Goal: Task Accomplishment & Management: Manage account settings

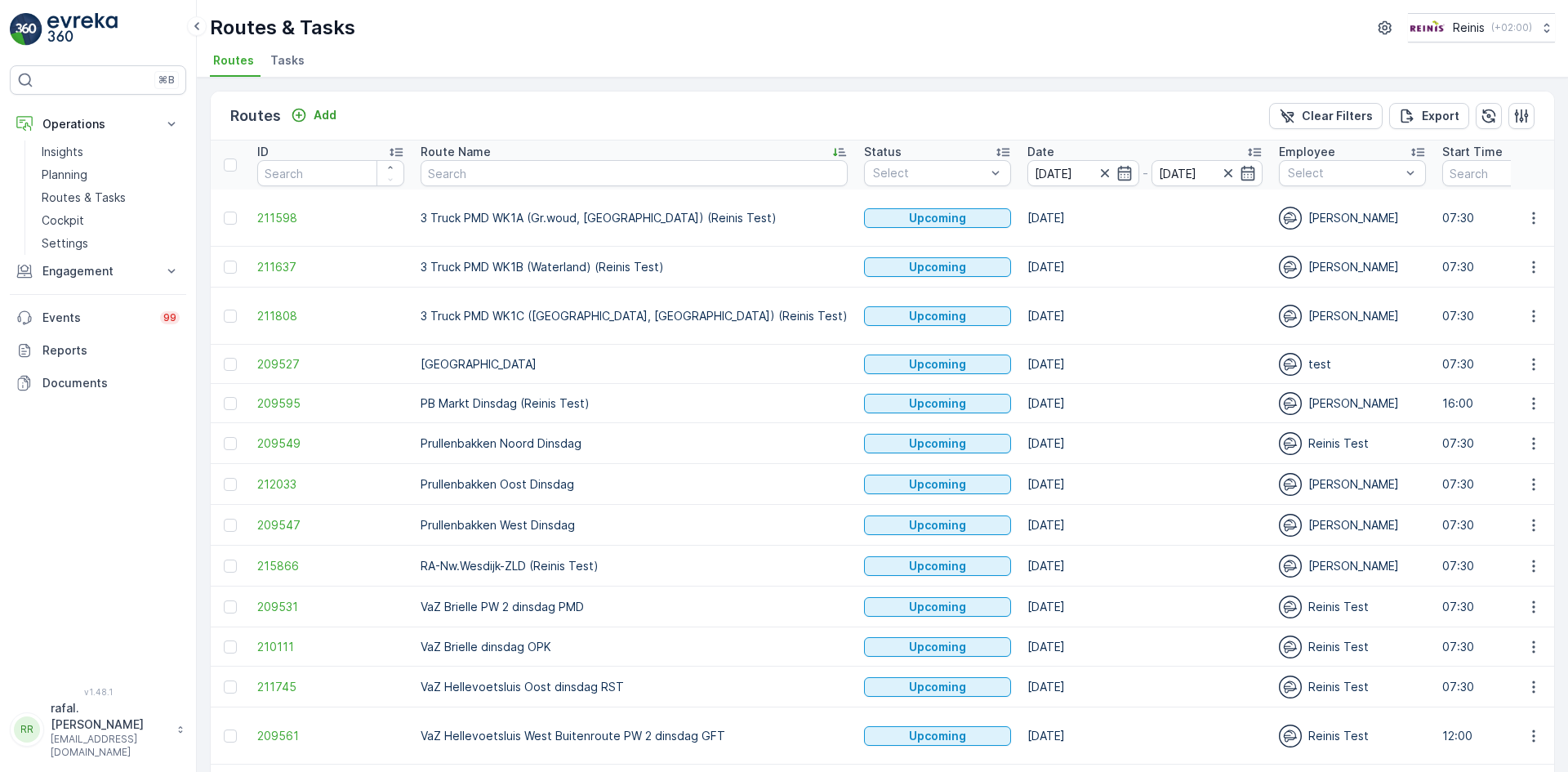
scroll to position [278, 0]
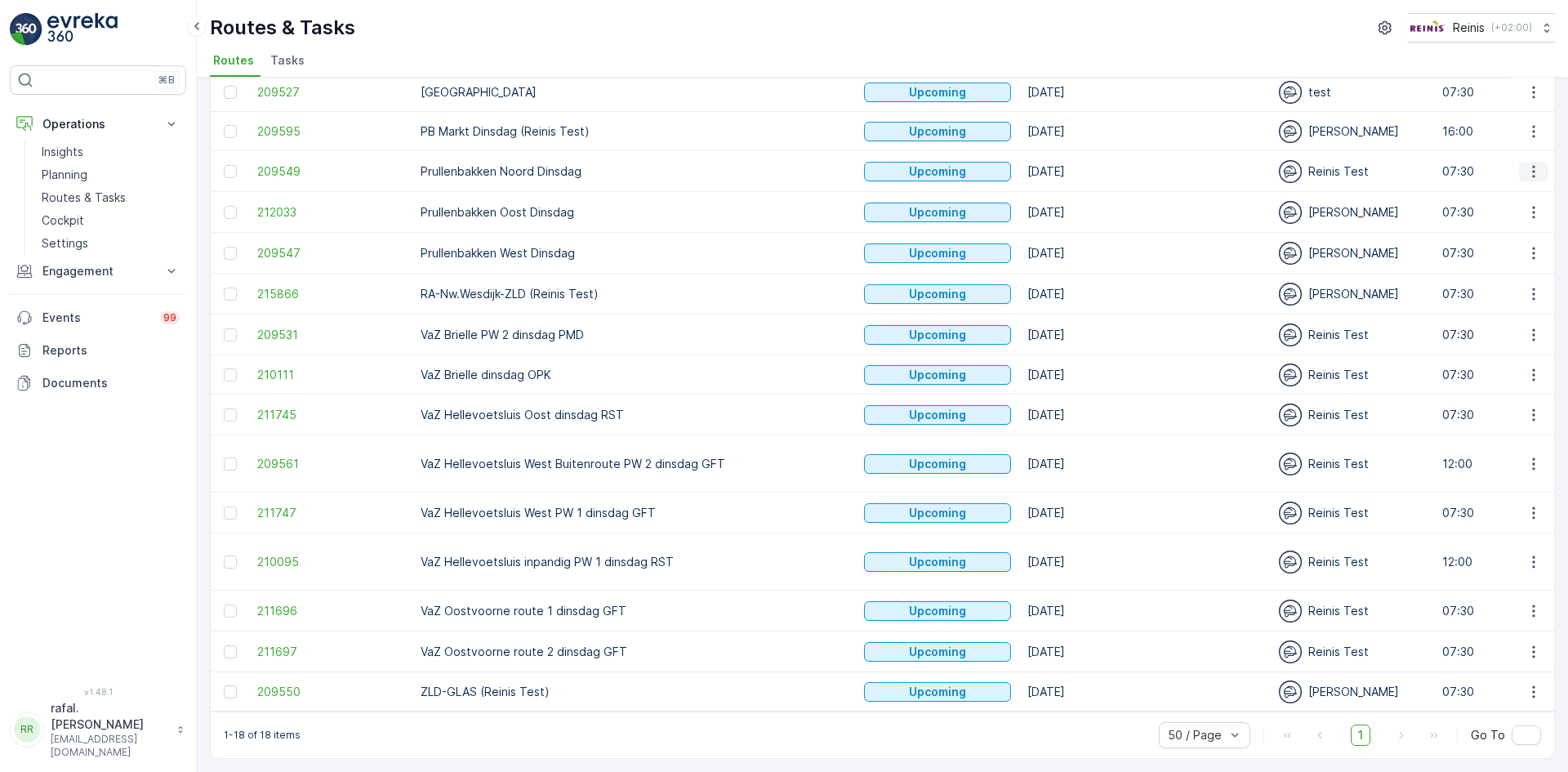
click at [1531, 163] on icon "button" at bounding box center [1533, 171] width 16 height 16
click at [1501, 282] on span "Change Assignee" at bounding box center [1496, 281] width 96 height 16
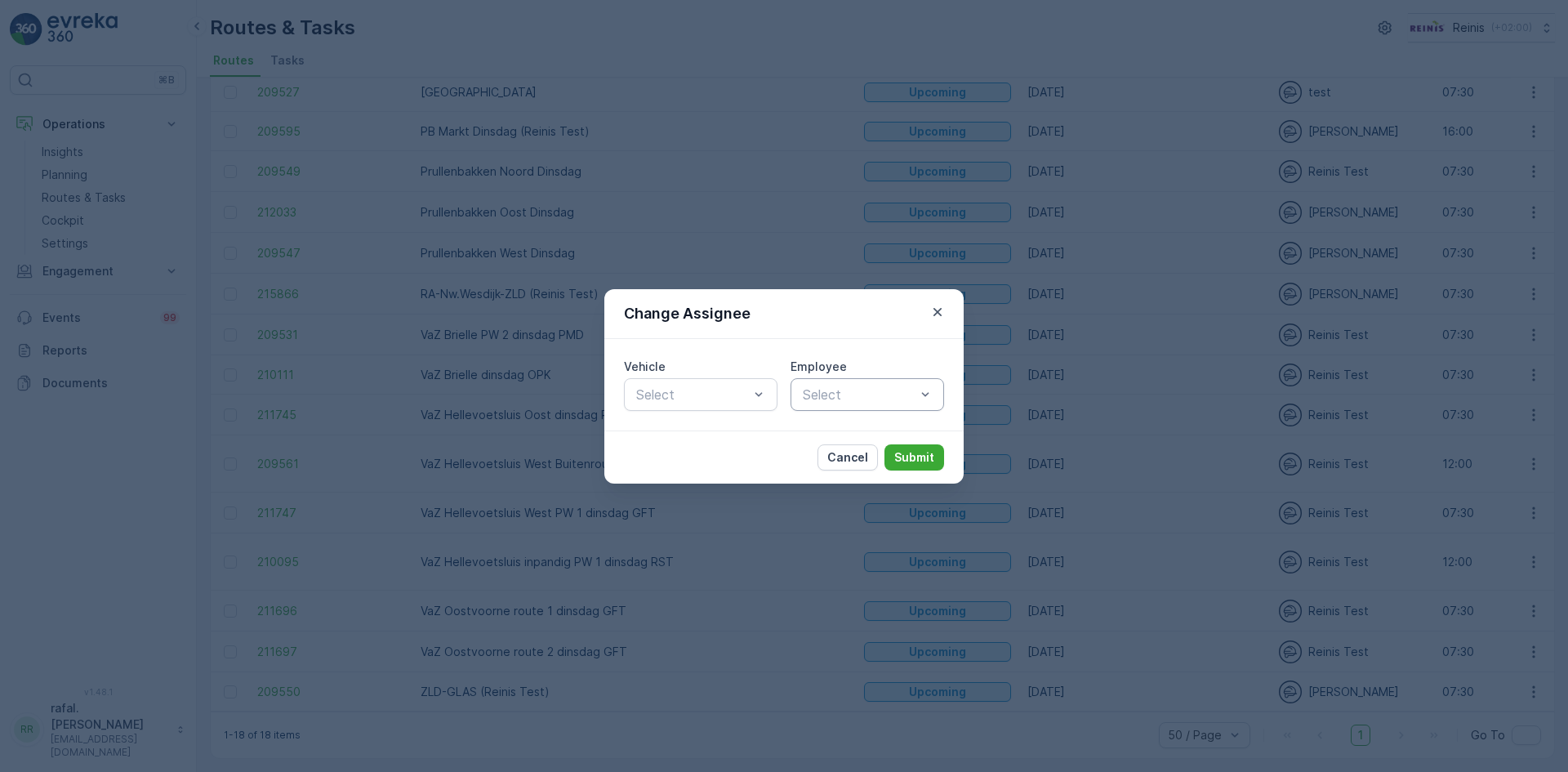
click at [873, 392] on div at bounding box center [859, 394] width 116 height 15
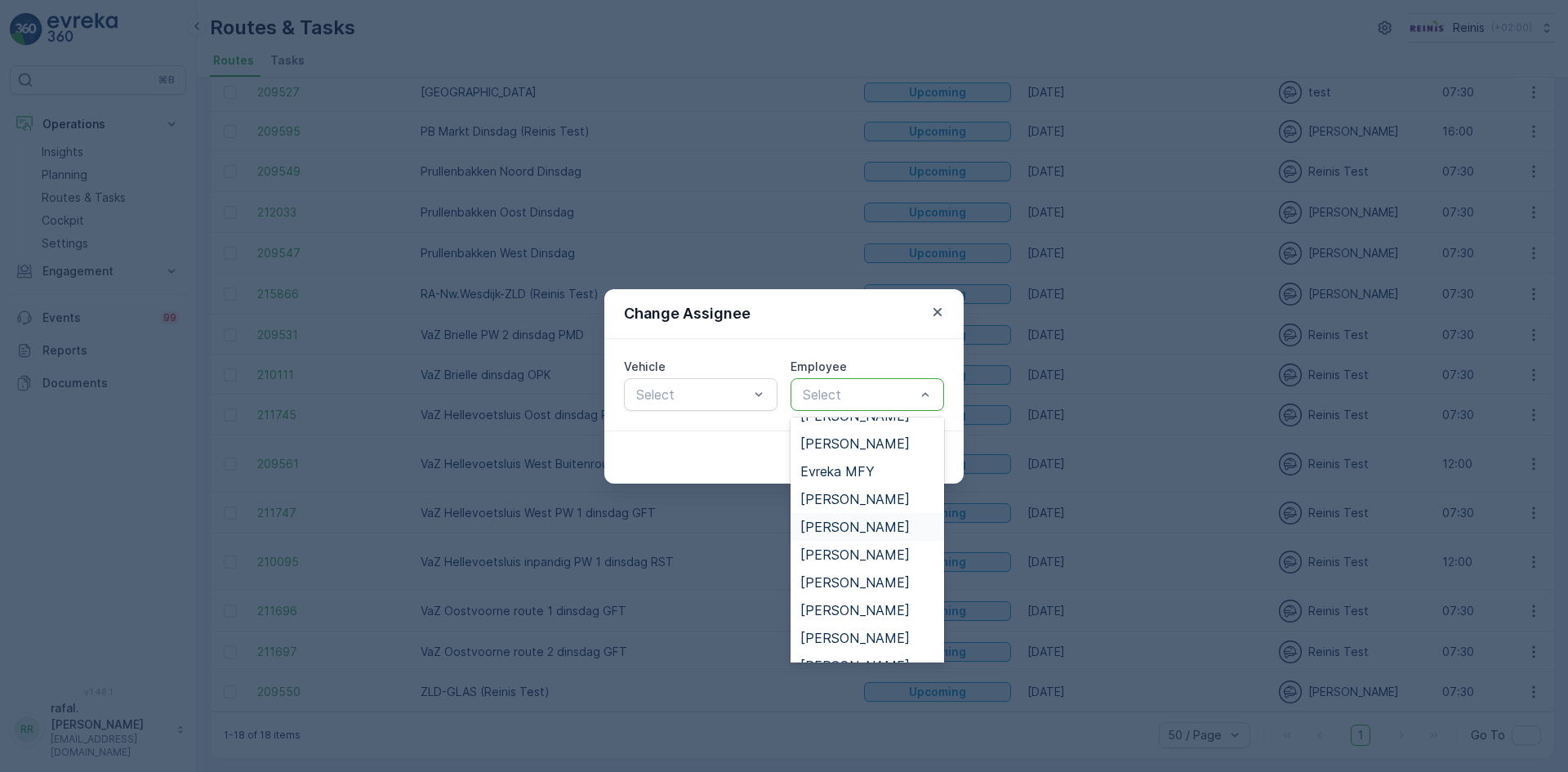
scroll to position [409, 0]
click at [850, 522] on span "[PERSON_NAME]" at bounding box center [855, 526] width 109 height 15
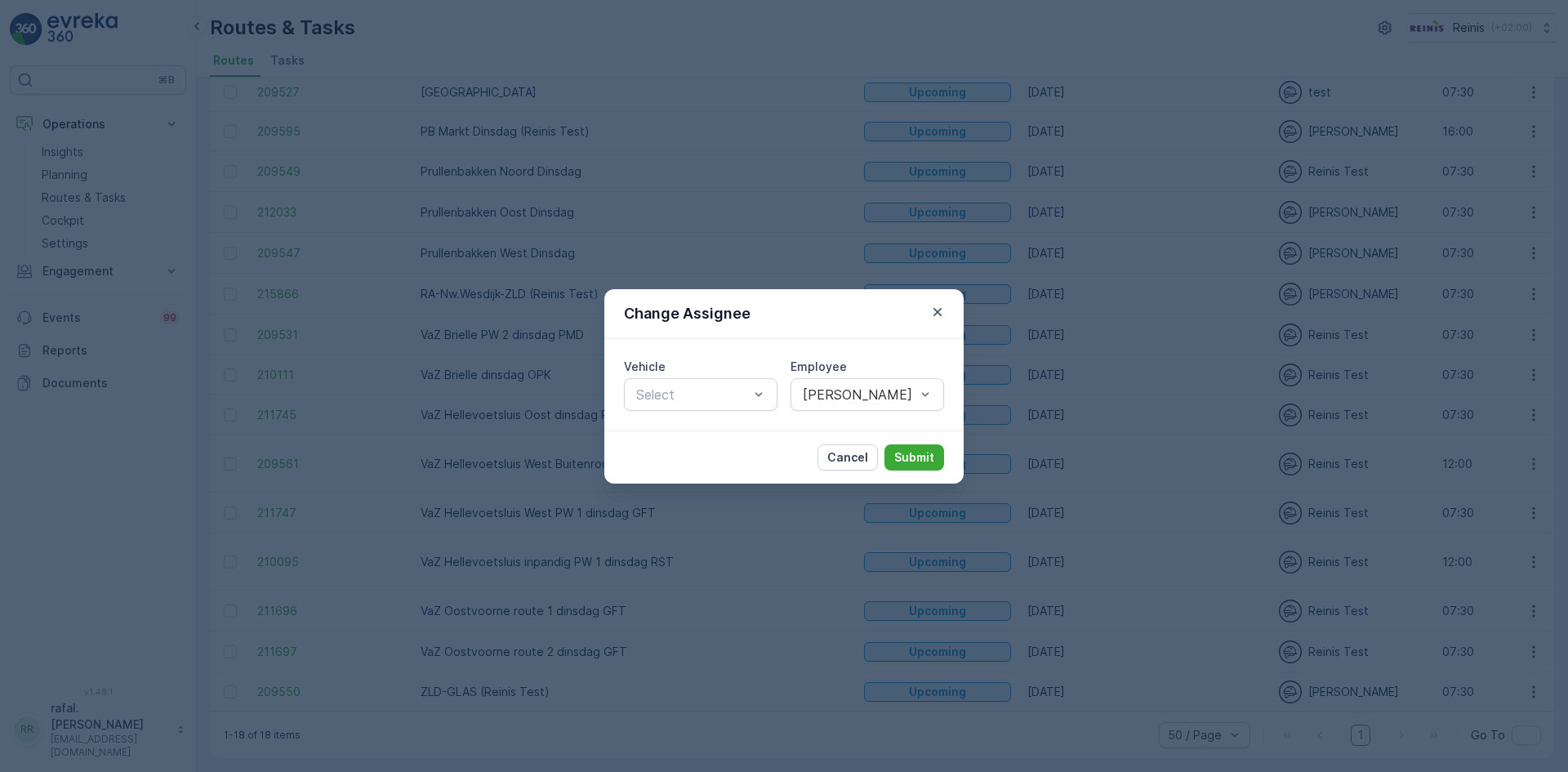
click at [949, 451] on div "Cancel Submit" at bounding box center [784, 457] width 359 height 53
click at [913, 454] on p "Submit" at bounding box center [913, 458] width 40 height 16
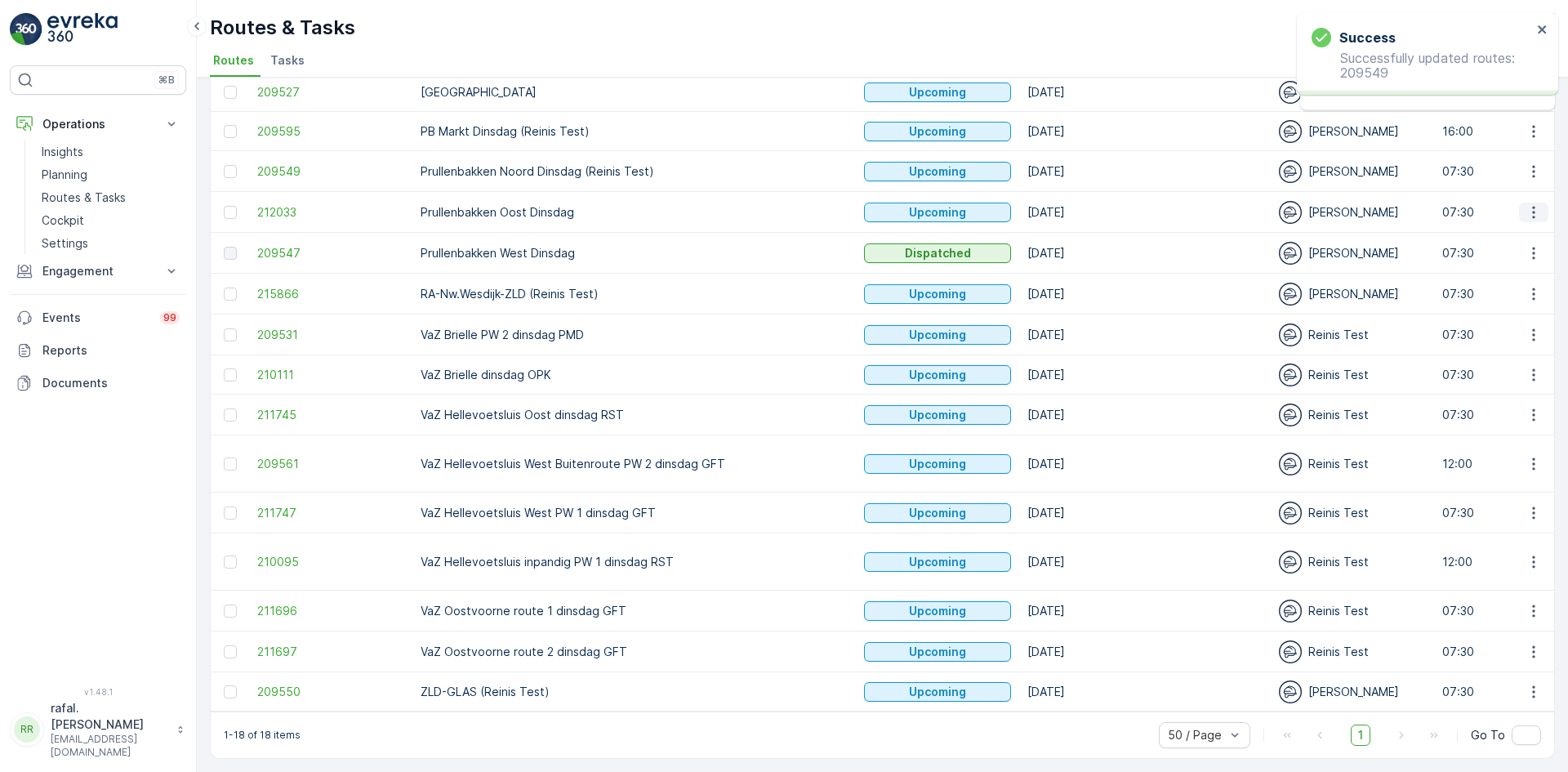
click at [1535, 204] on icon "button" at bounding box center [1533, 212] width 16 height 16
click at [1500, 315] on span "Change Assignee" at bounding box center [1496, 322] width 96 height 16
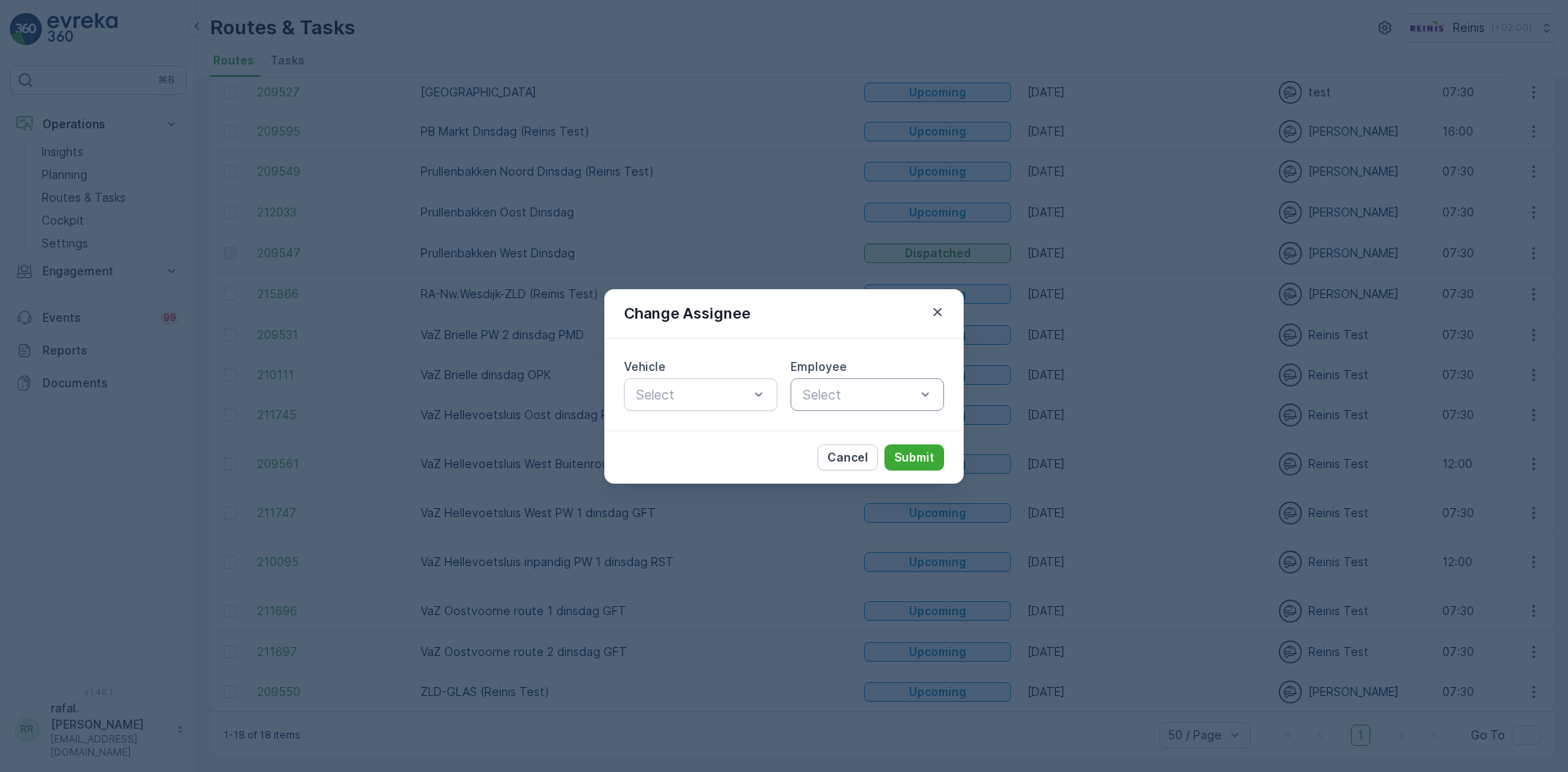
click at [872, 396] on div at bounding box center [859, 394] width 116 height 15
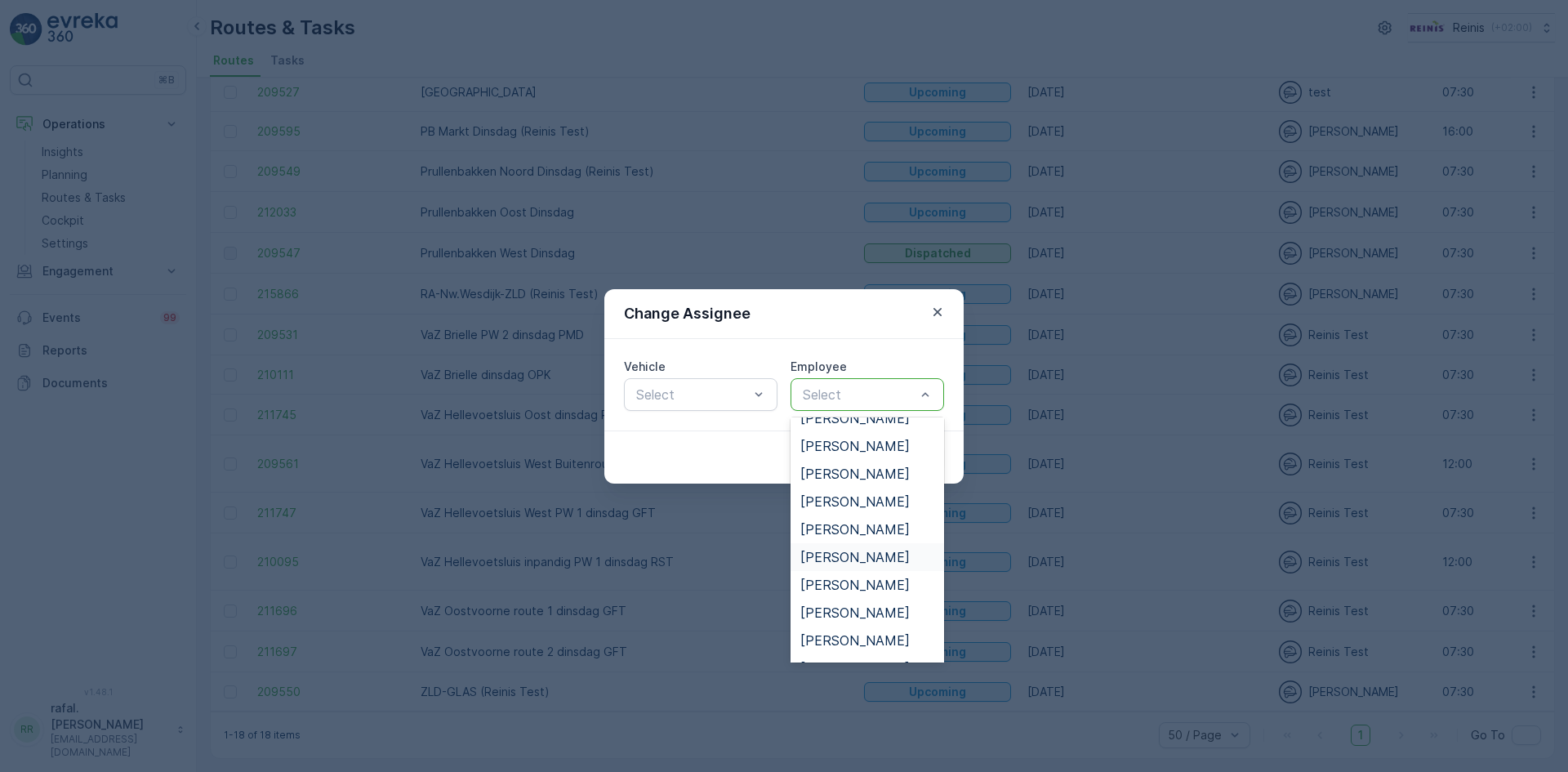
scroll to position [653, 0]
click at [871, 553] on span "[PERSON_NAME]" at bounding box center [855, 558] width 109 height 15
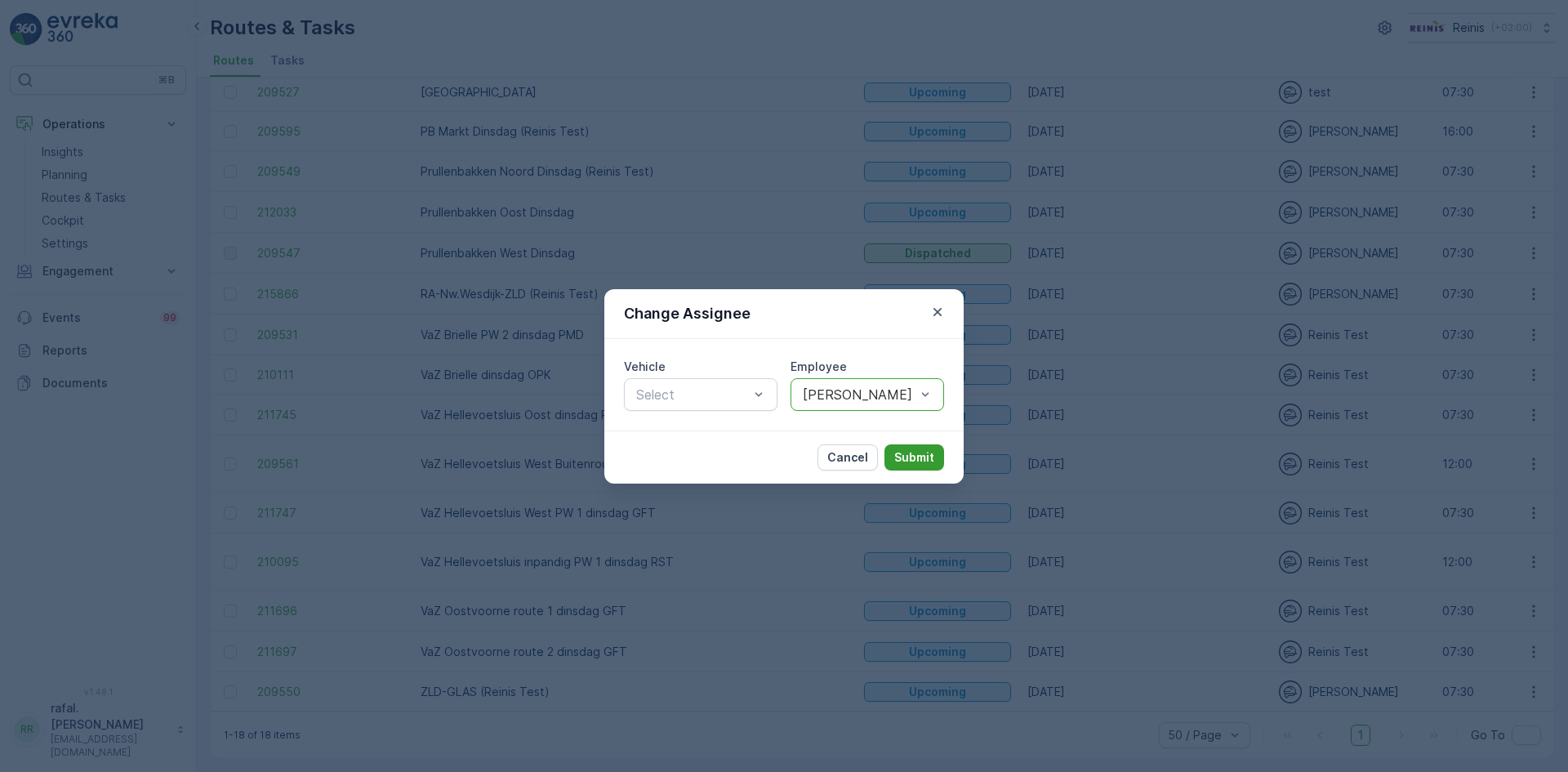
click at [916, 452] on p "Submit" at bounding box center [913, 458] width 40 height 16
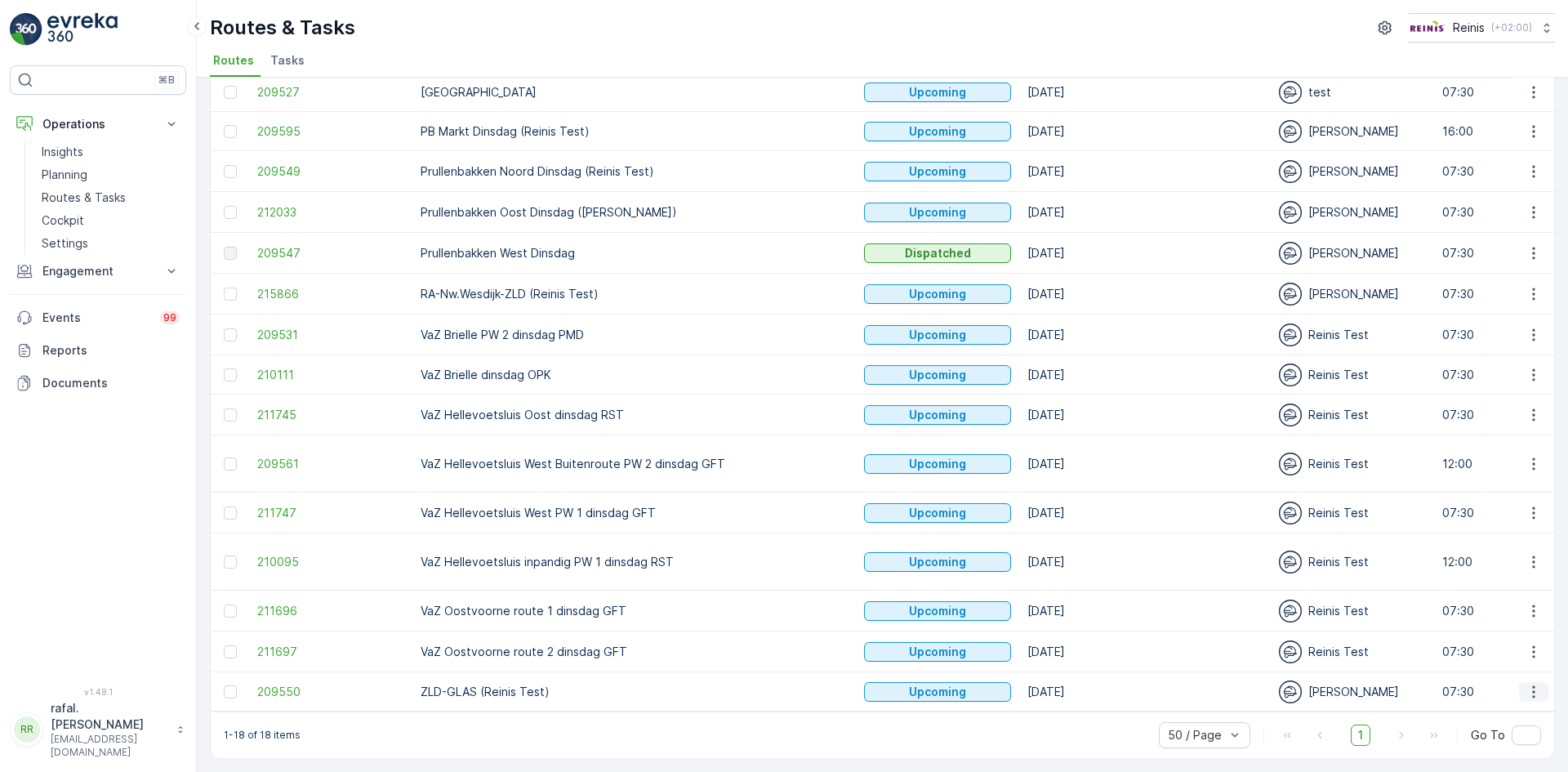
click at [1540, 684] on button "button" at bounding box center [1533, 691] width 29 height 20
click at [1502, 621] on span "Change Assignee" at bounding box center [1496, 629] width 96 height 16
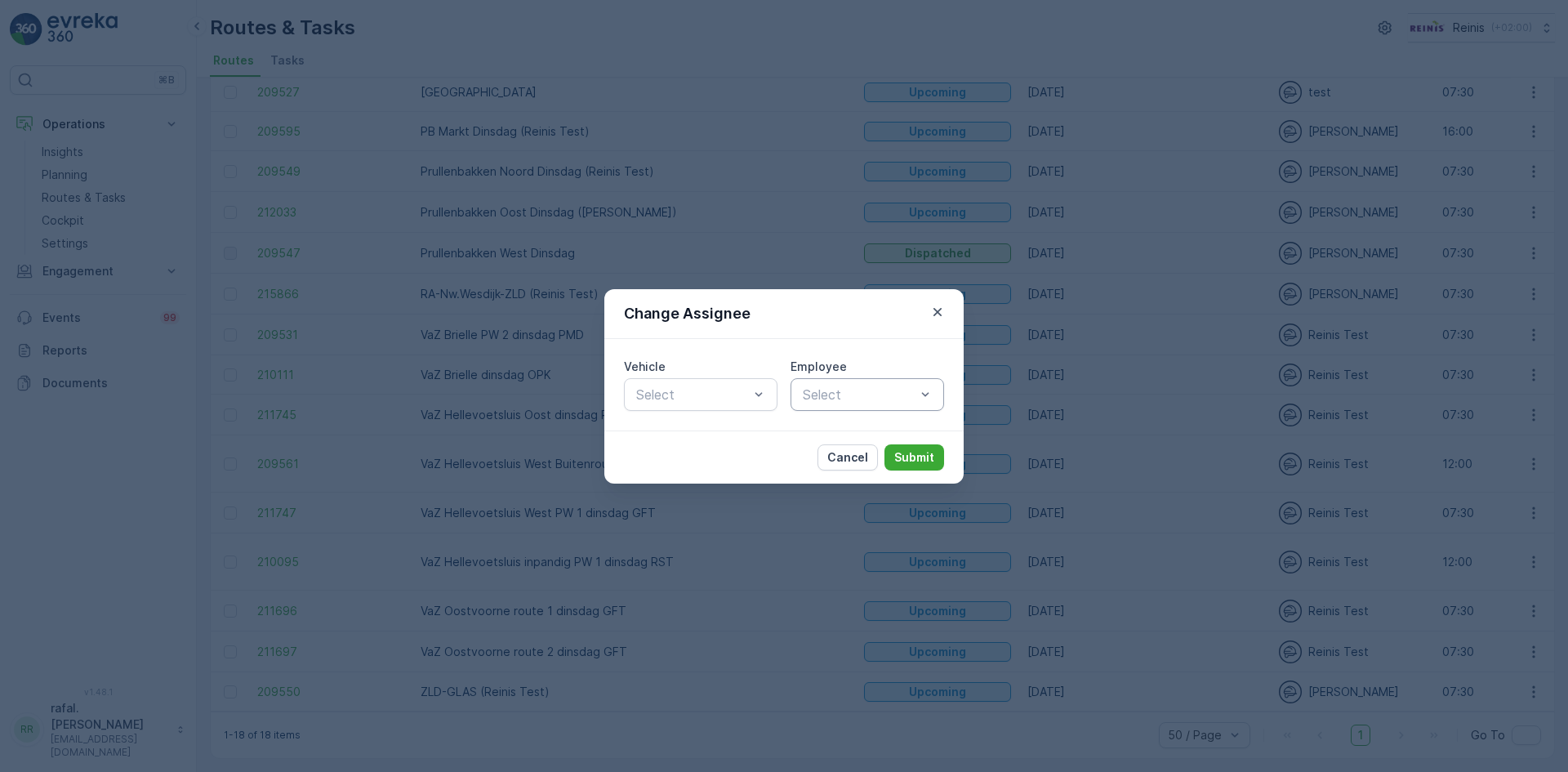
click at [903, 395] on div at bounding box center [859, 394] width 116 height 15
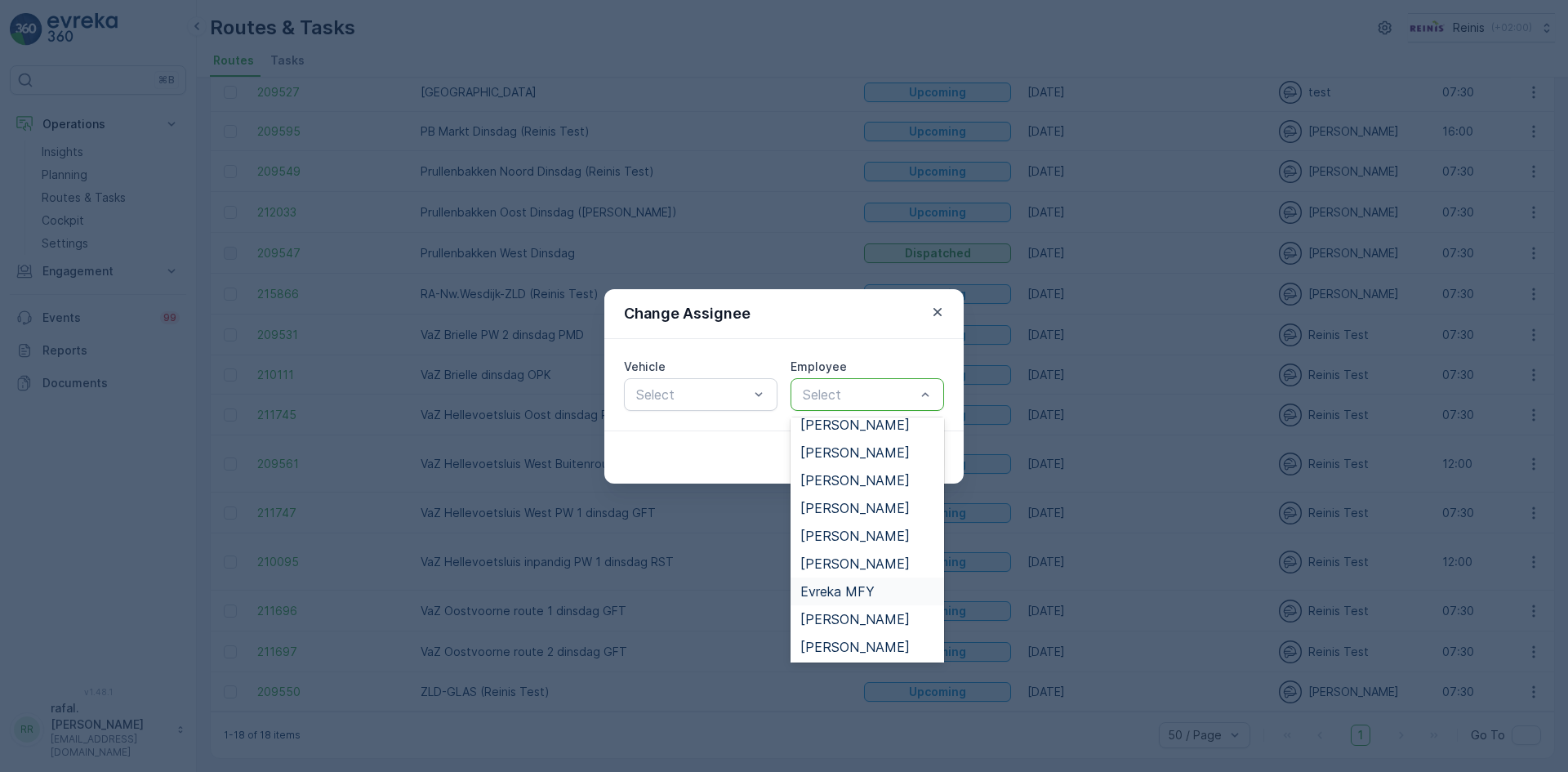
scroll to position [245, 0]
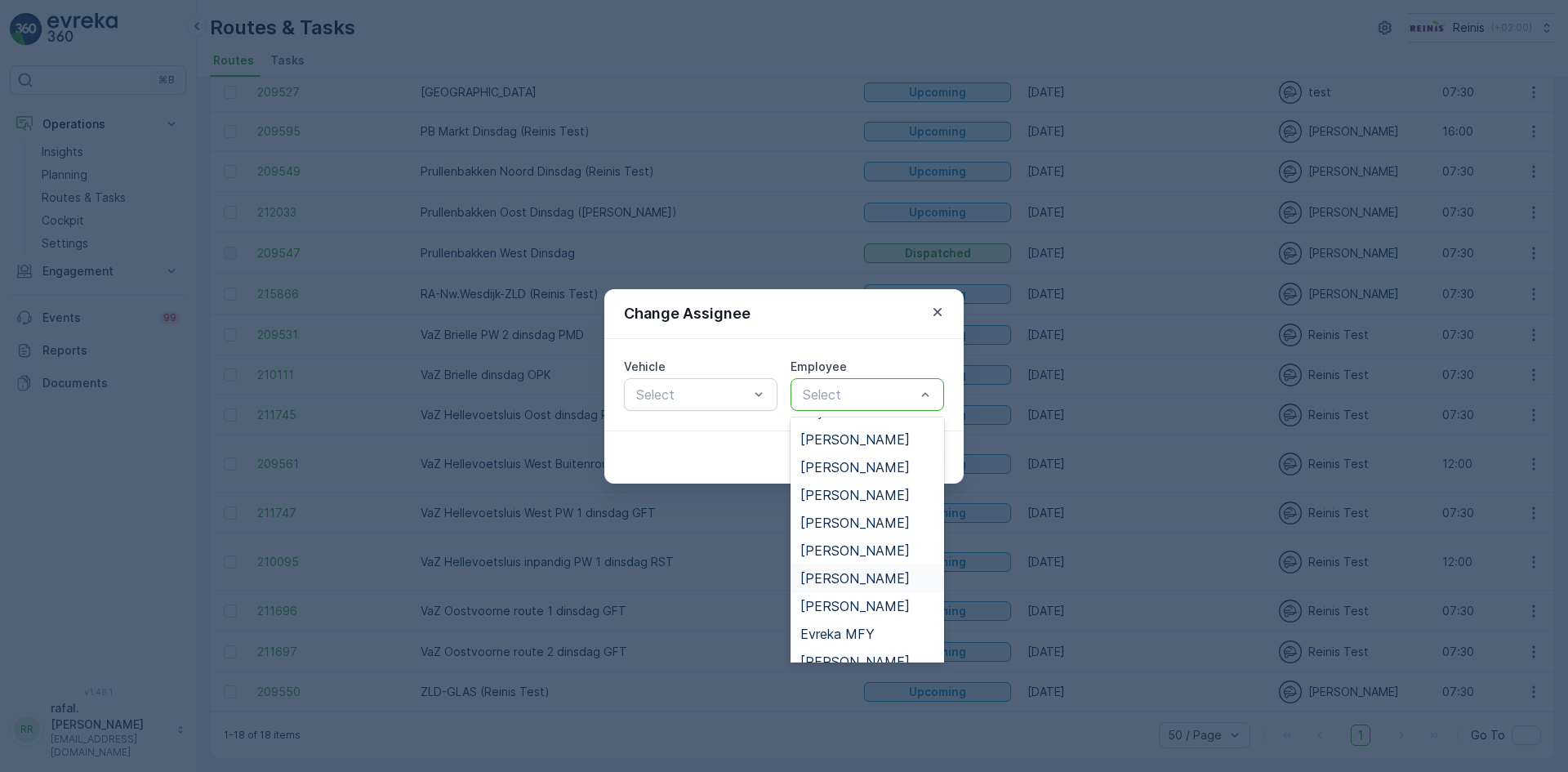
click at [880, 576] on span "[PERSON_NAME]" at bounding box center [855, 577] width 109 height 15
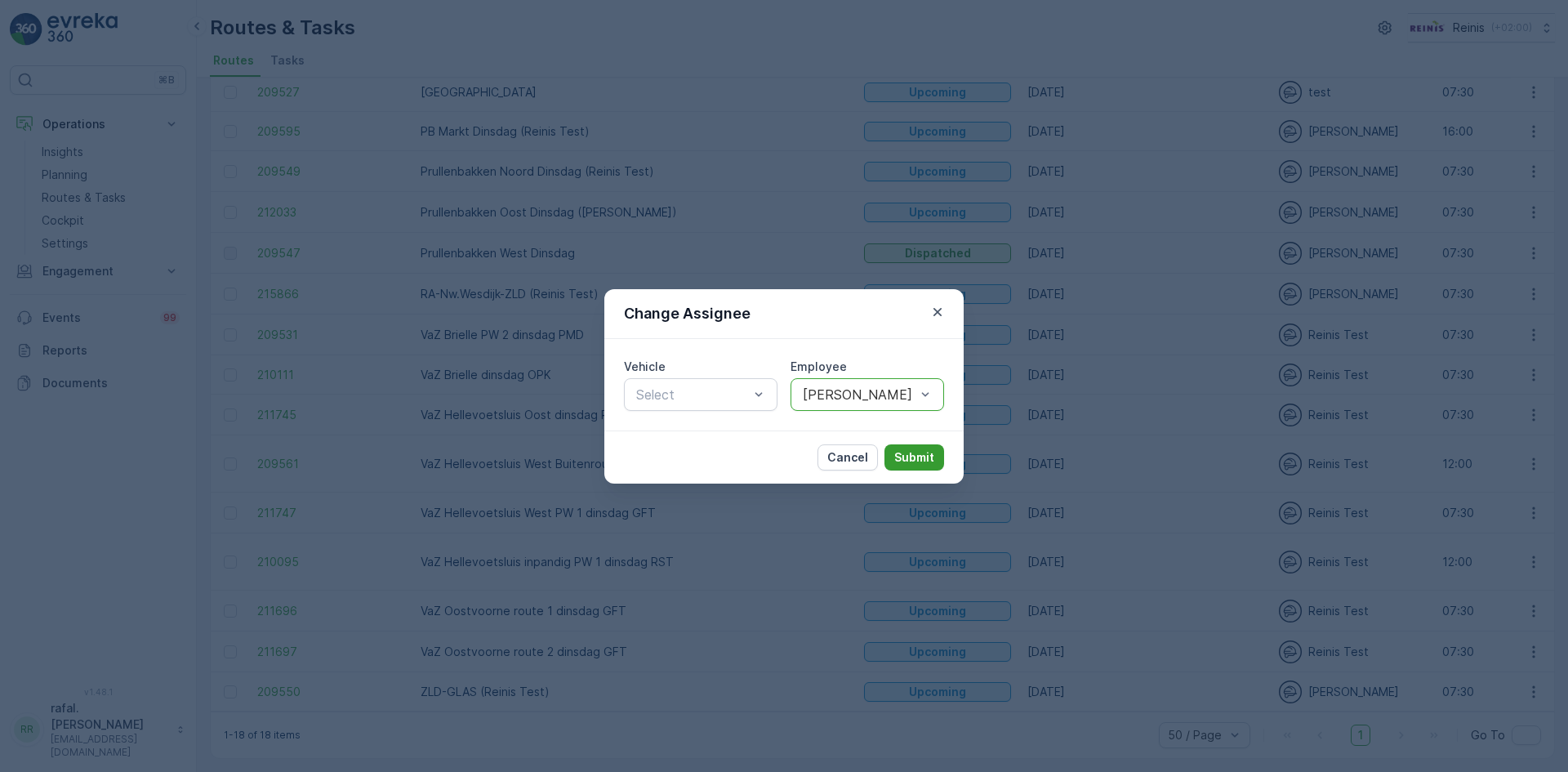
click at [919, 458] on p "Submit" at bounding box center [913, 458] width 40 height 16
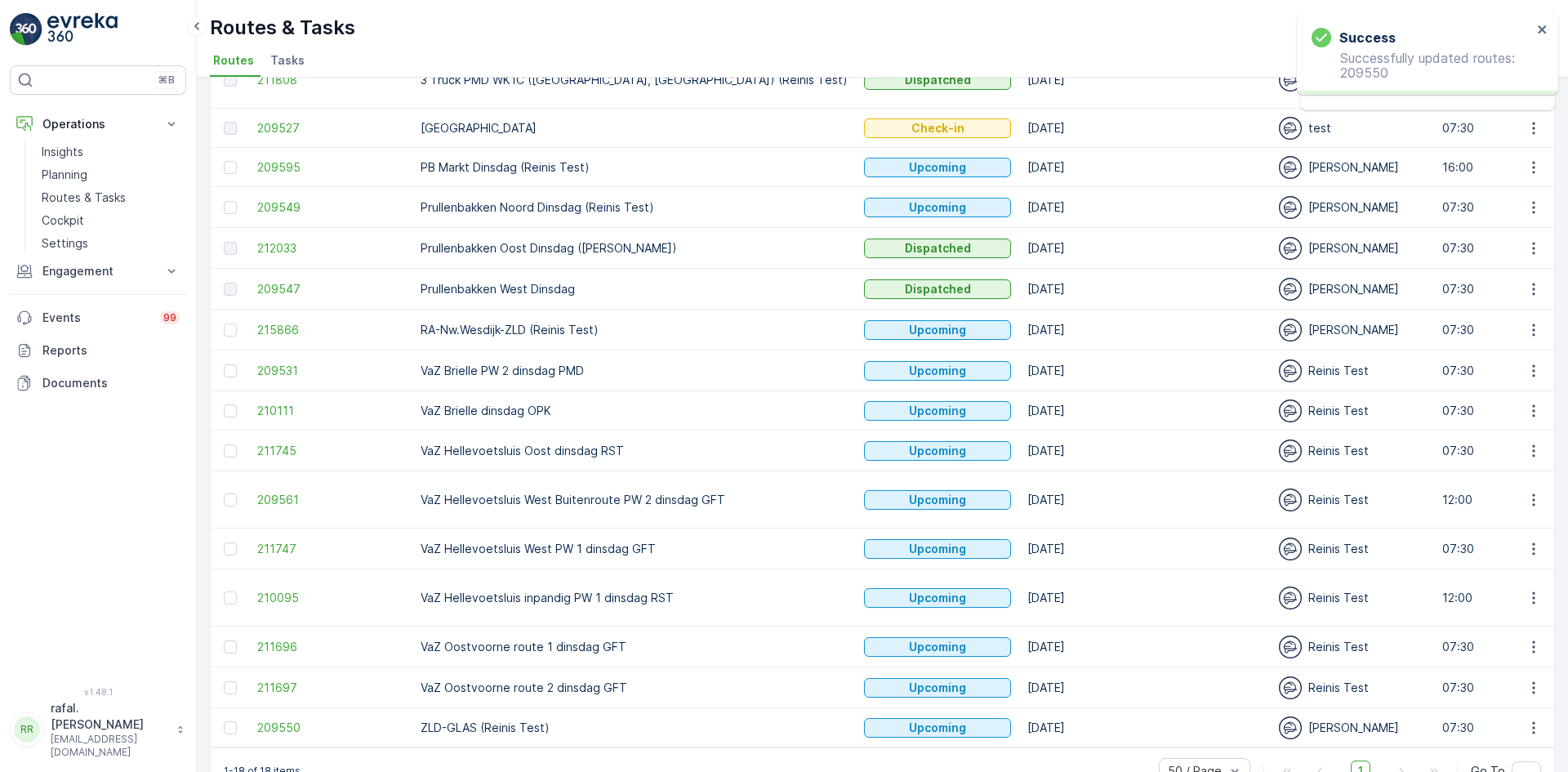
scroll to position [197, 0]
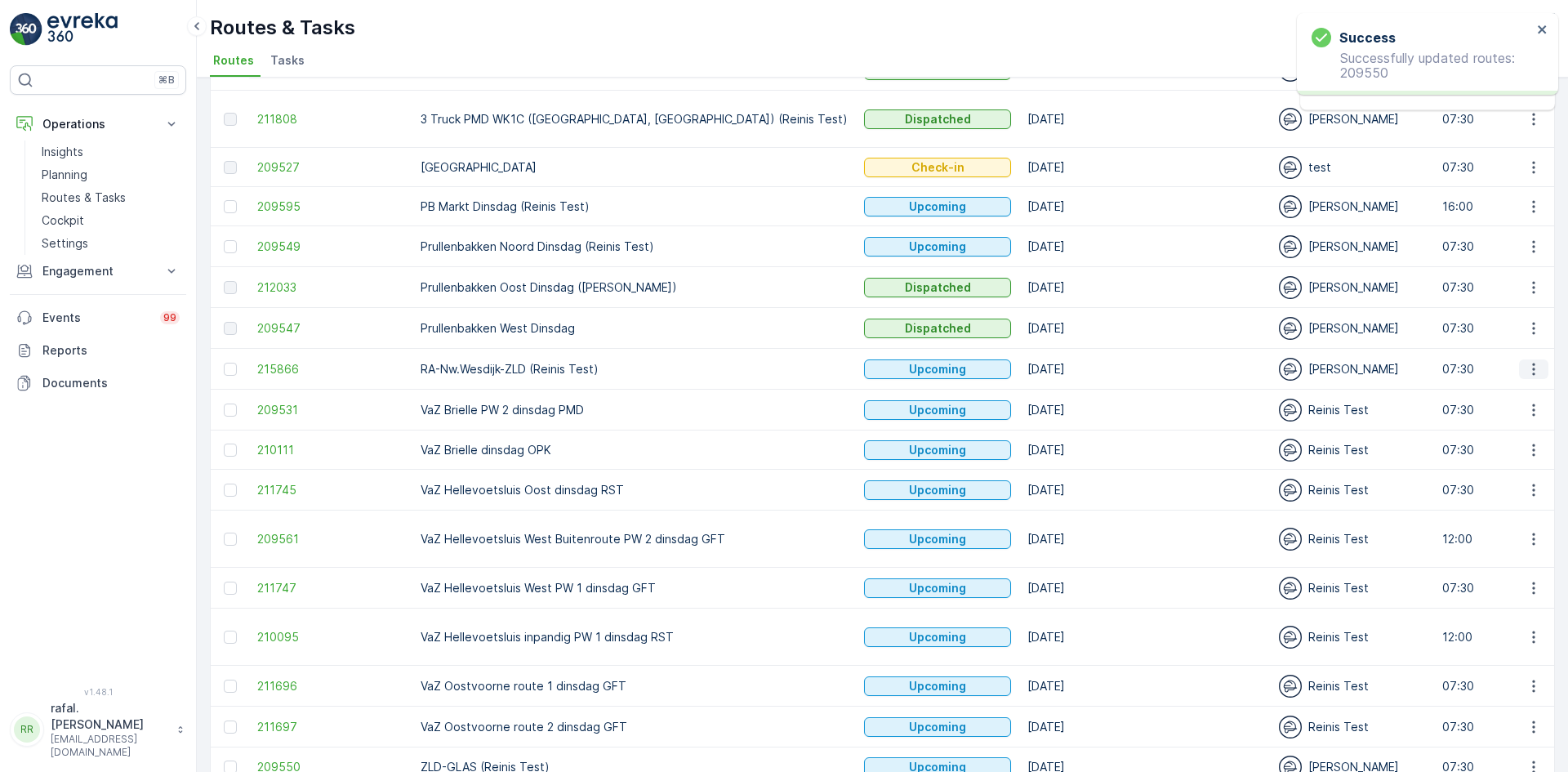
click at [1531, 369] on icon "button" at bounding box center [1533, 369] width 16 height 16
click at [1517, 480] on span "Change Assignee" at bounding box center [1496, 484] width 96 height 16
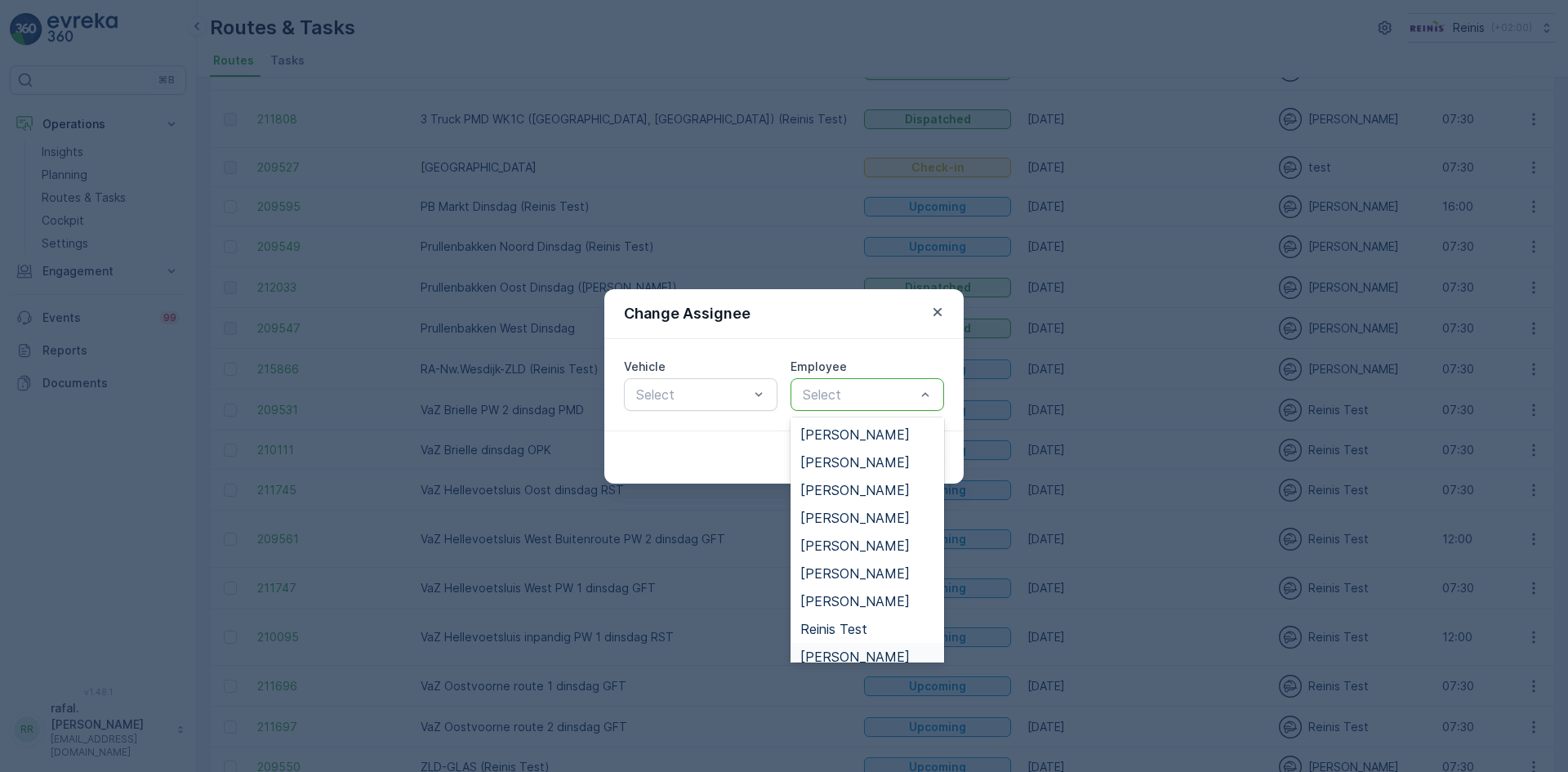
scroll to position [0, 0]
click at [689, 445] on div "Cancel Submit" at bounding box center [784, 457] width 359 height 53
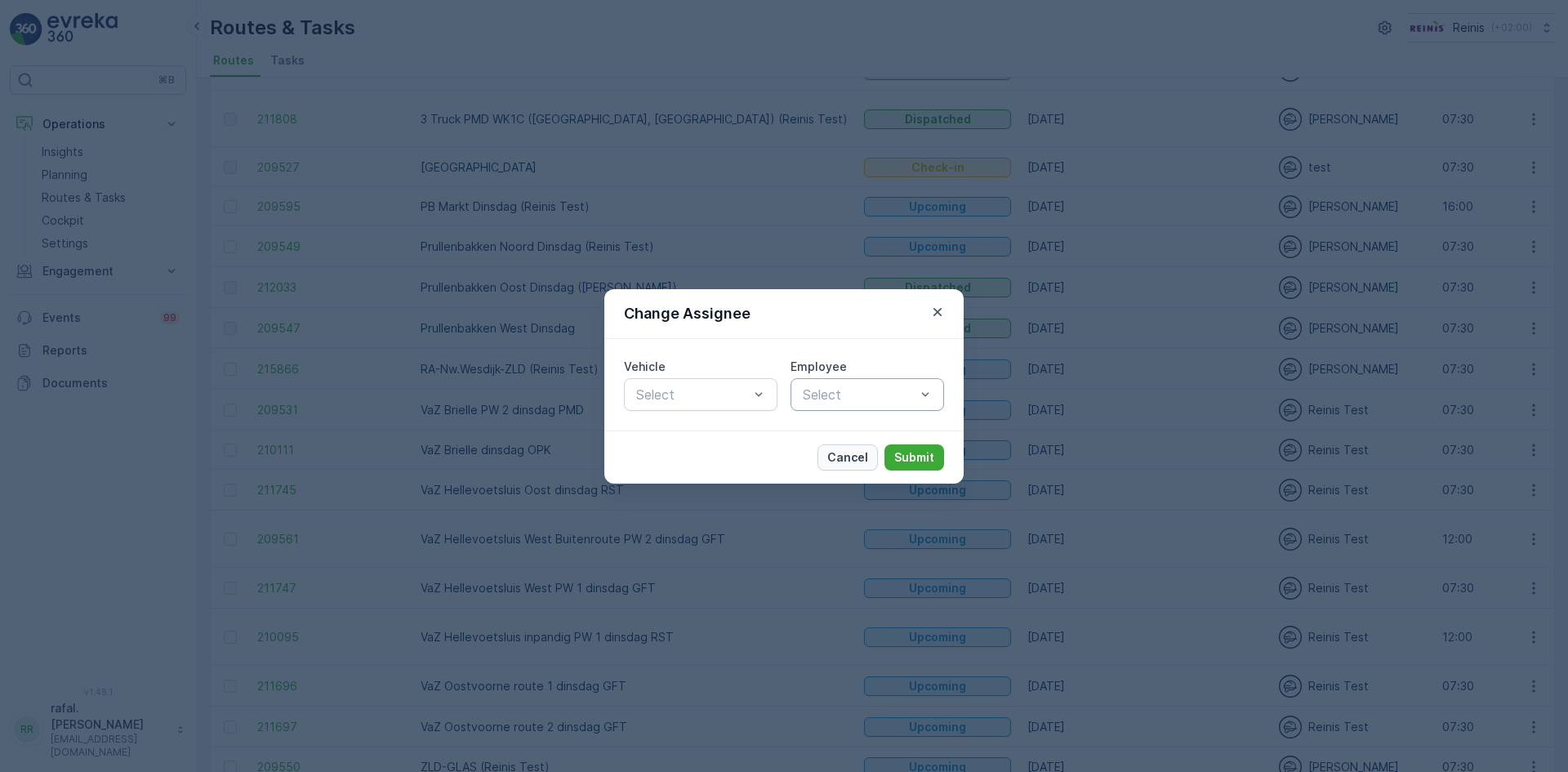
click at [840, 459] on p "Cancel" at bounding box center [848, 458] width 41 height 16
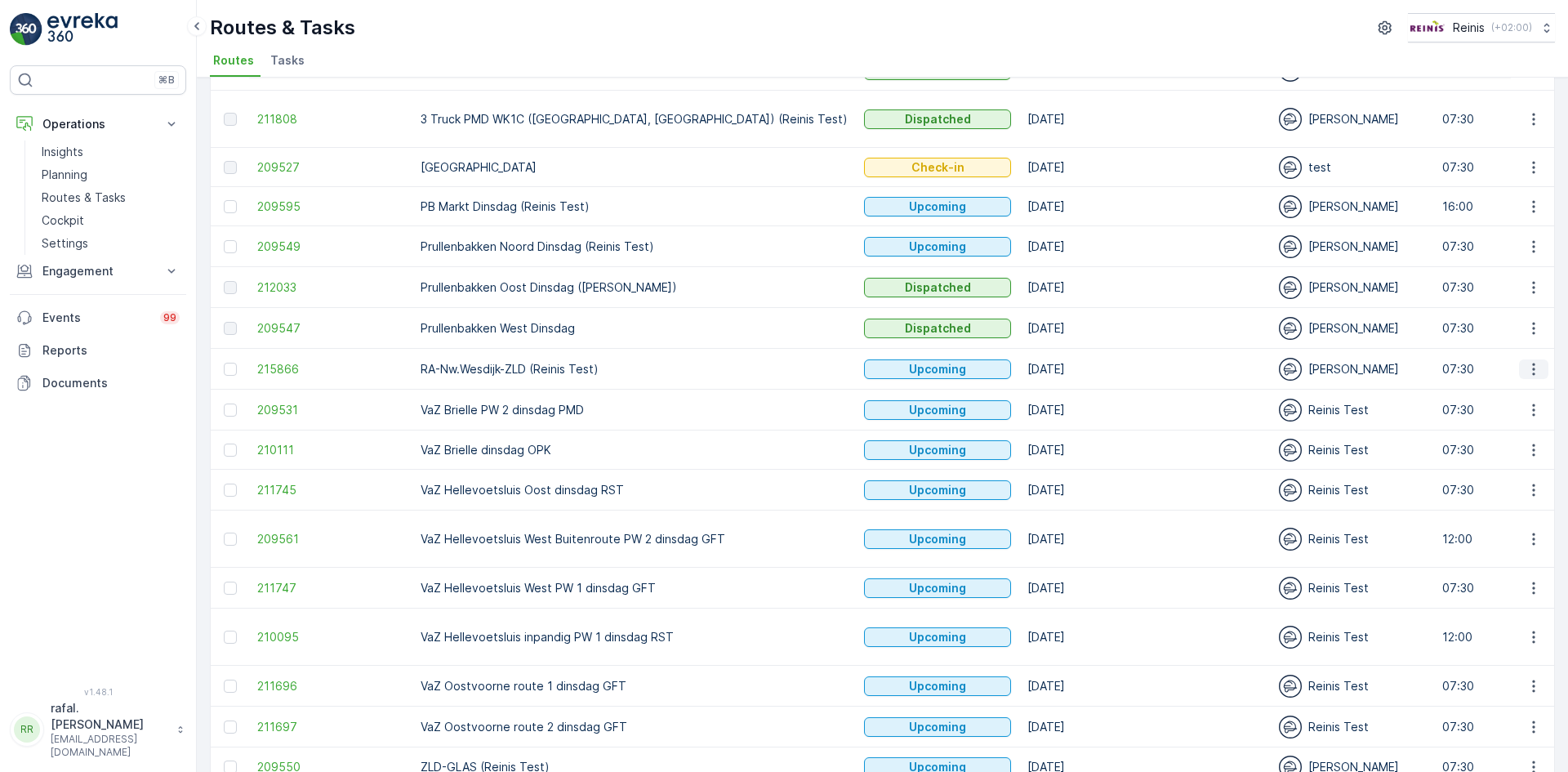
click at [1519, 366] on button "button" at bounding box center [1533, 369] width 29 height 20
click at [1498, 481] on span "Change Assignee" at bounding box center [1496, 484] width 96 height 16
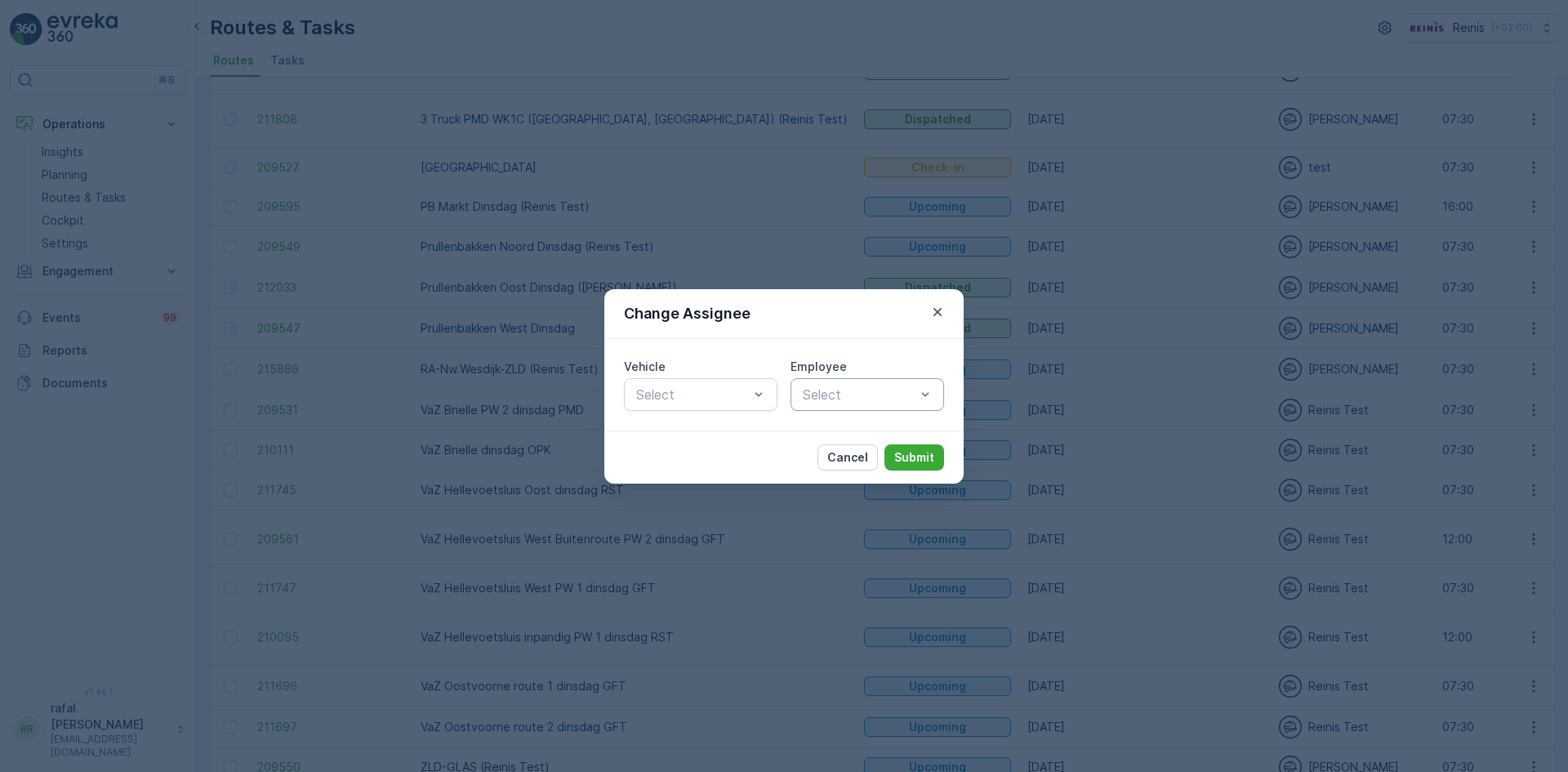
click at [865, 394] on div at bounding box center [859, 394] width 116 height 15
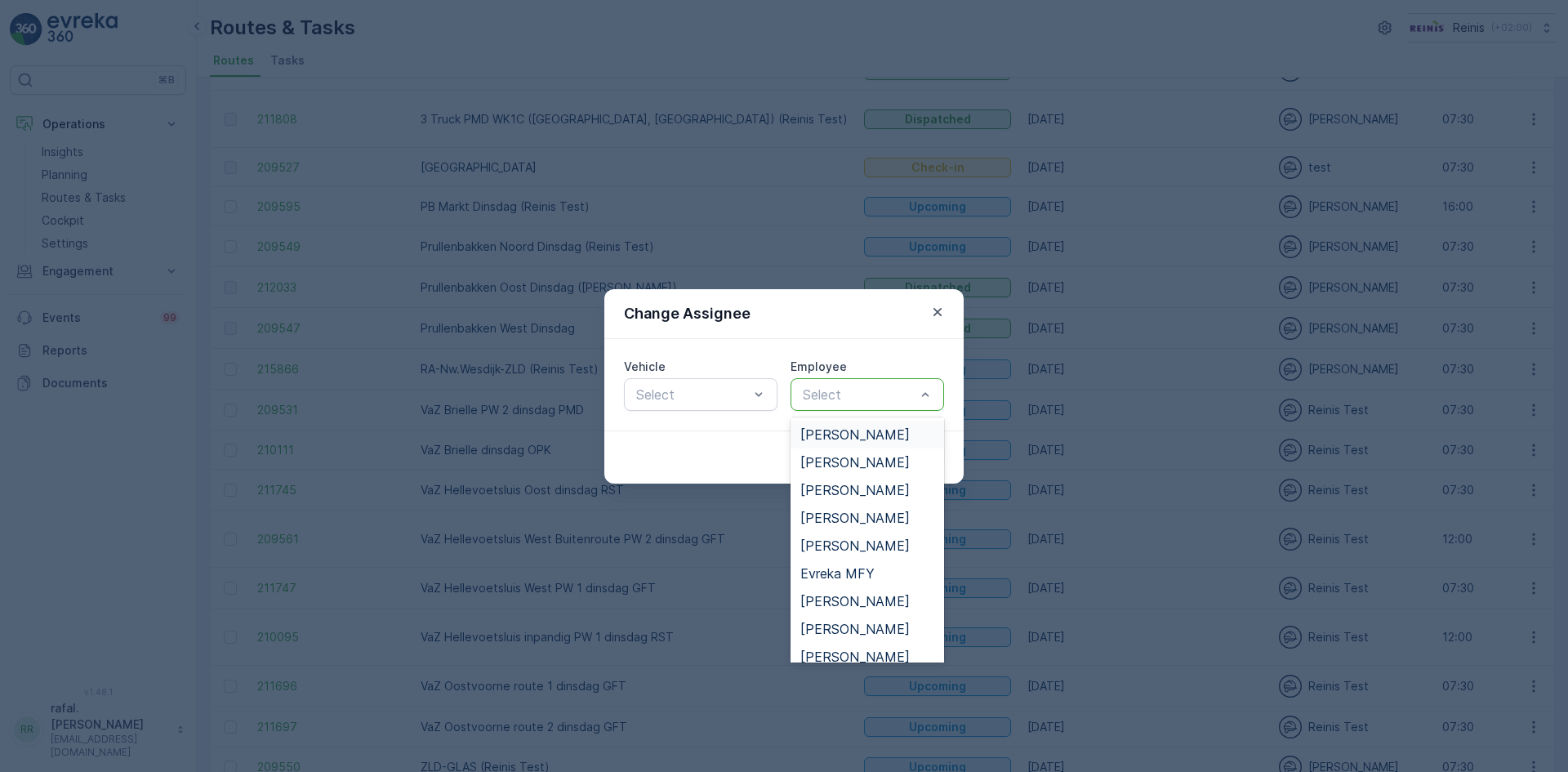
scroll to position [82, 0]
click at [932, 309] on icon "button" at bounding box center [937, 312] width 16 height 16
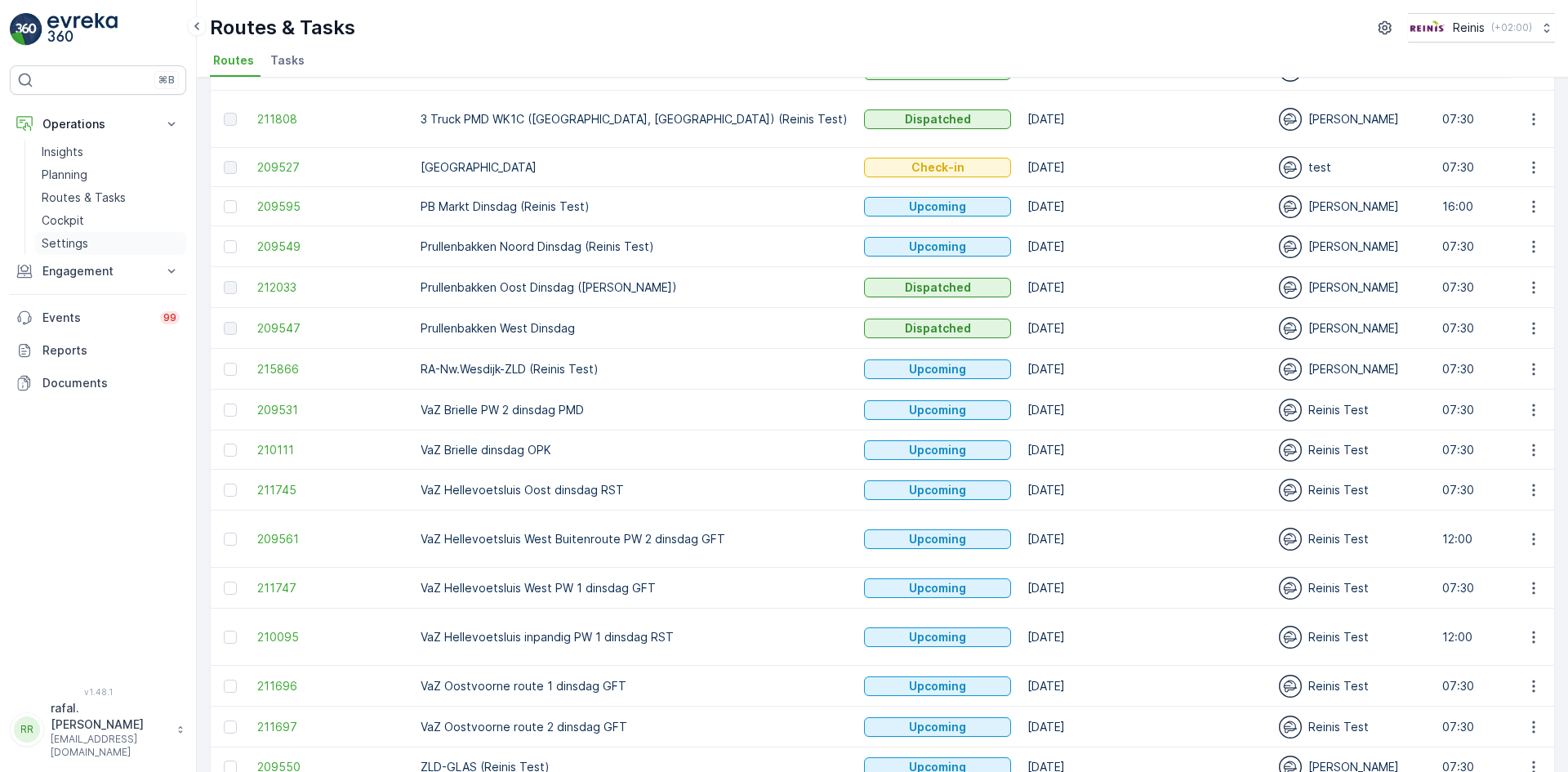
click at [85, 244] on p "Settings" at bounding box center [65, 243] width 46 height 16
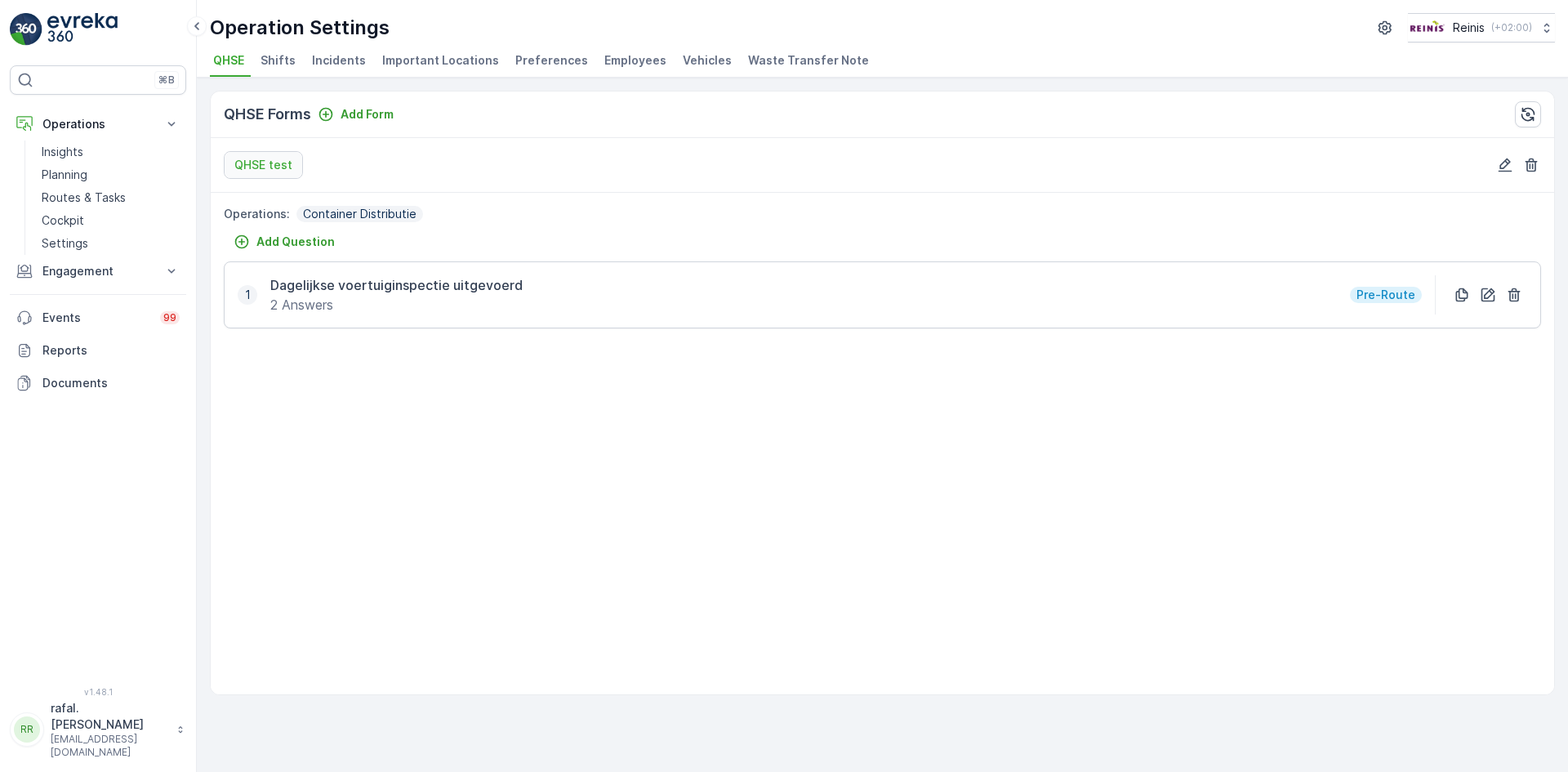
click at [612, 65] on span "Employees" at bounding box center [635, 60] width 62 height 16
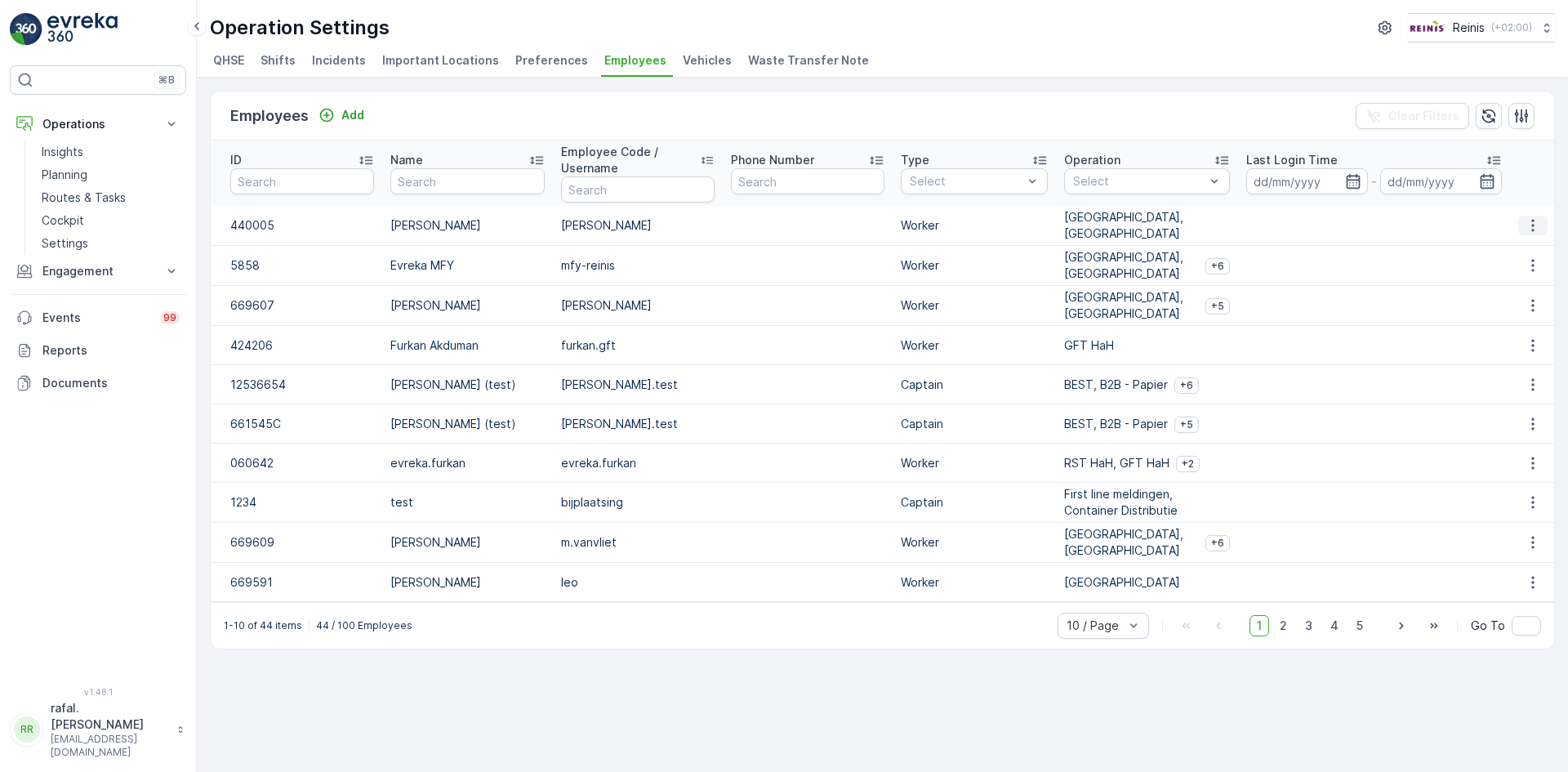
click at [1532, 219] on icon "button" at bounding box center [1532, 226] width 3 height 12
click at [1534, 246] on span "Edit" at bounding box center [1533, 250] width 21 height 16
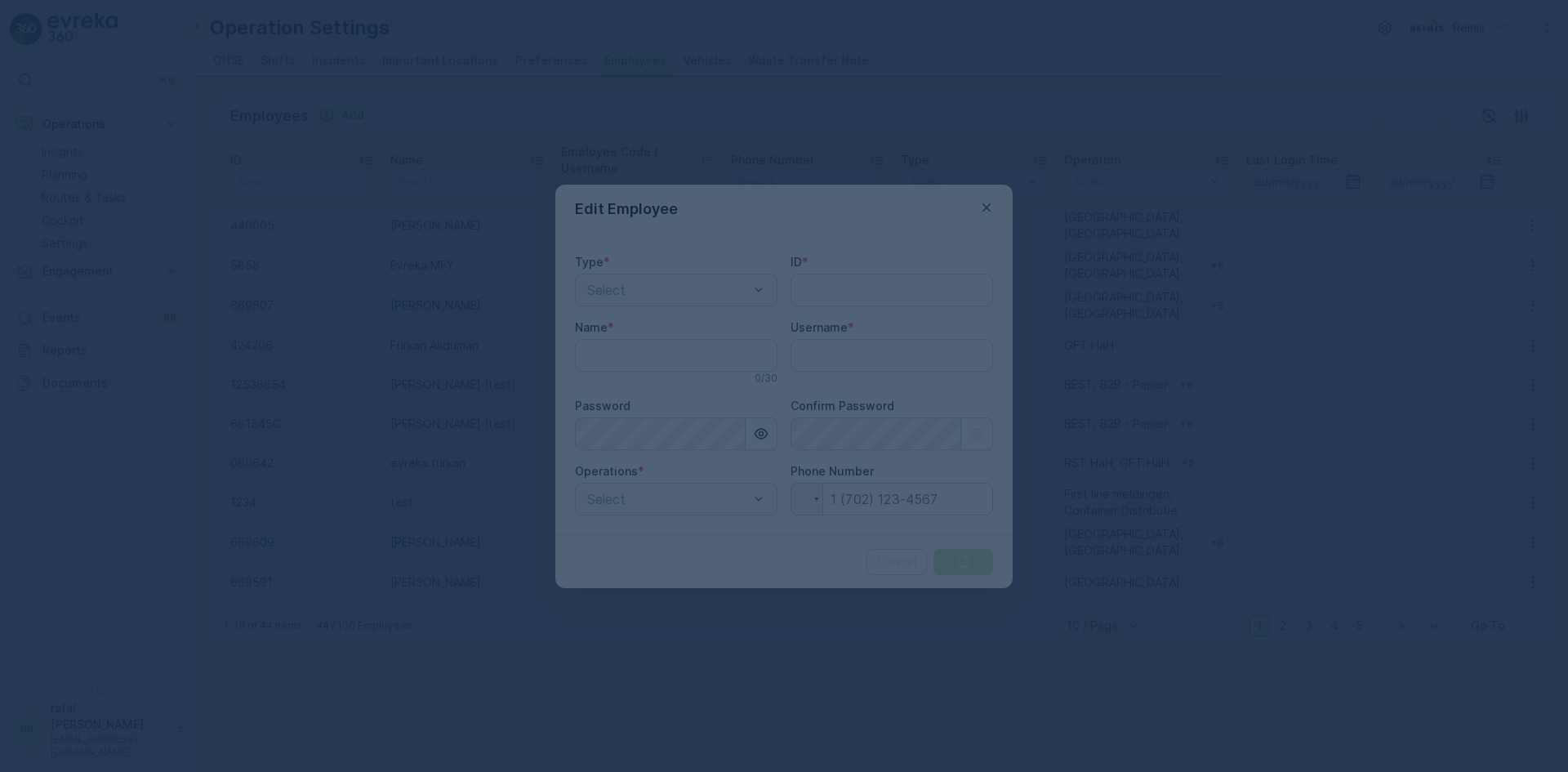
type input "440005"
type input "[PERSON_NAME]"
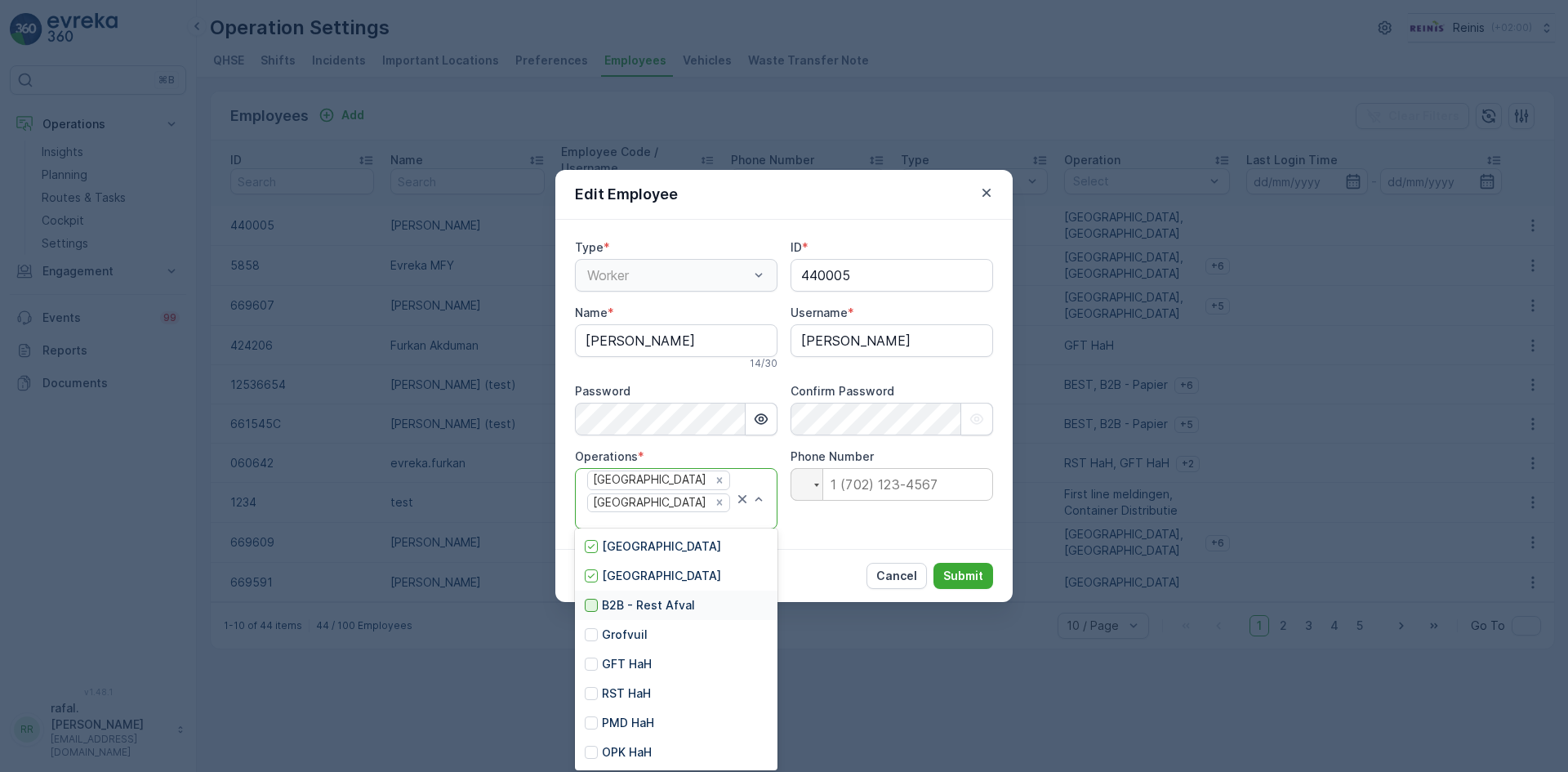
click at [589, 608] on div at bounding box center [591, 605] width 13 height 13
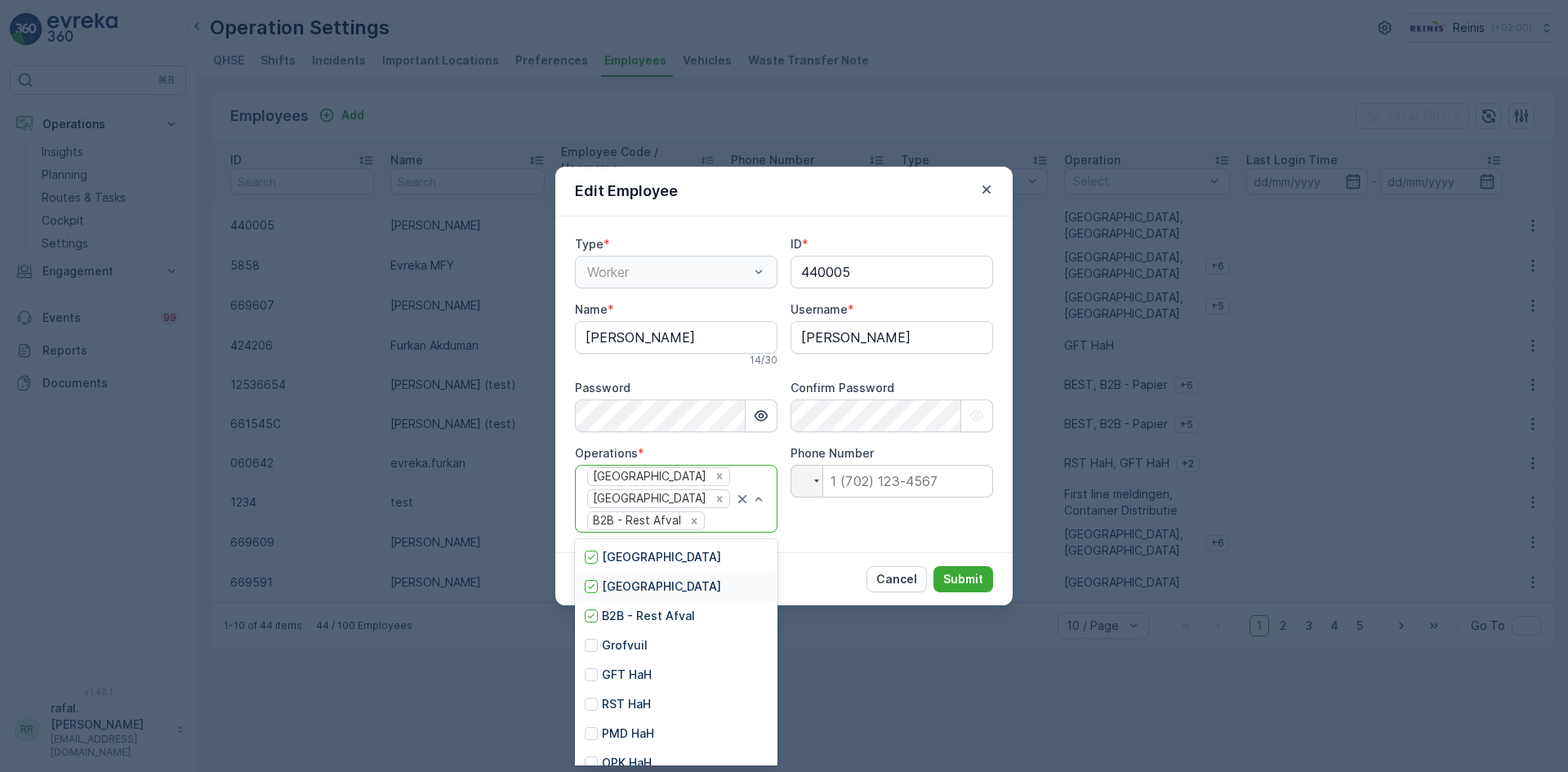
scroll to position [15, 0]
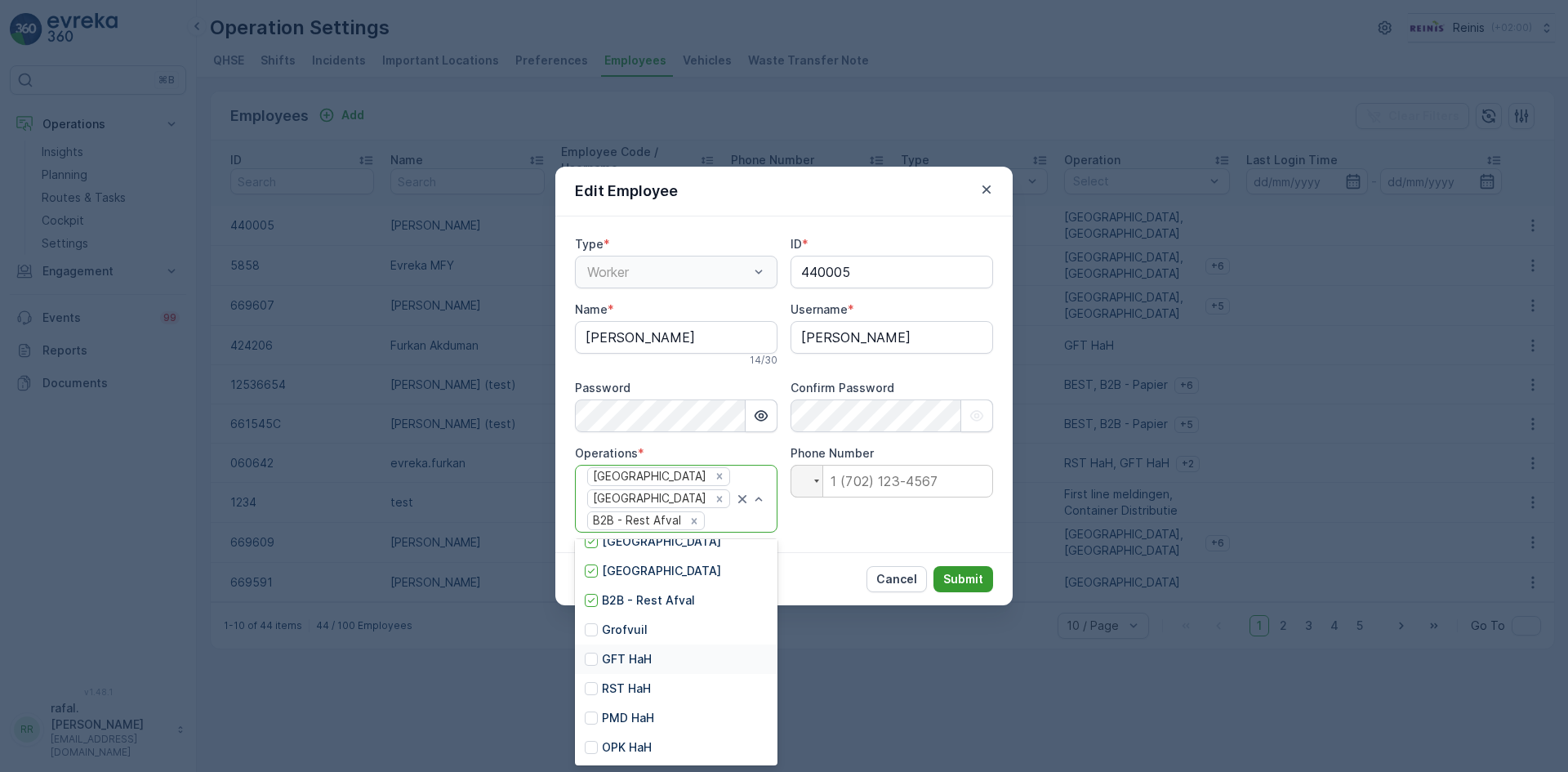
click at [975, 581] on p "Submit" at bounding box center [963, 578] width 40 height 16
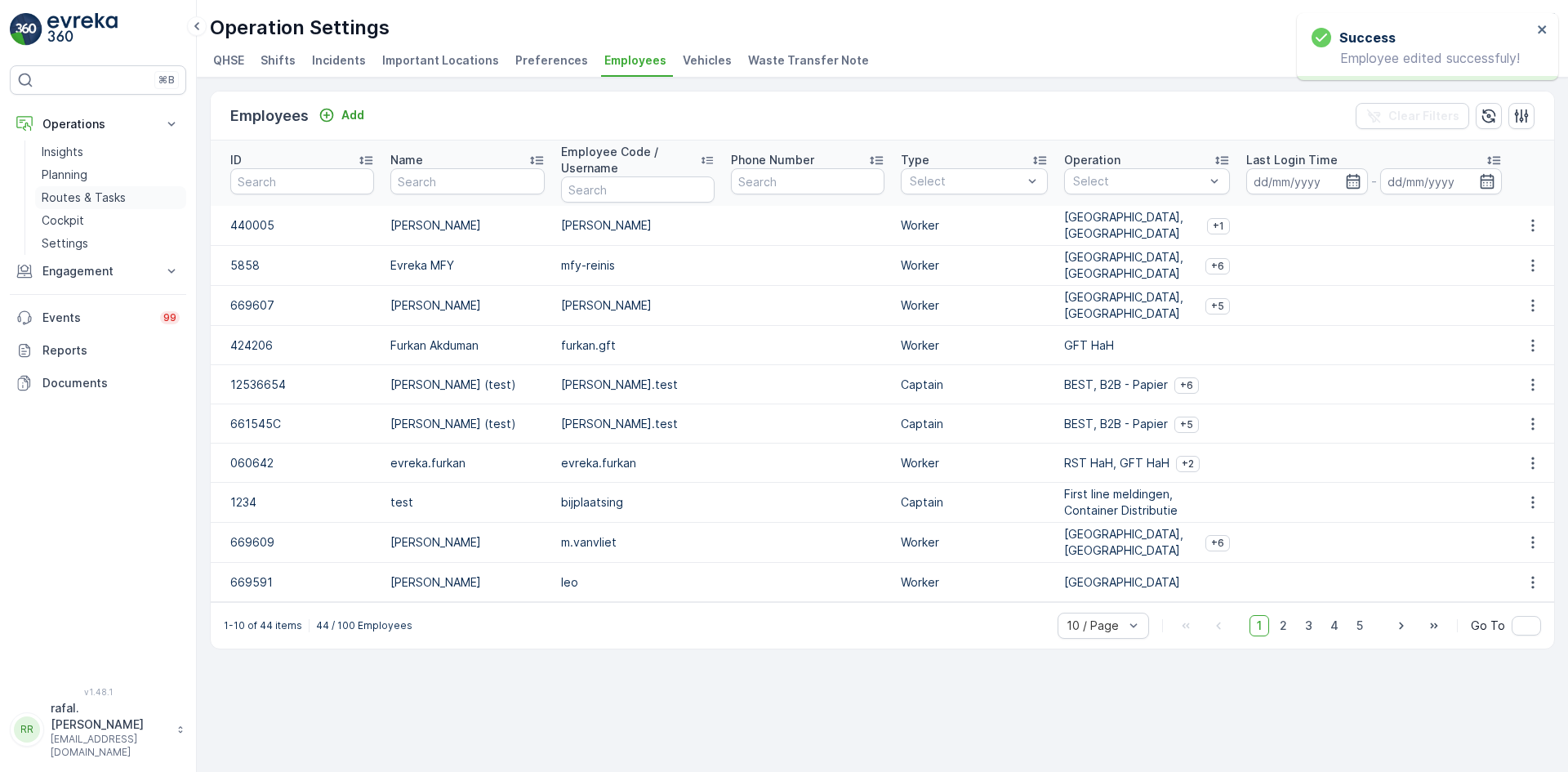
click at [58, 198] on p "Routes & Tasks" at bounding box center [84, 197] width 84 height 16
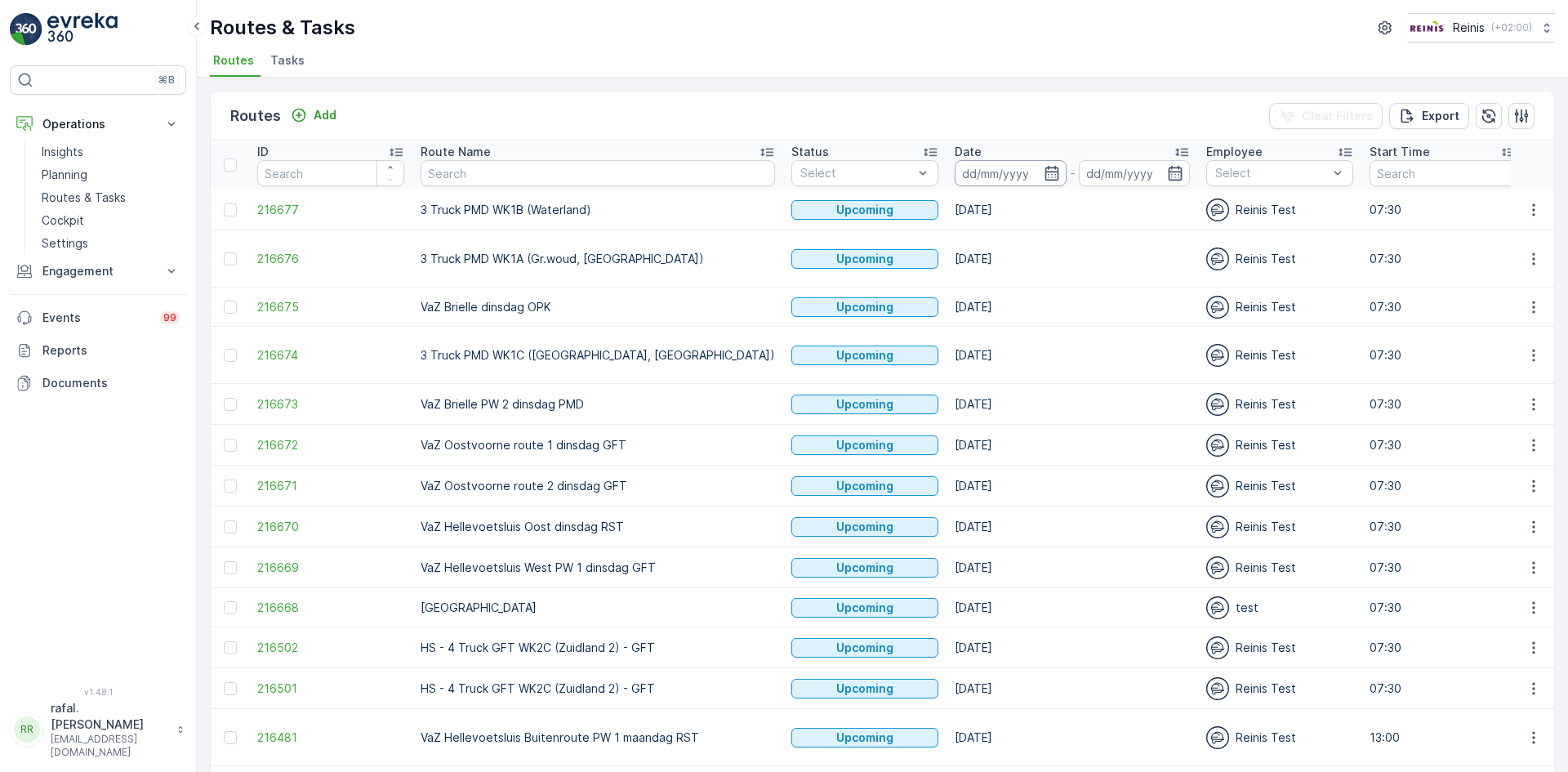
click at [954, 174] on input at bounding box center [1010, 172] width 112 height 26
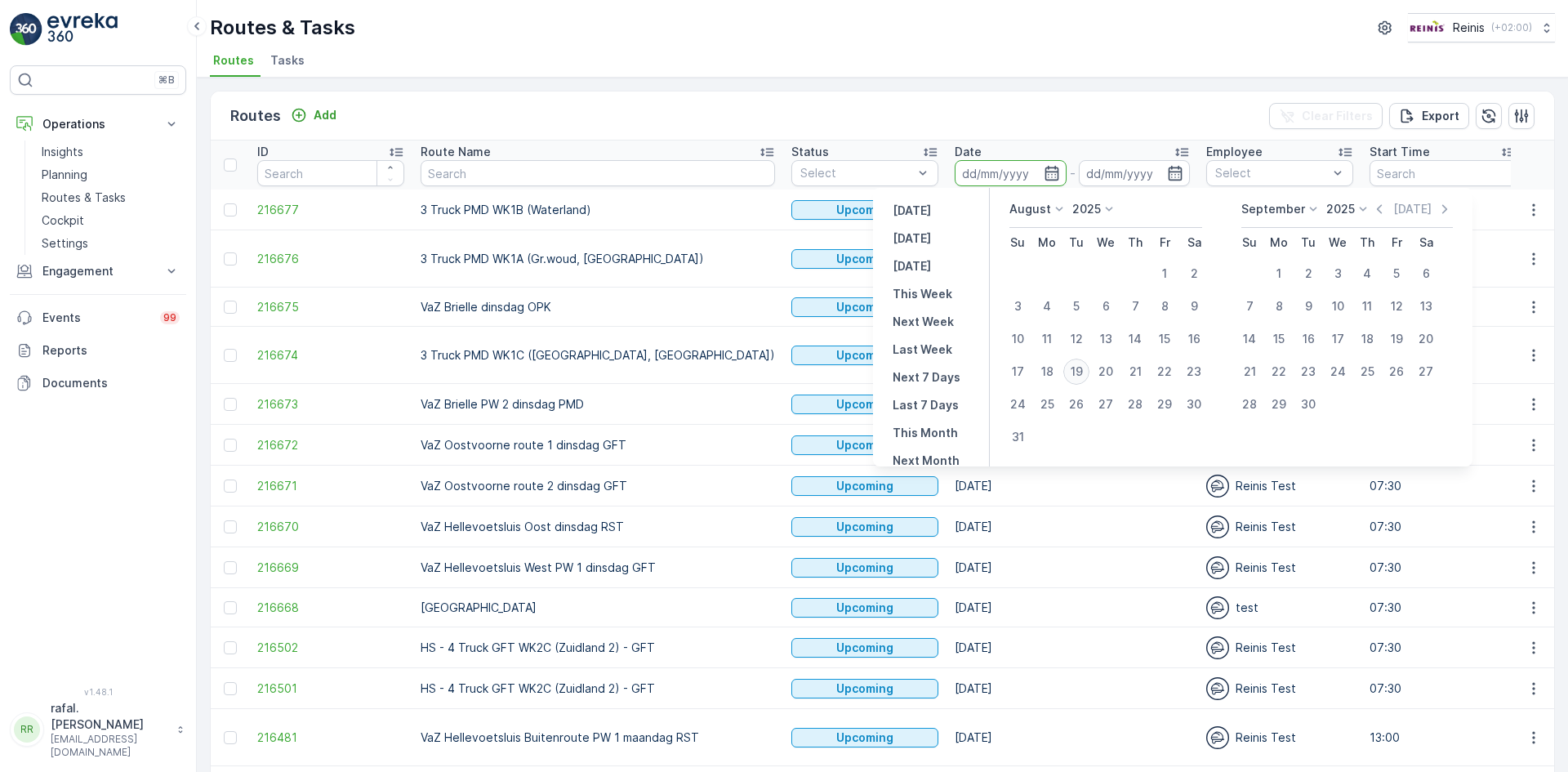
click at [1076, 361] on div "19" at bounding box center [1076, 370] width 26 height 26
type input "[DATE]"
click at [1076, 361] on div "19" at bounding box center [1076, 370] width 26 height 26
type input "[DATE]"
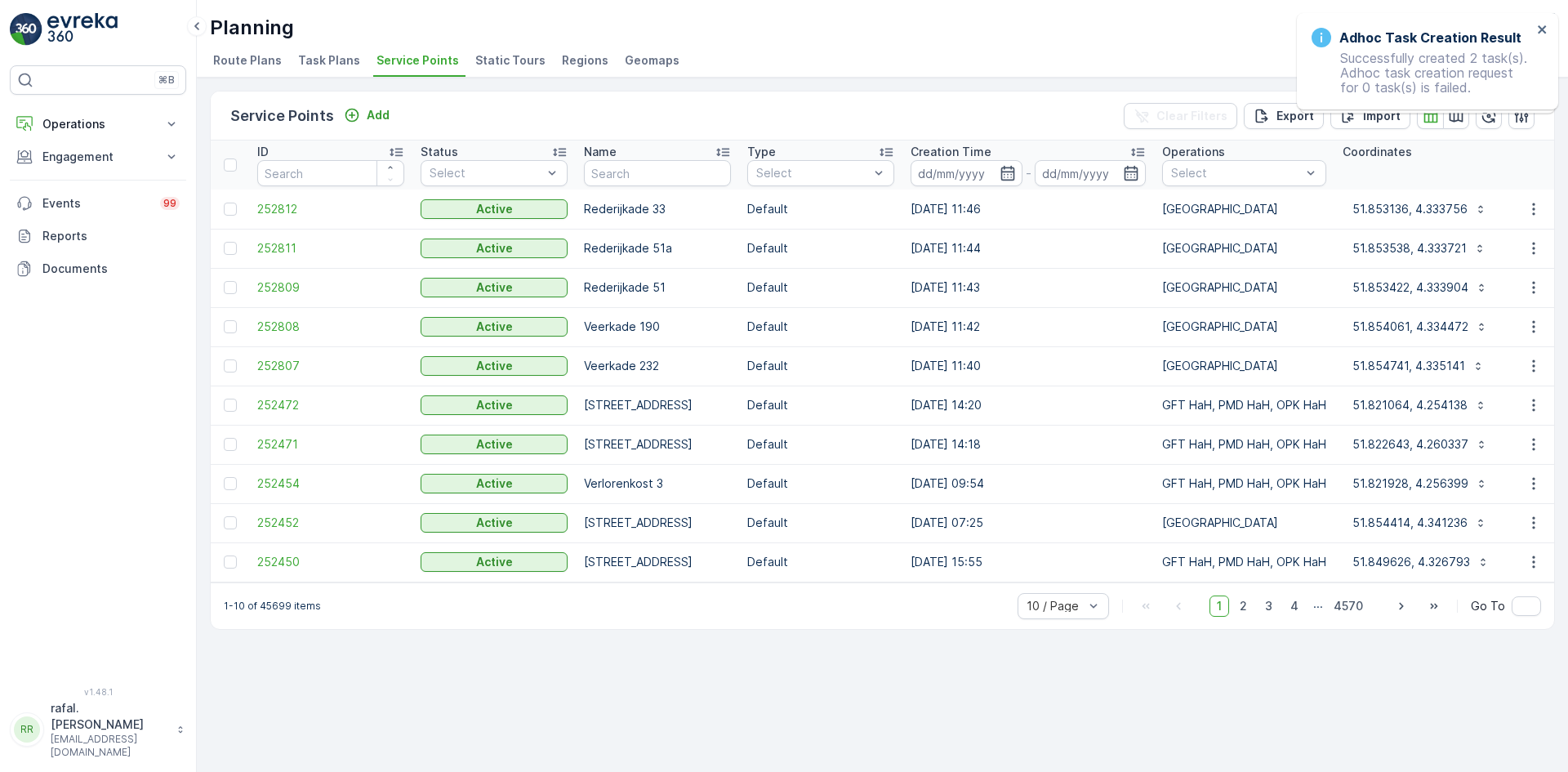
click at [562, 149] on icon at bounding box center [559, 152] width 13 height 8
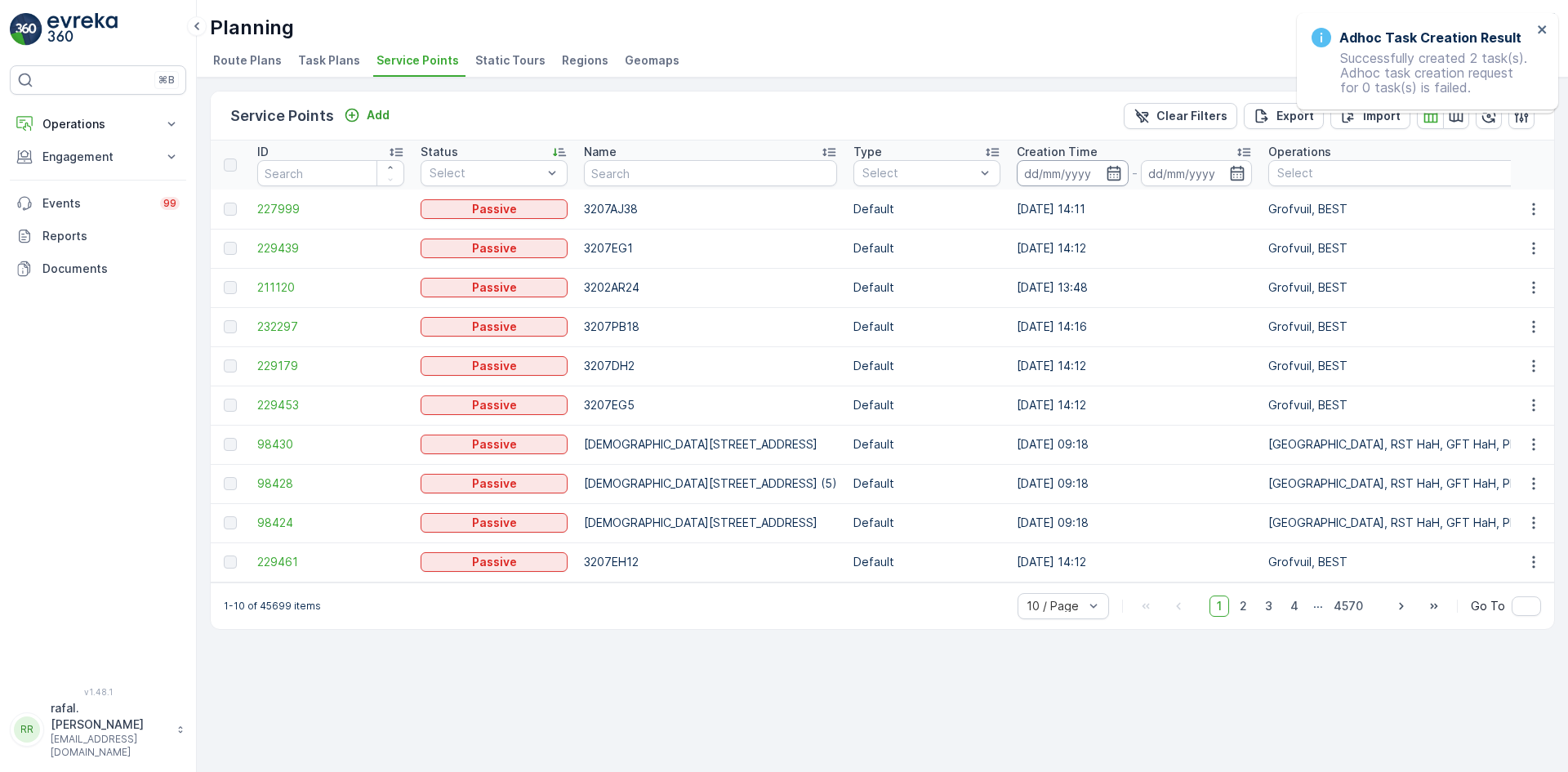
click at [1016, 169] on input at bounding box center [1072, 172] width 112 height 26
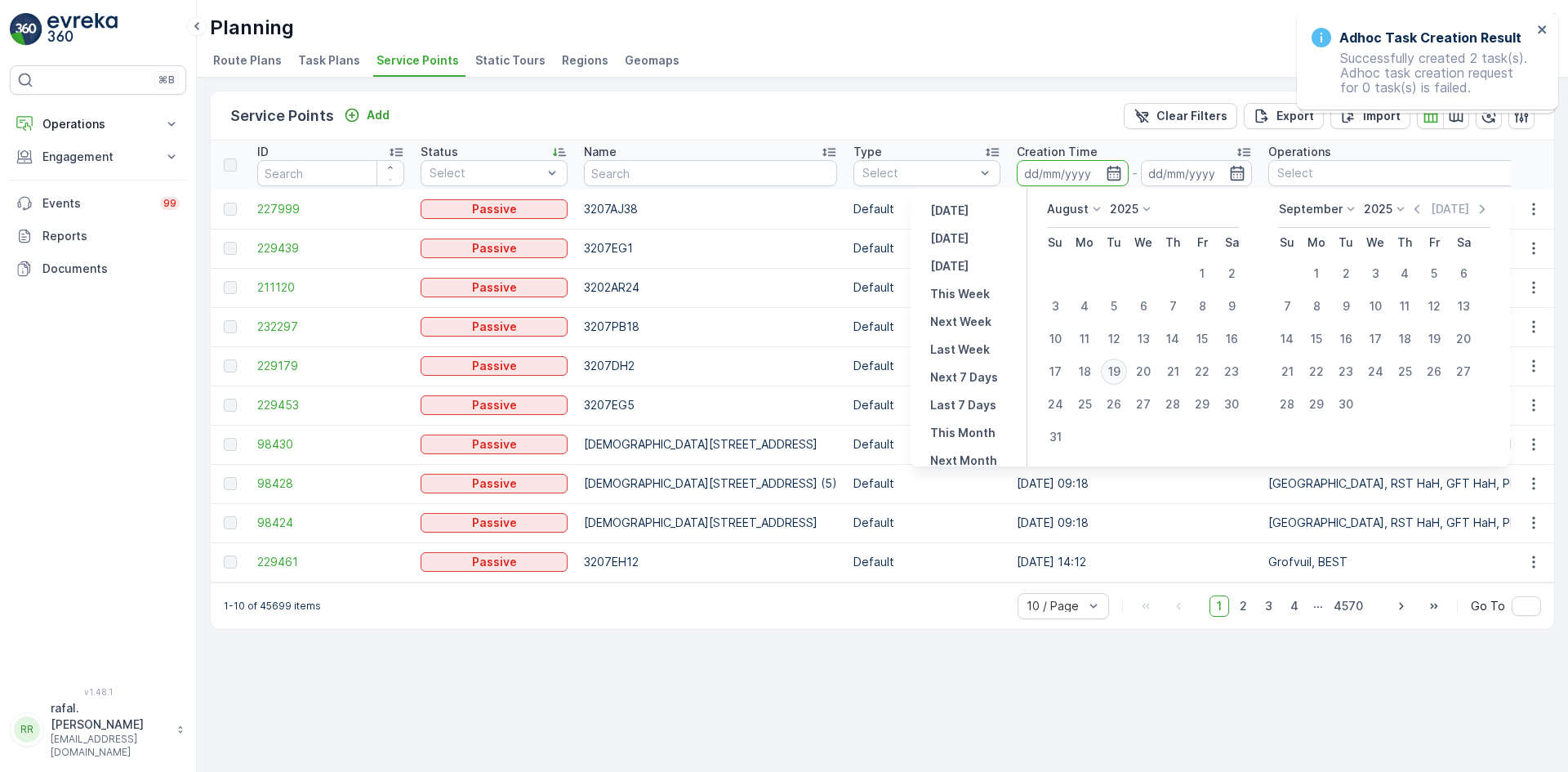
click at [1126, 367] on div "19" at bounding box center [1113, 370] width 26 height 26
type input "[DATE]"
click at [1124, 367] on div "19" at bounding box center [1113, 370] width 26 height 26
type input "[DATE]"
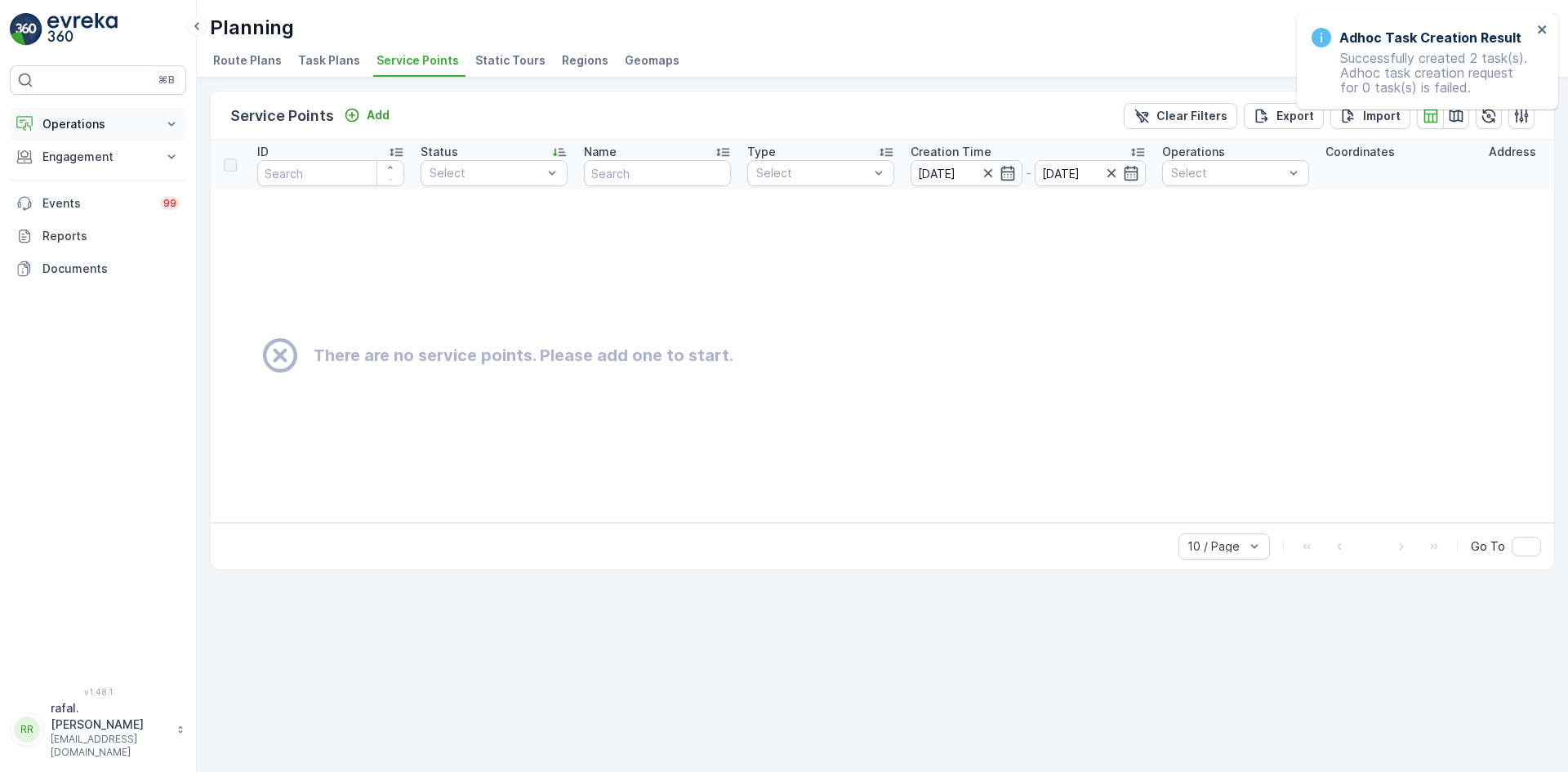
click at [145, 117] on p "Operations" at bounding box center [98, 124] width 111 height 16
click at [136, 198] on link "Routes & Tasks" at bounding box center [111, 198] width 151 height 23
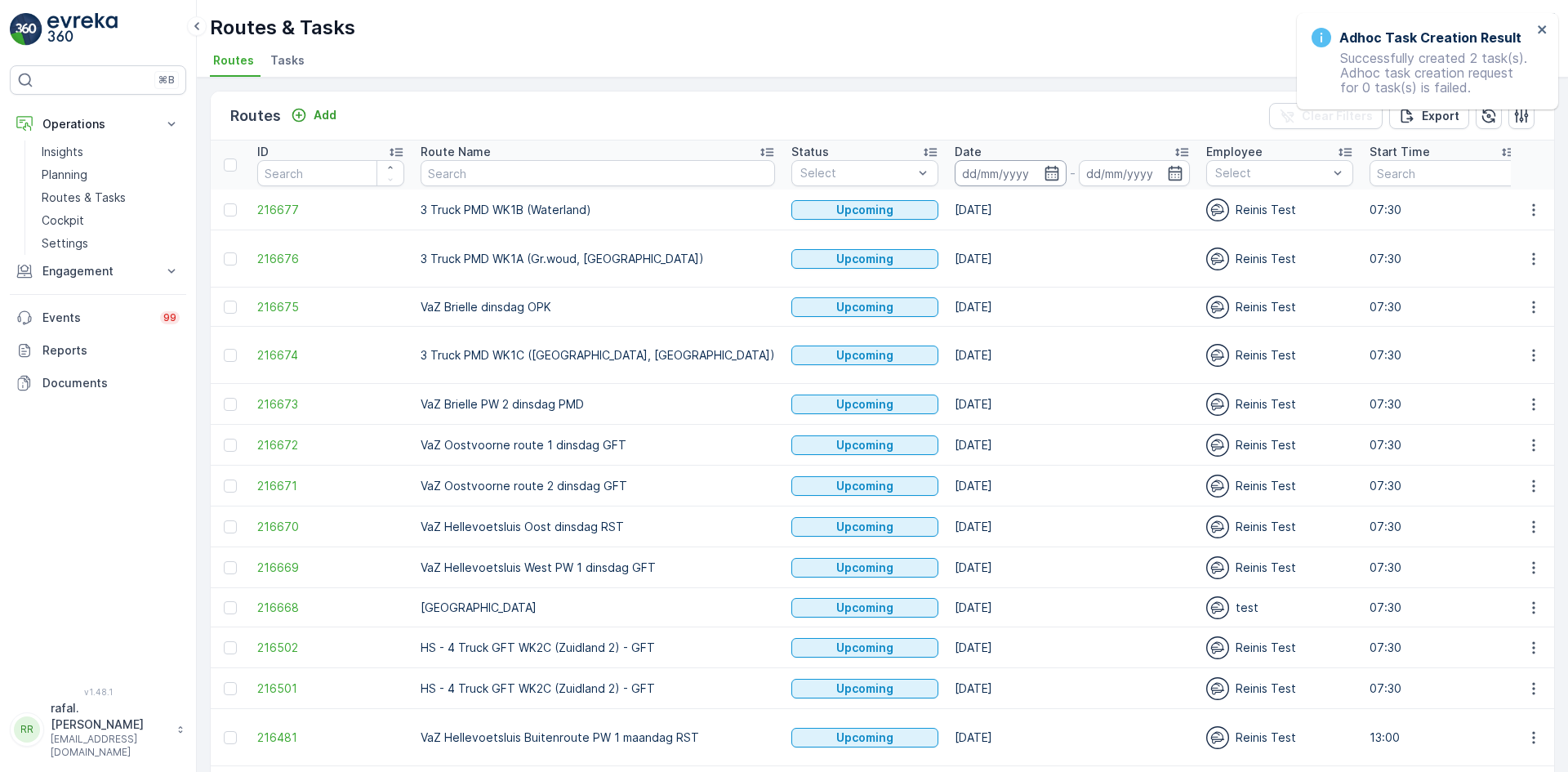
click at [954, 176] on input at bounding box center [1010, 172] width 112 height 26
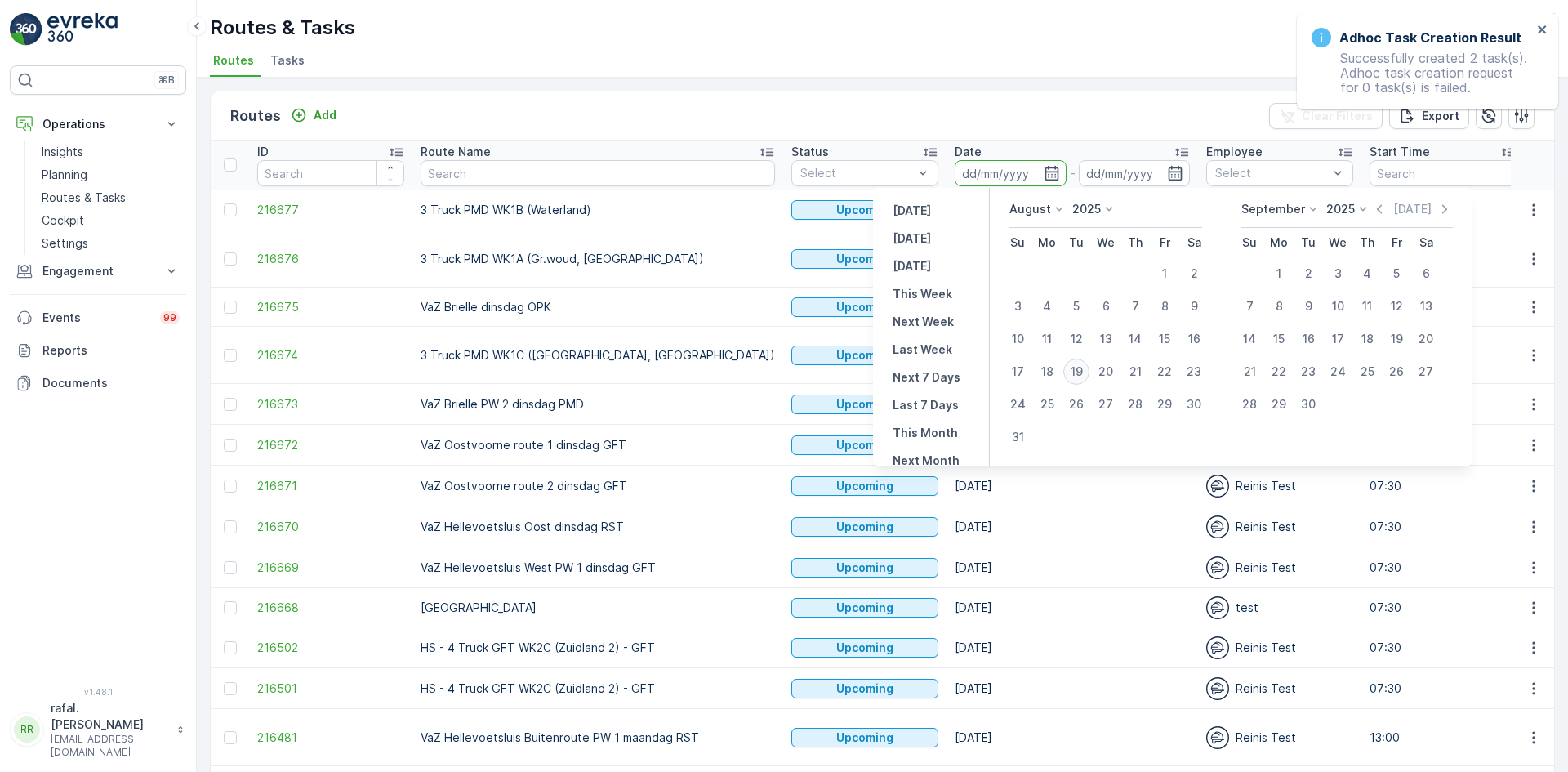
click at [1079, 369] on div "19" at bounding box center [1076, 370] width 26 height 26
type input "[DATE]"
click at [1079, 369] on div "19" at bounding box center [1076, 370] width 26 height 26
type input "[DATE]"
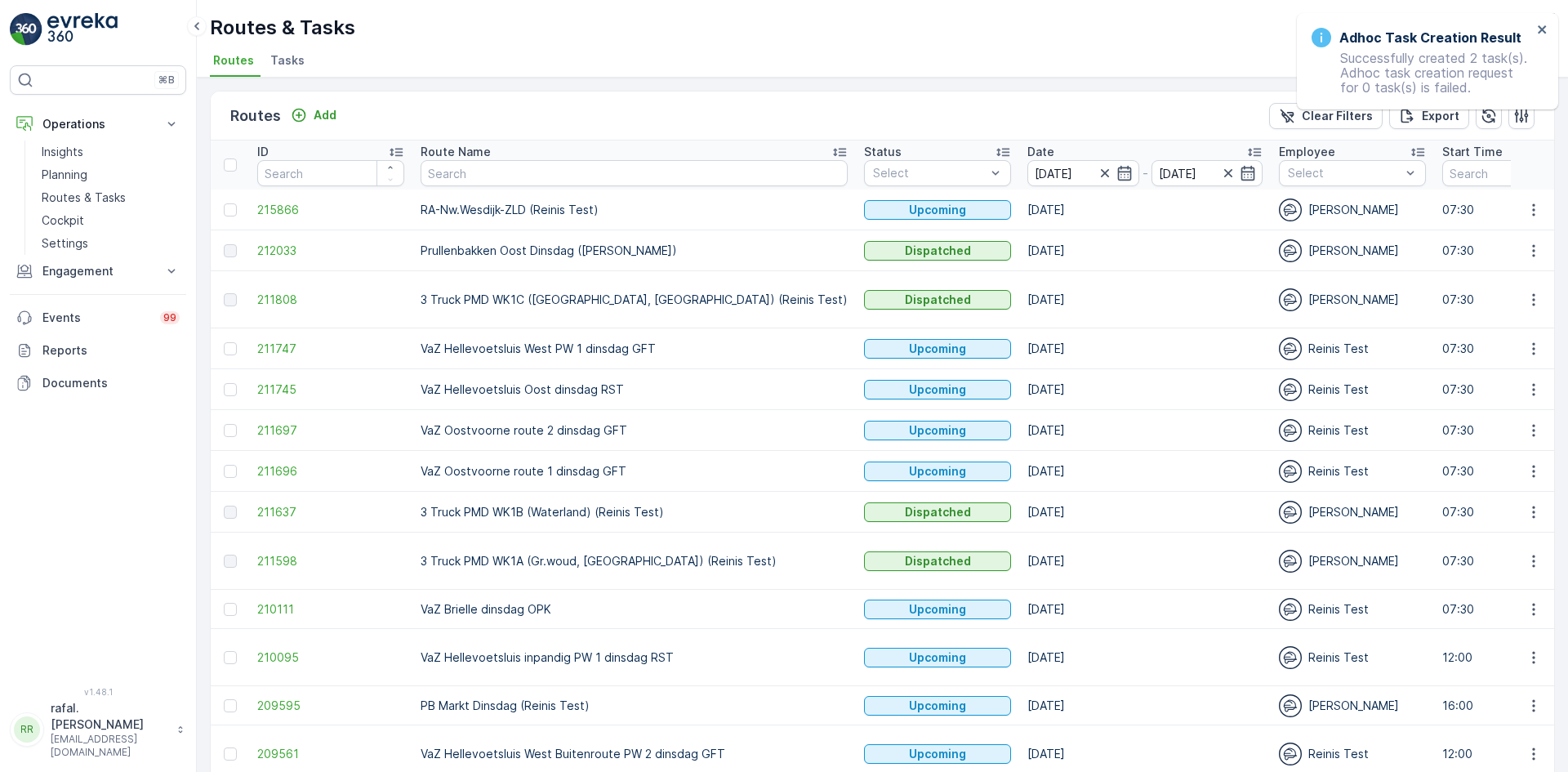
click at [832, 147] on icon at bounding box center [840, 152] width 16 height 16
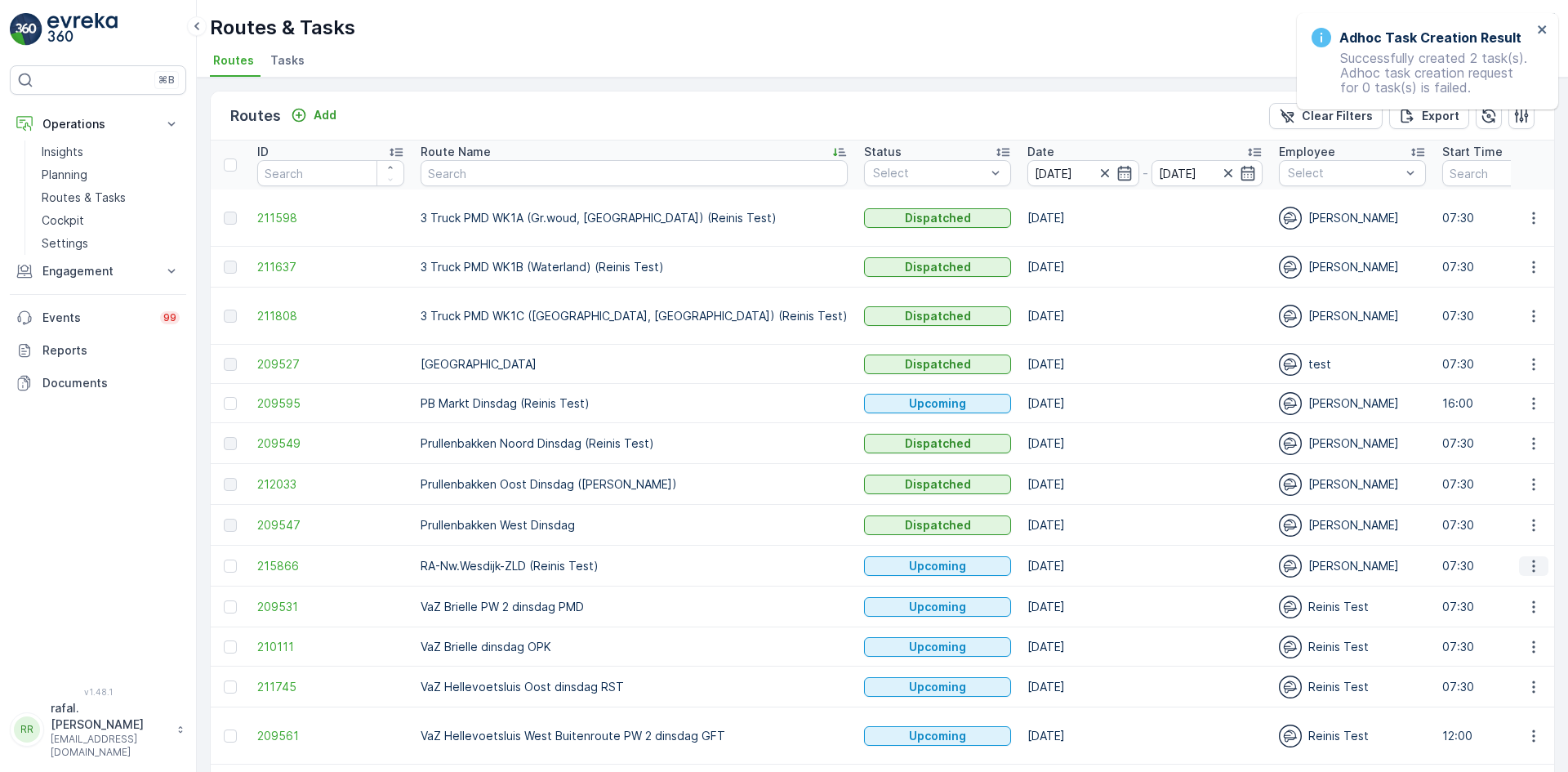
click at [1525, 567] on icon "button" at bounding box center [1533, 566] width 16 height 16
click at [1507, 673] on span "Change Assignee" at bounding box center [1496, 680] width 96 height 16
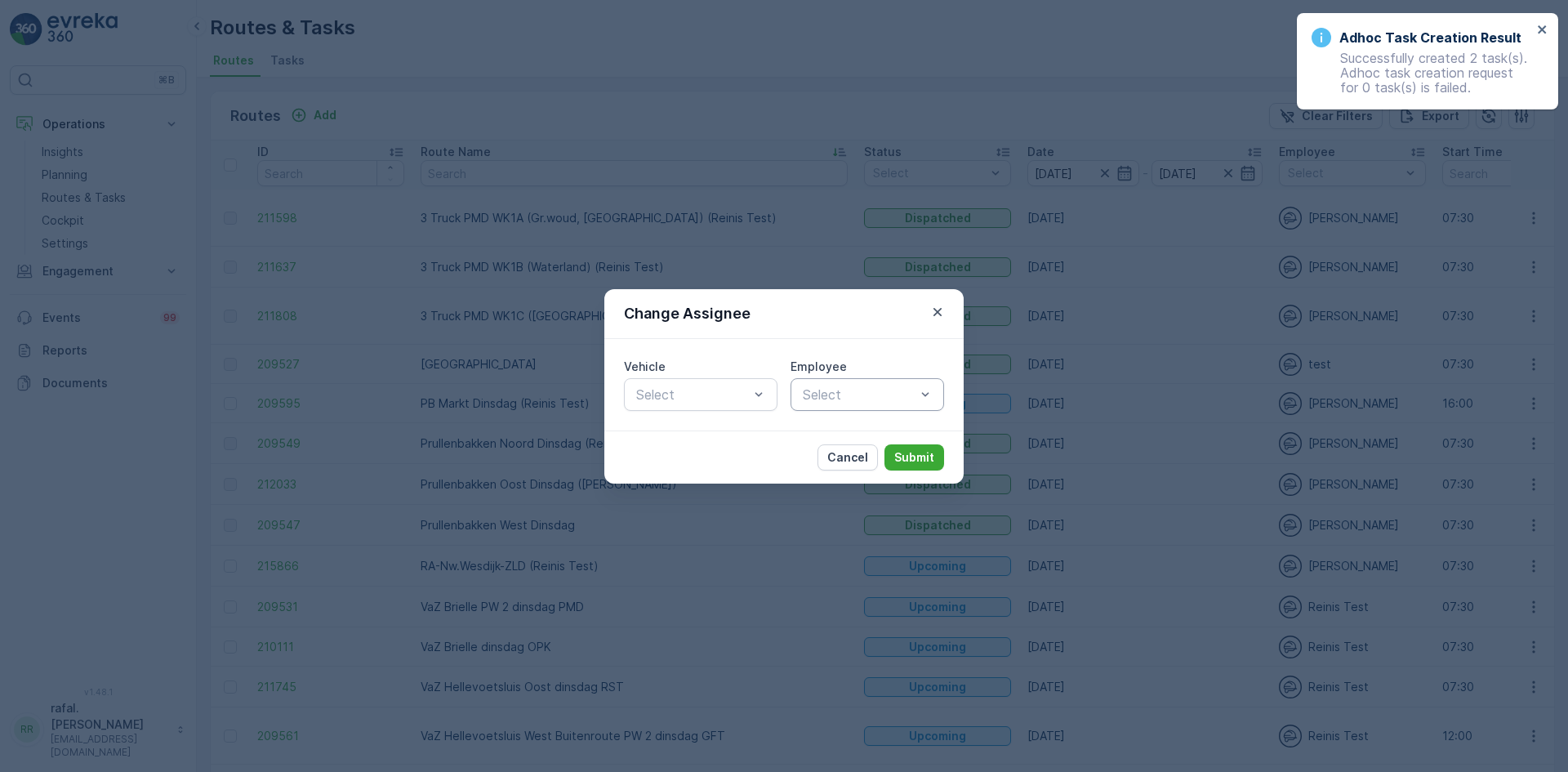
click at [914, 389] on div at bounding box center [859, 394] width 116 height 15
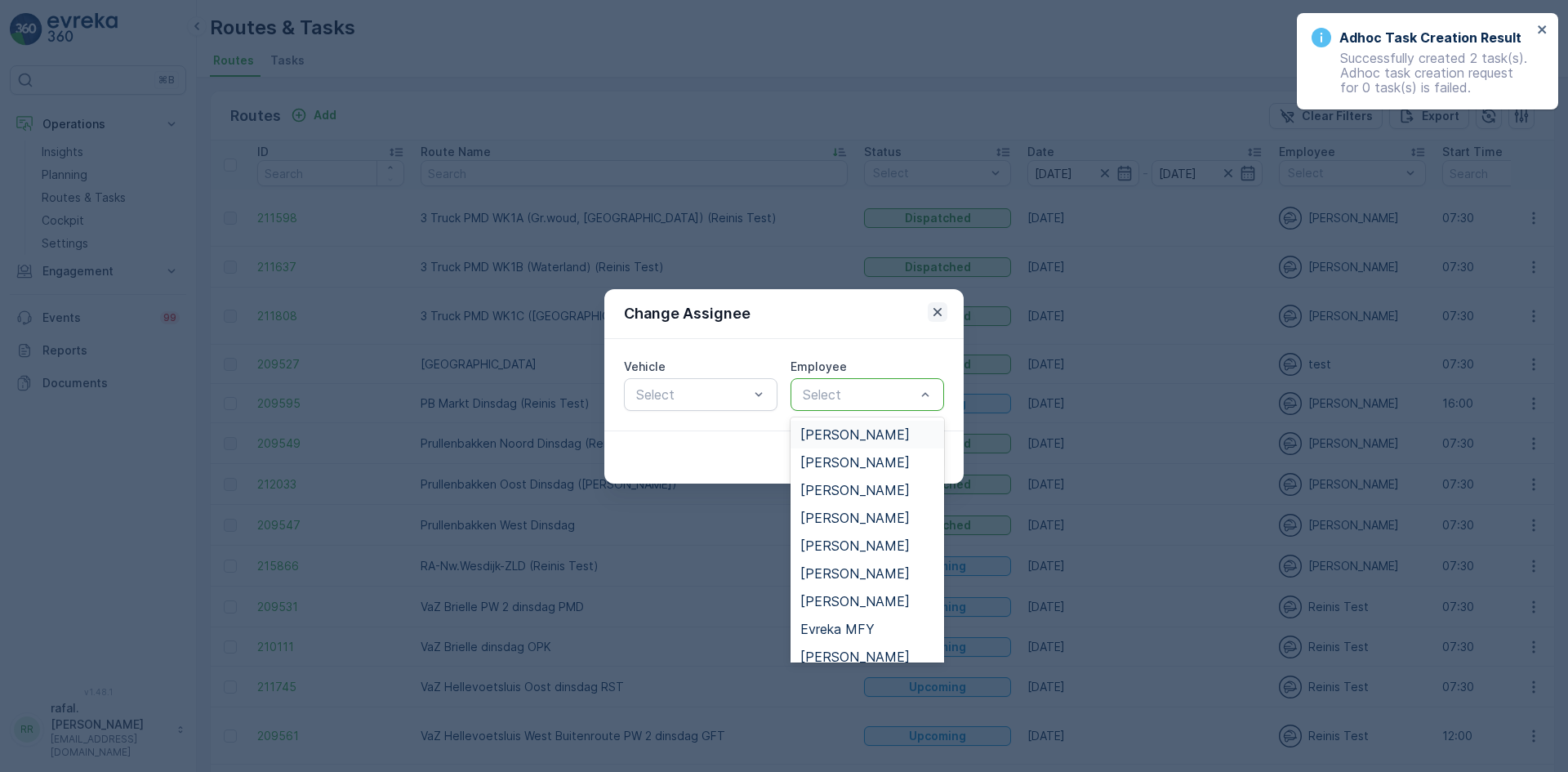
click at [932, 306] on icon "button" at bounding box center [937, 312] width 16 height 16
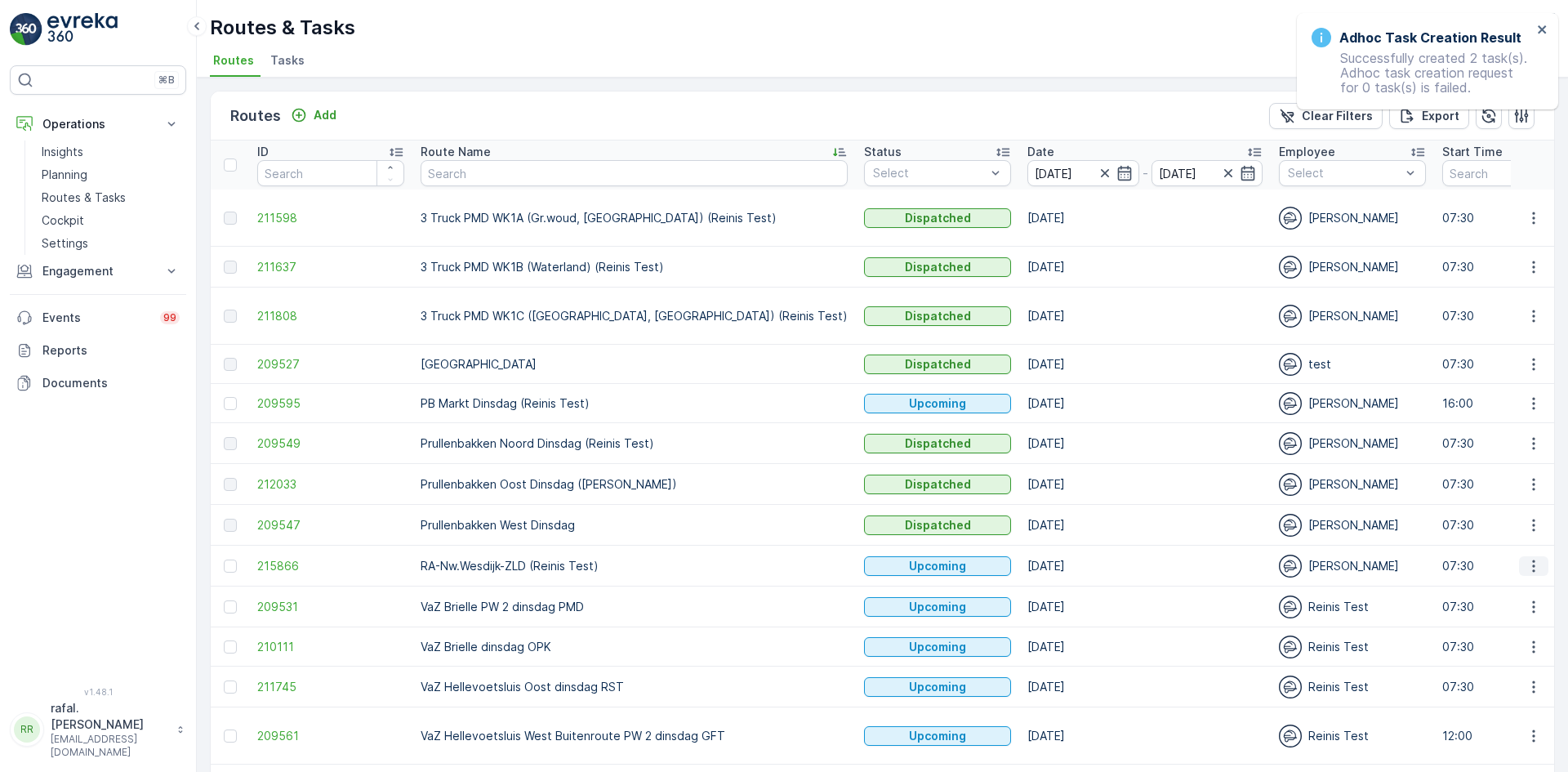
click at [1525, 561] on icon "button" at bounding box center [1533, 566] width 16 height 16
click at [1507, 680] on span "Change Assignee" at bounding box center [1496, 680] width 96 height 16
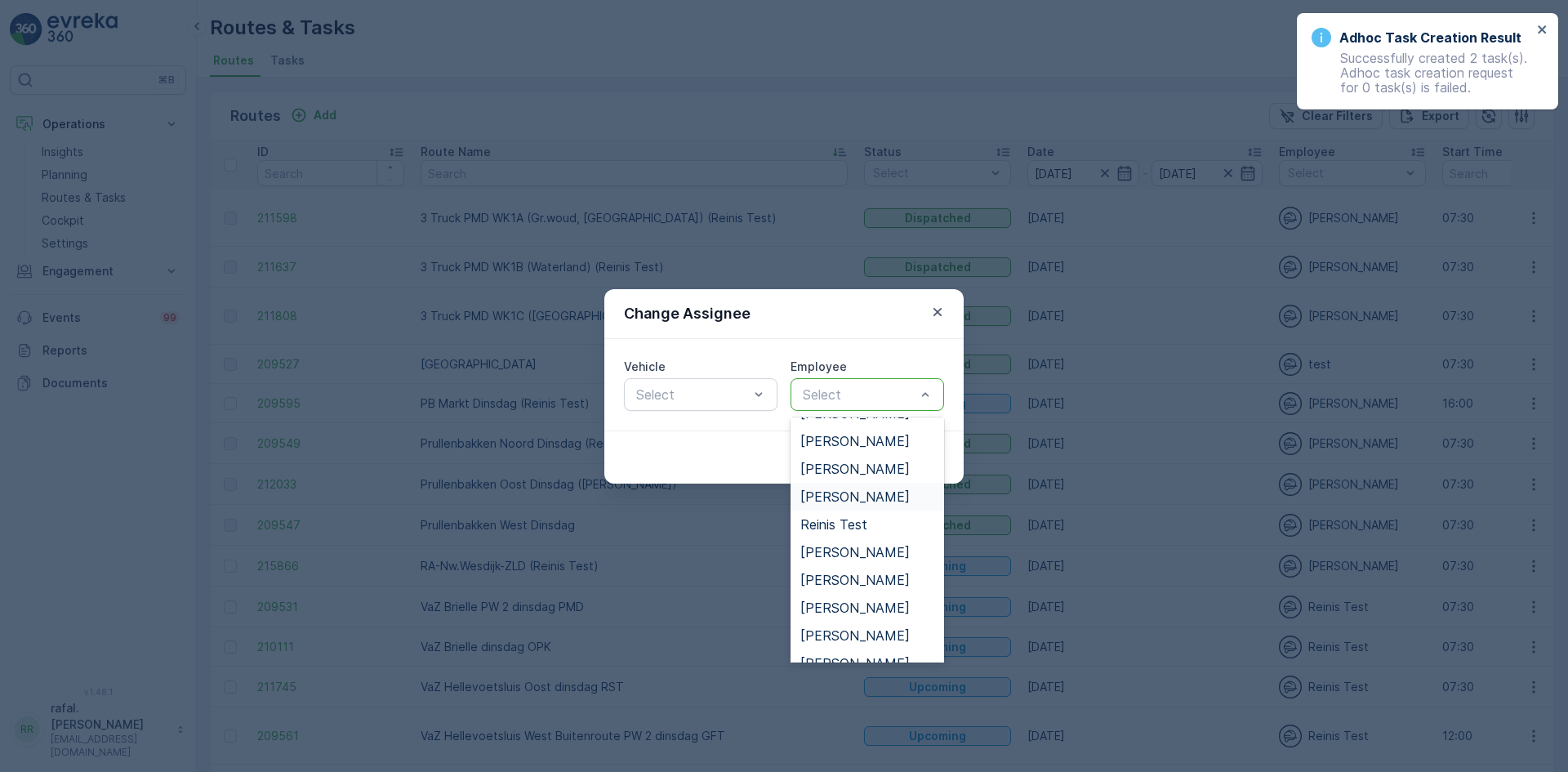
scroll to position [359, 0]
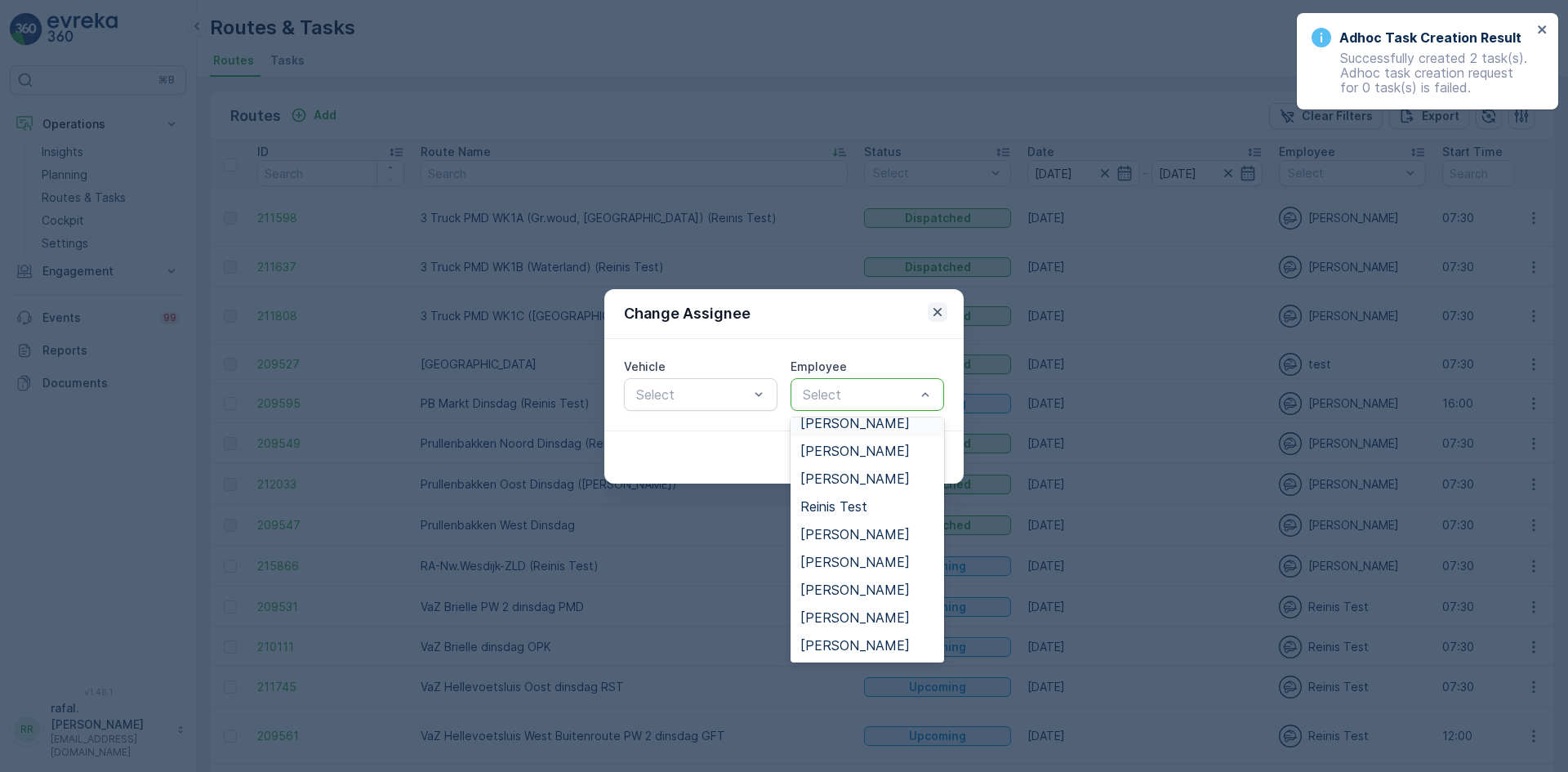
click at [939, 314] on icon "button" at bounding box center [937, 312] width 16 height 16
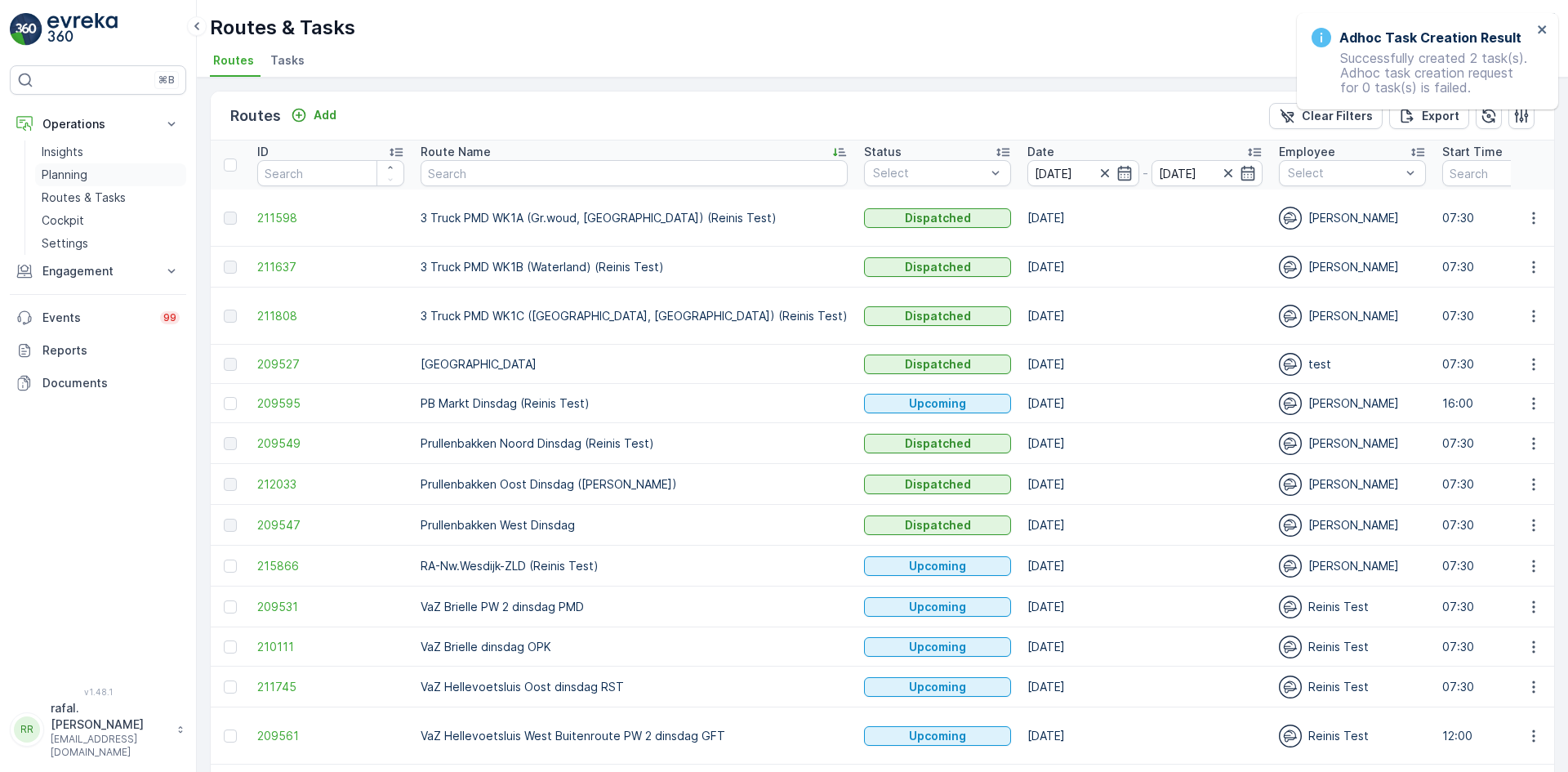
click at [66, 175] on p "Planning" at bounding box center [64, 174] width 45 height 16
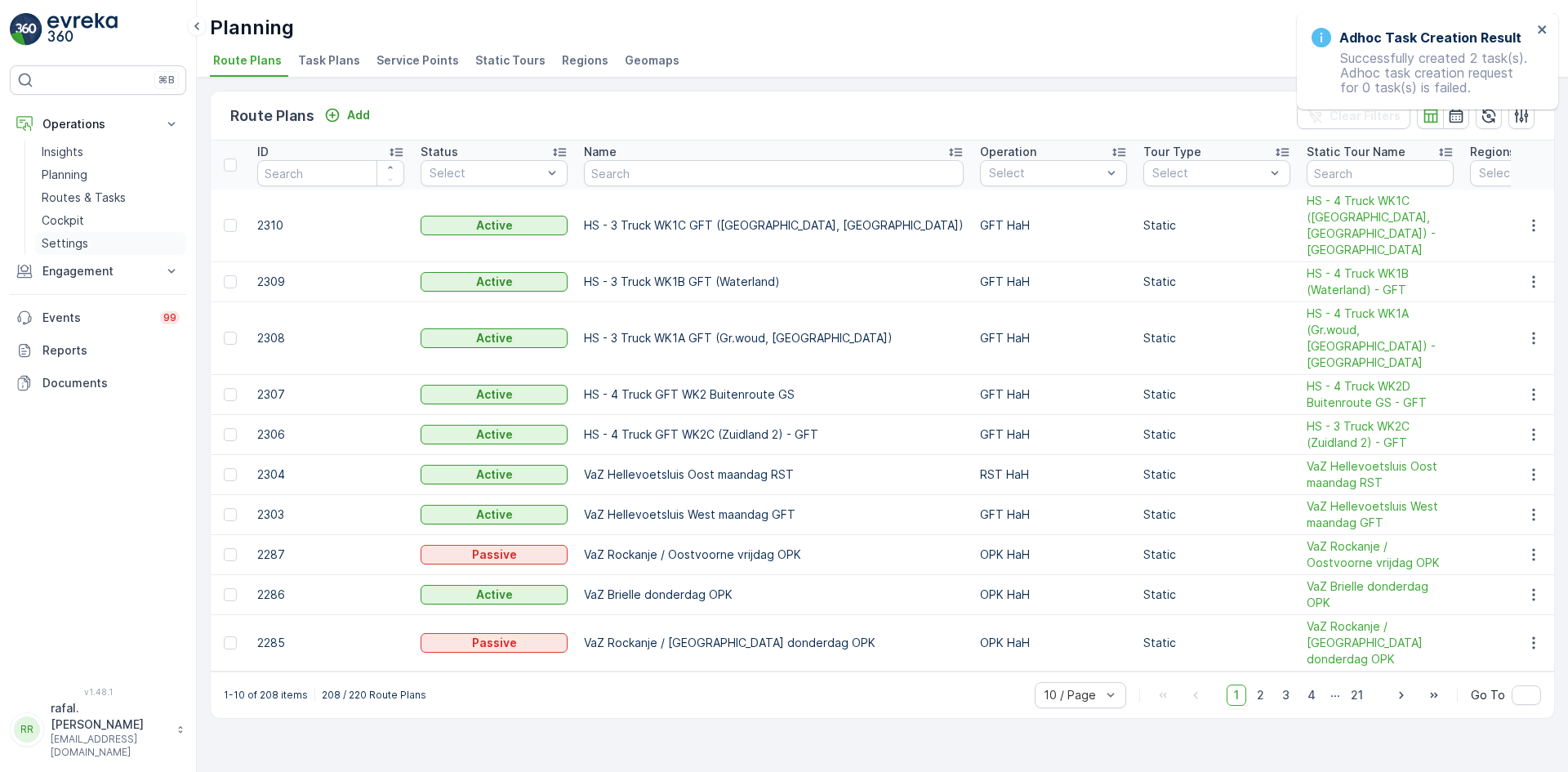
click at [66, 237] on p "Settings" at bounding box center [65, 243] width 46 height 16
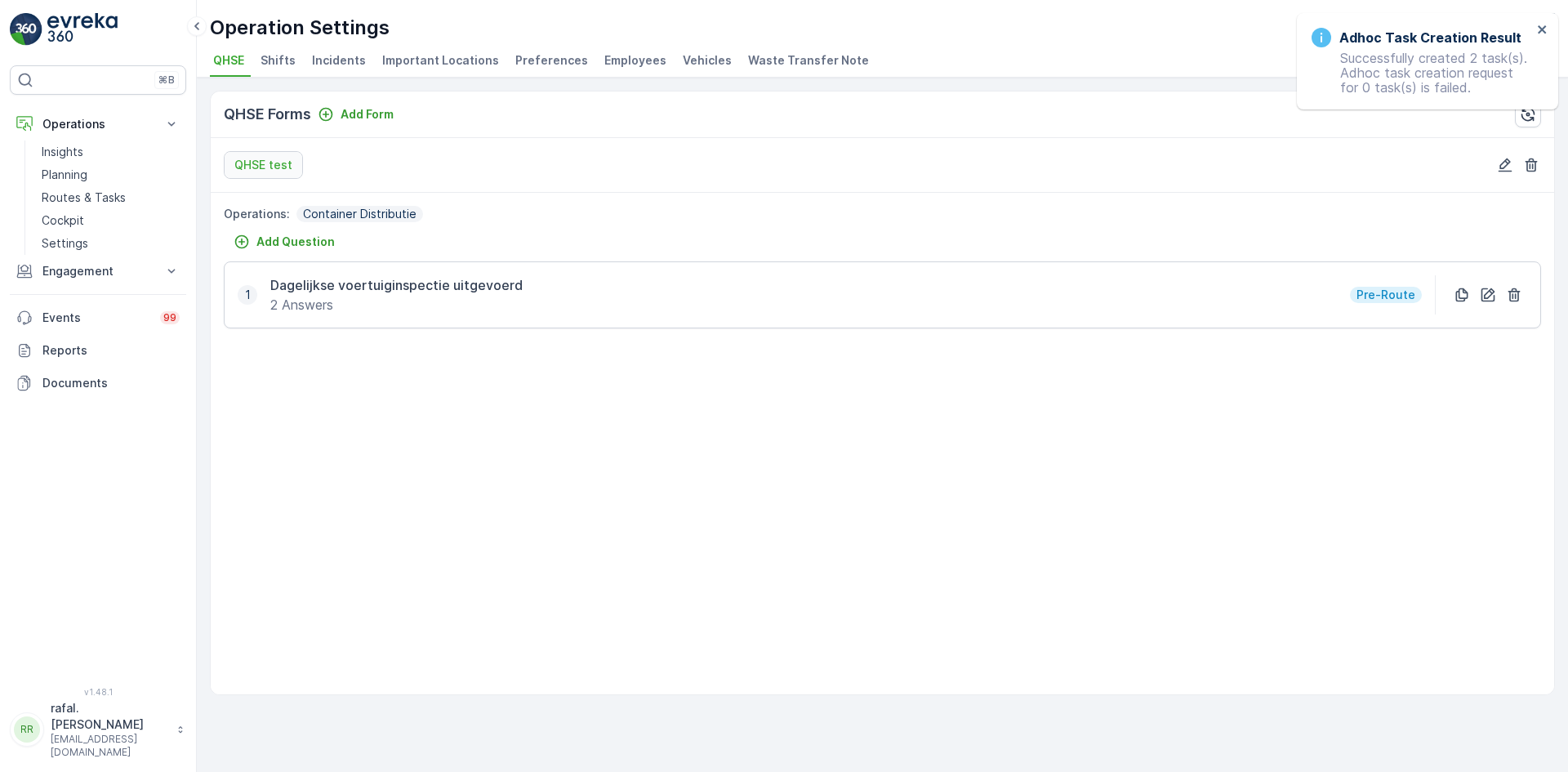
click at [611, 60] on span "Employees" at bounding box center [635, 60] width 62 height 16
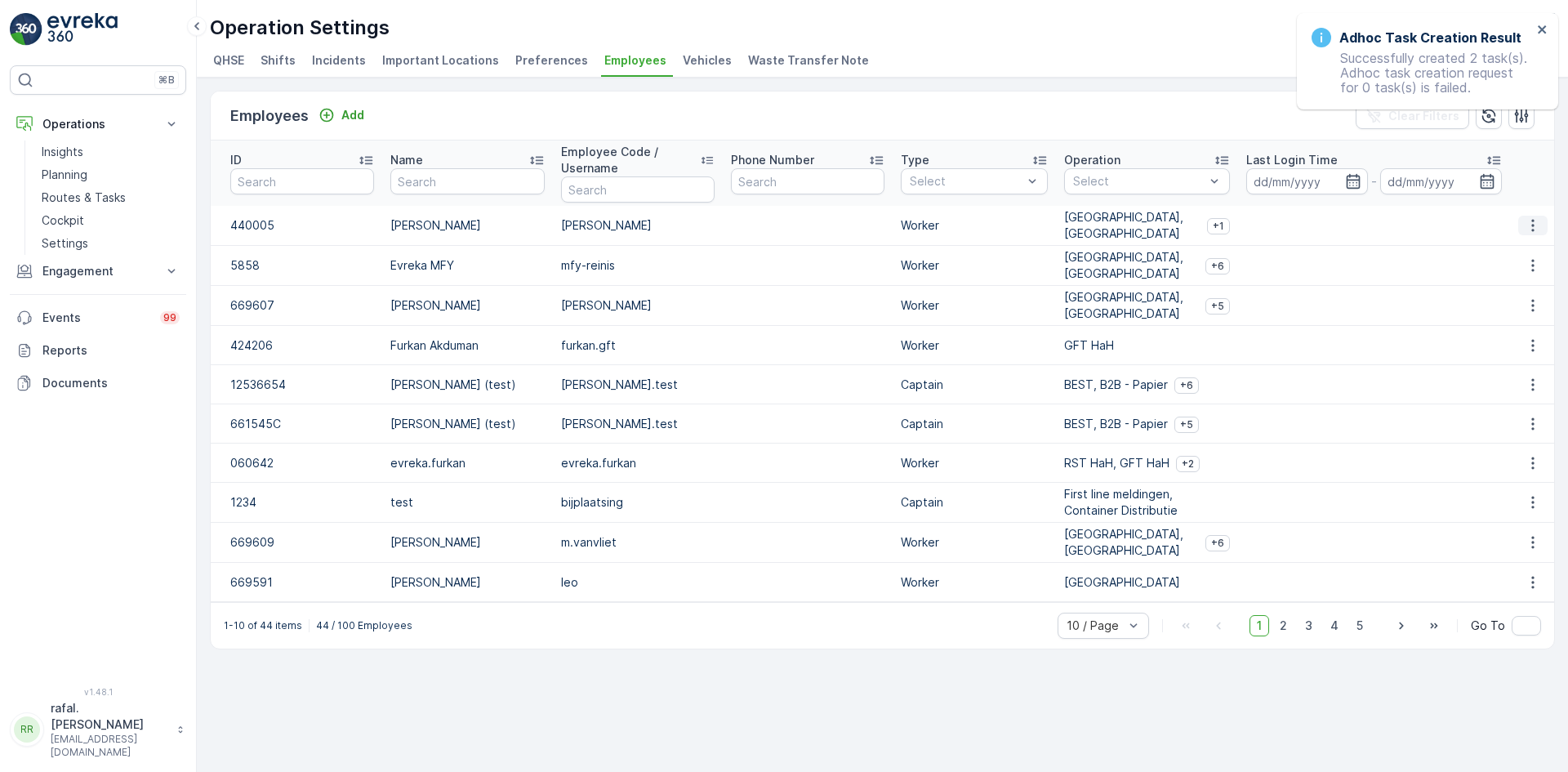
click at [1530, 227] on icon "button" at bounding box center [1532, 225] width 16 height 16
click at [1530, 251] on span "Edit" at bounding box center [1533, 250] width 21 height 16
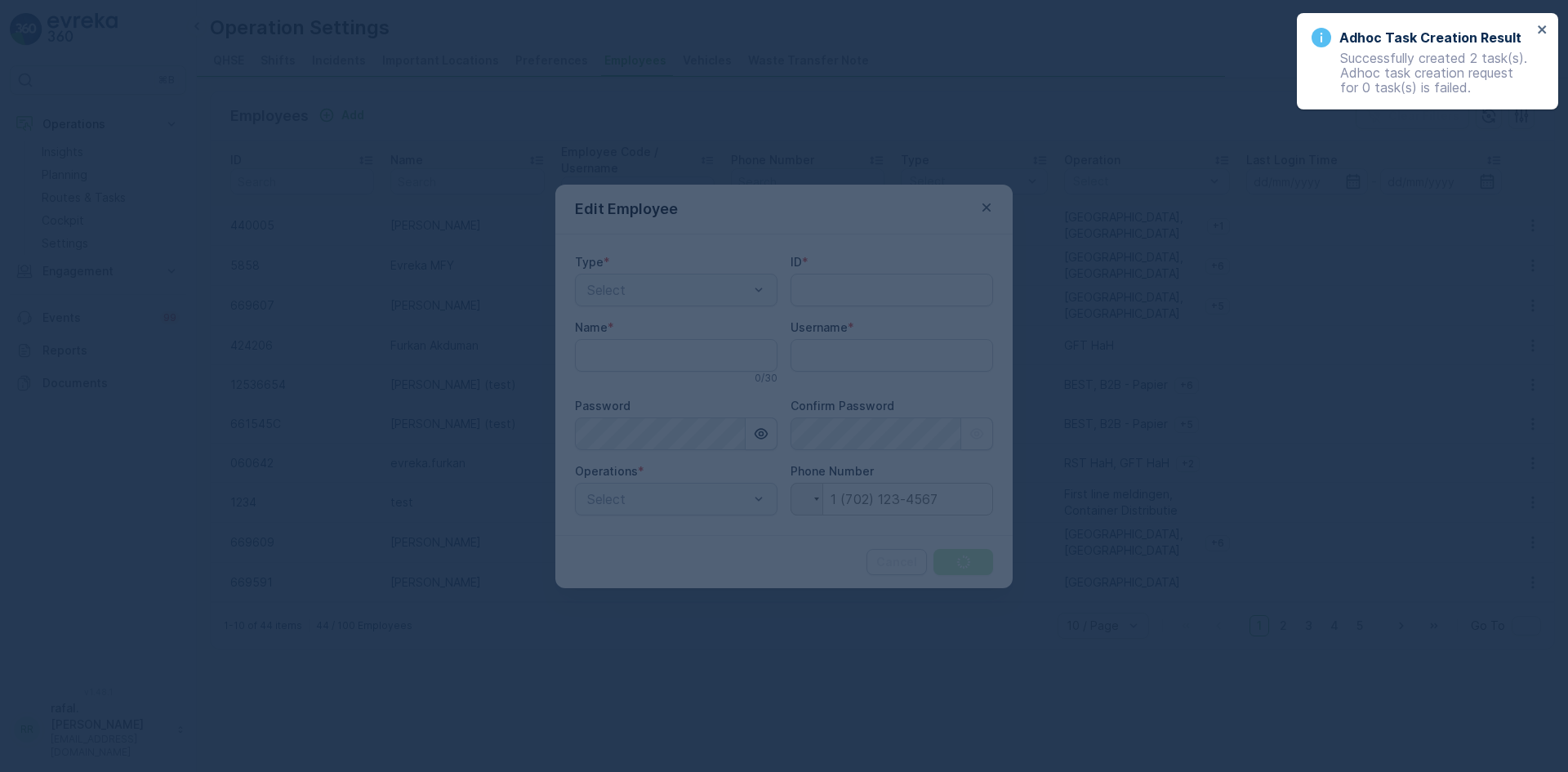
type input "440005"
type input "[PERSON_NAME]"
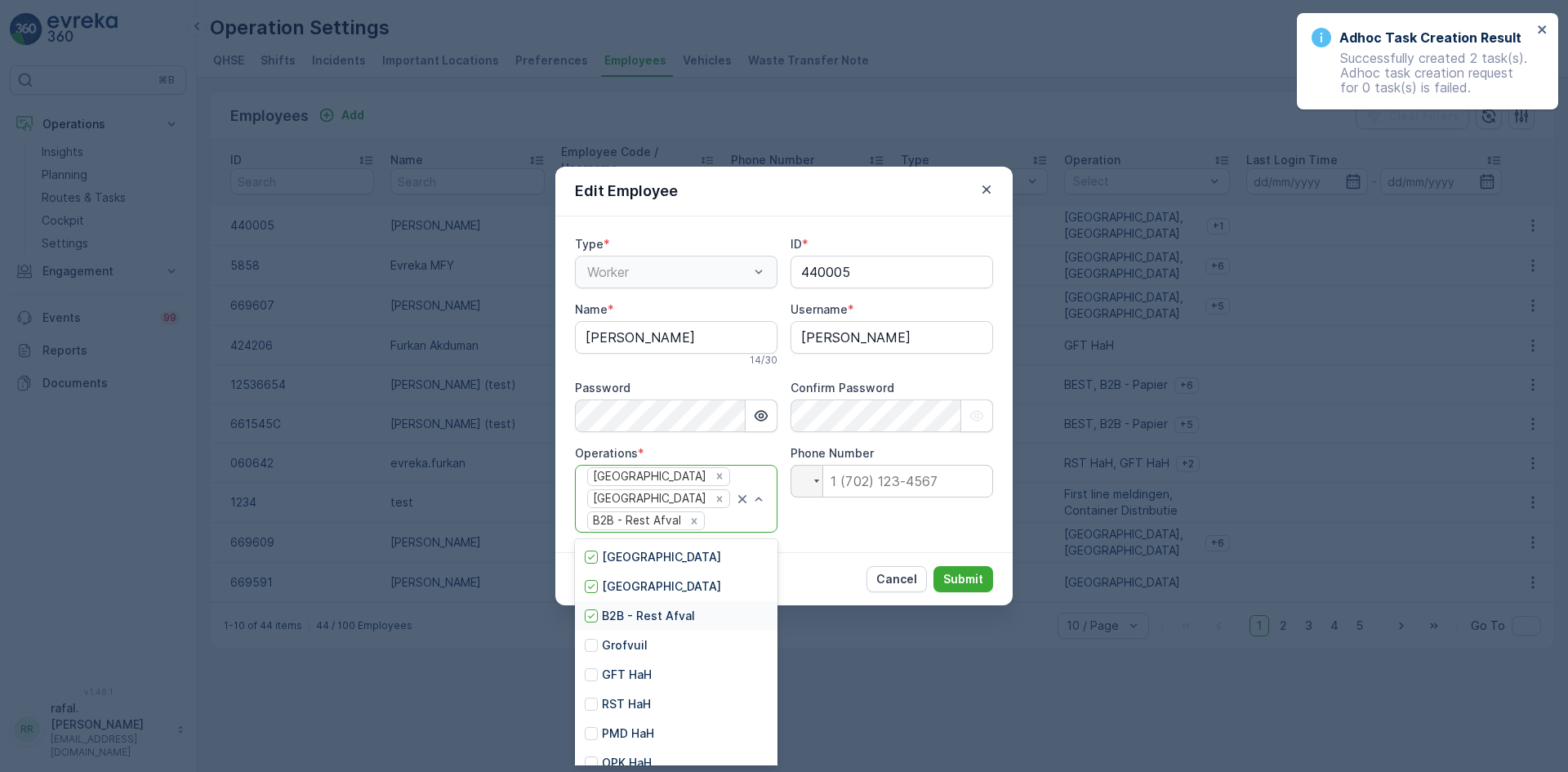
scroll to position [15, 0]
click at [593, 688] on div at bounding box center [591, 688] width 13 height 13
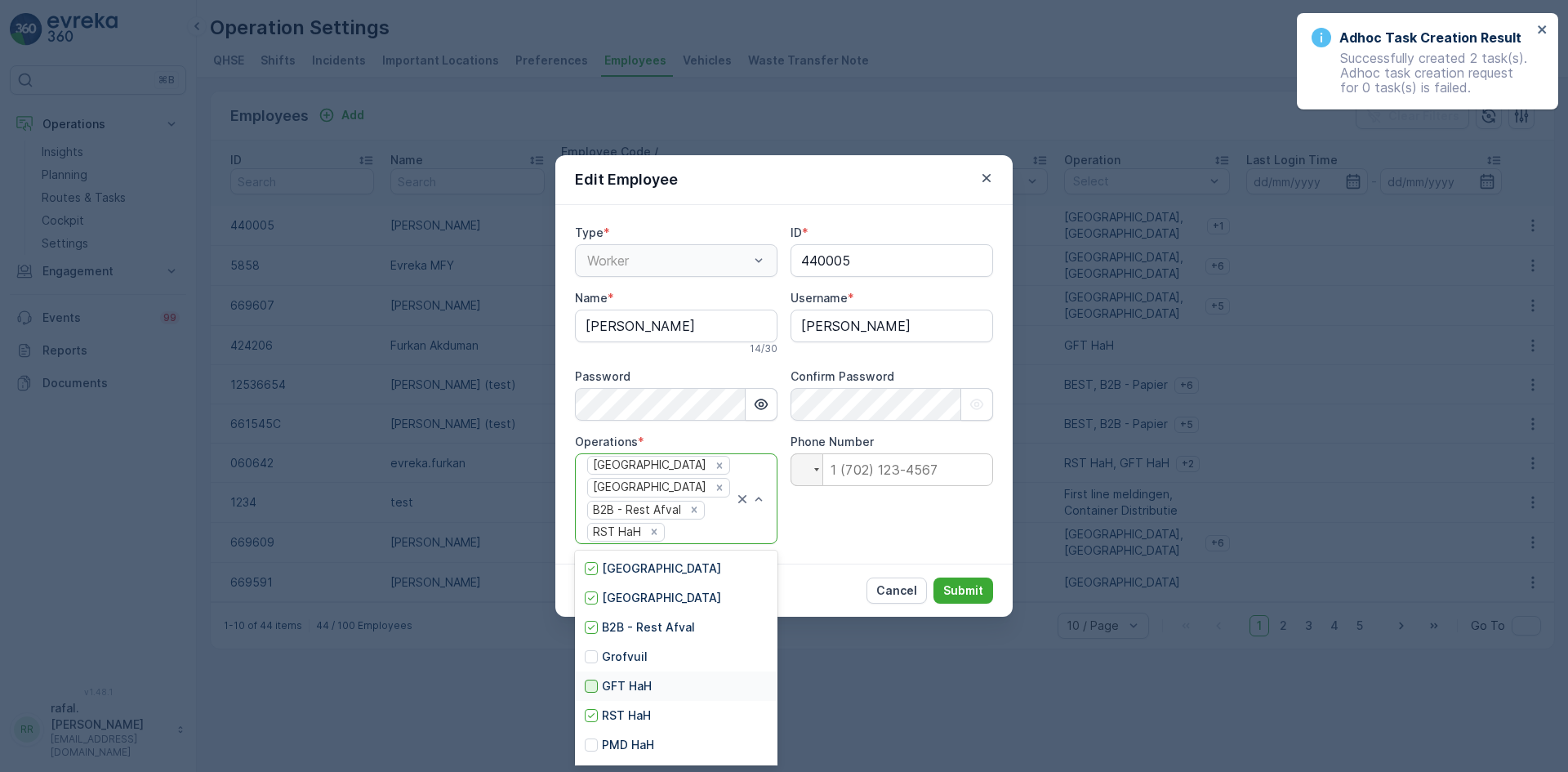
click at [590, 684] on div at bounding box center [591, 686] width 13 height 13
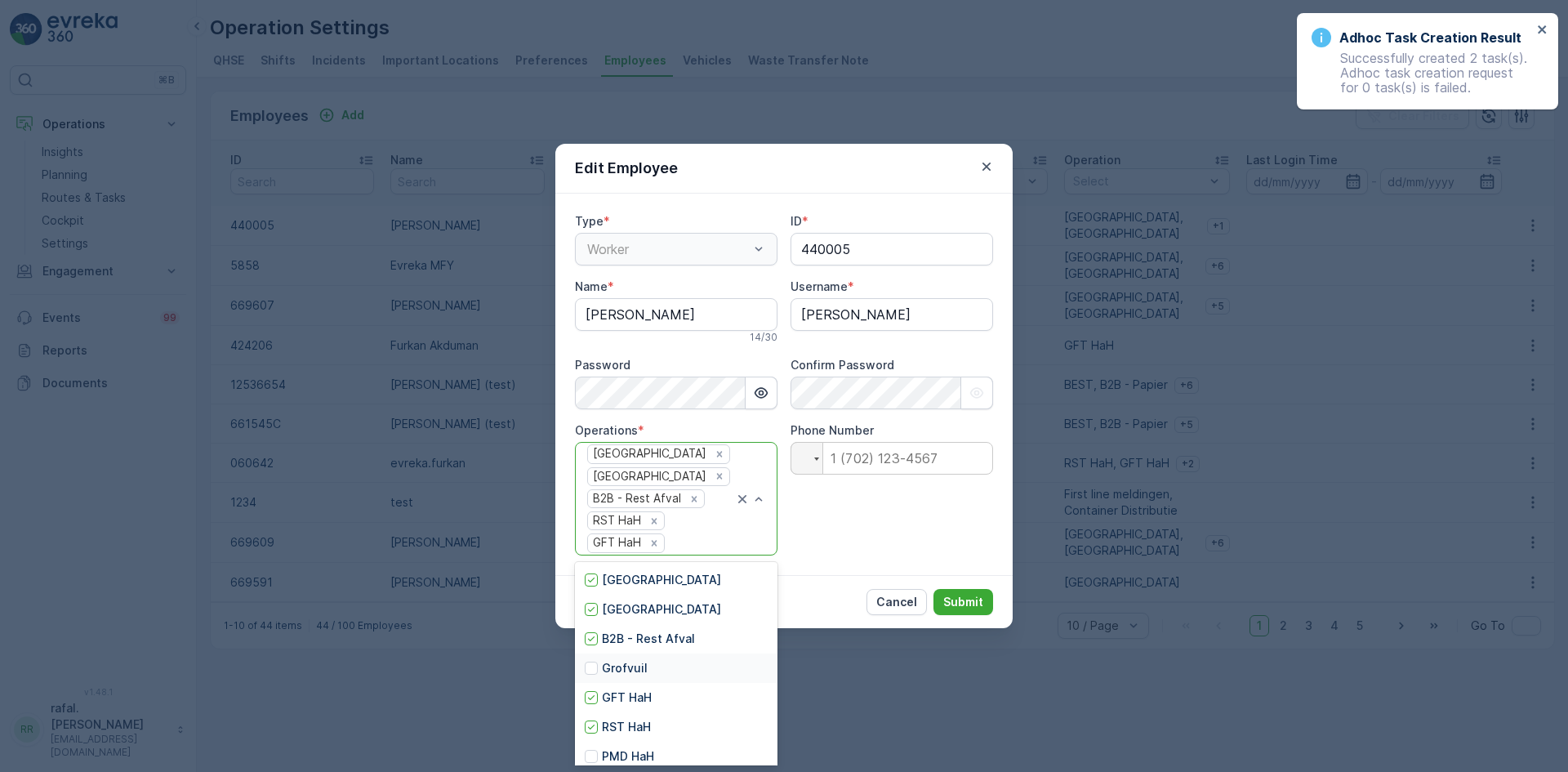
click at [599, 672] on div "Grofvuil" at bounding box center [616, 668] width 63 height 16
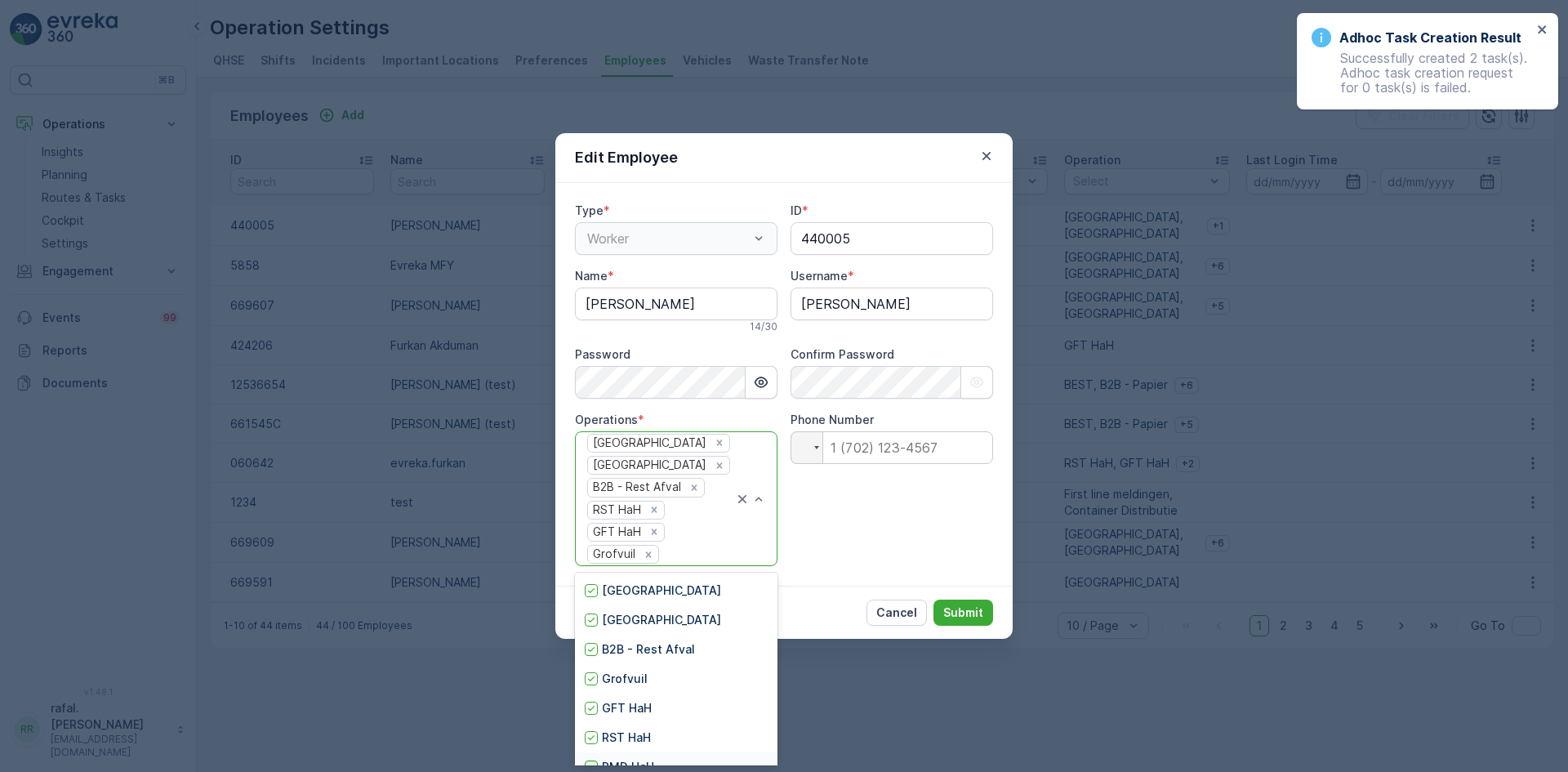
scroll to position [49, 0]
click at [591, 715] on div at bounding box center [591, 718] width 13 height 13
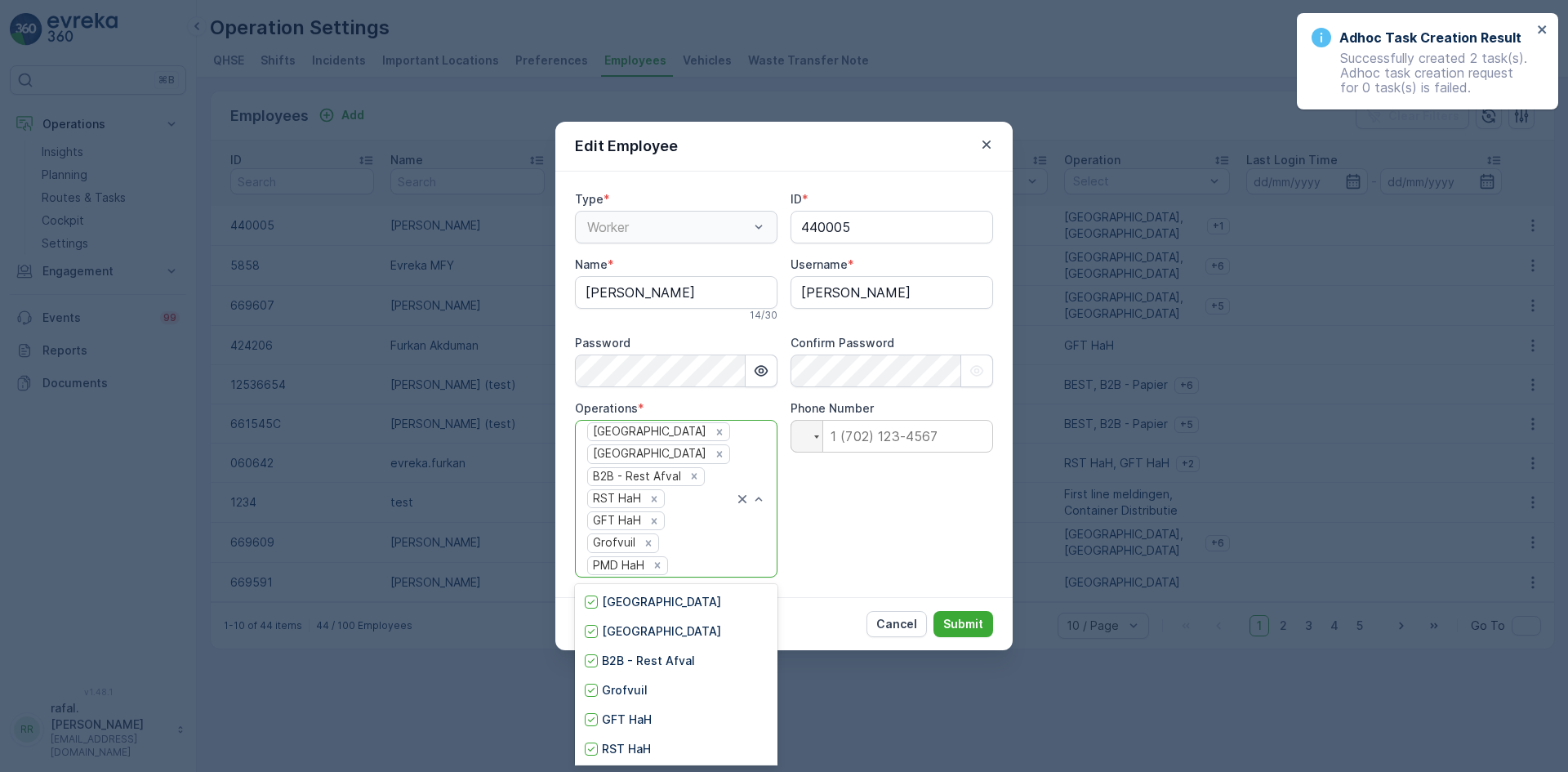
scroll to position [60, 0]
click at [586, 745] on div at bounding box center [591, 747] width 13 height 13
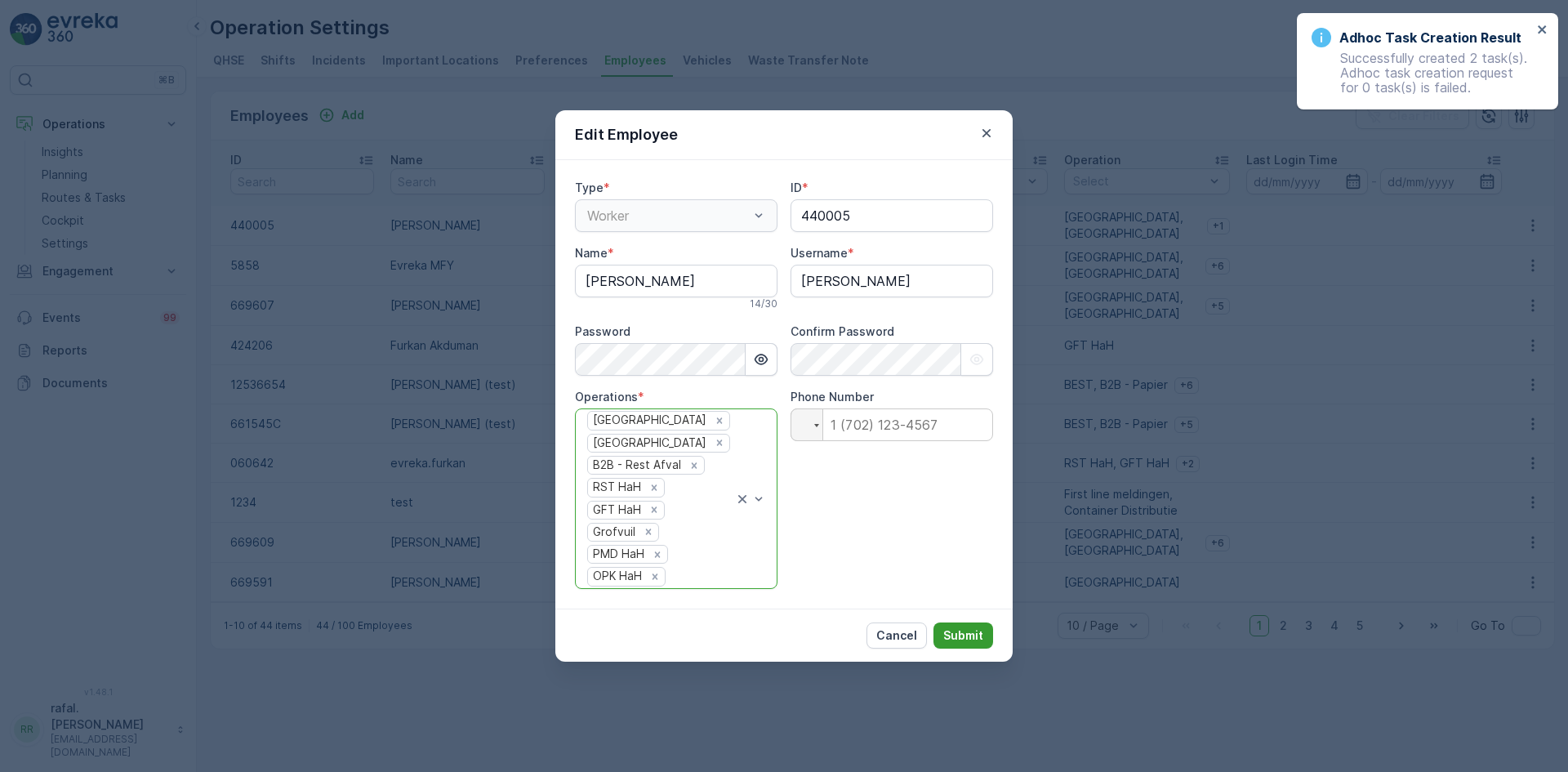
click at [971, 632] on p "Submit" at bounding box center [963, 635] width 40 height 16
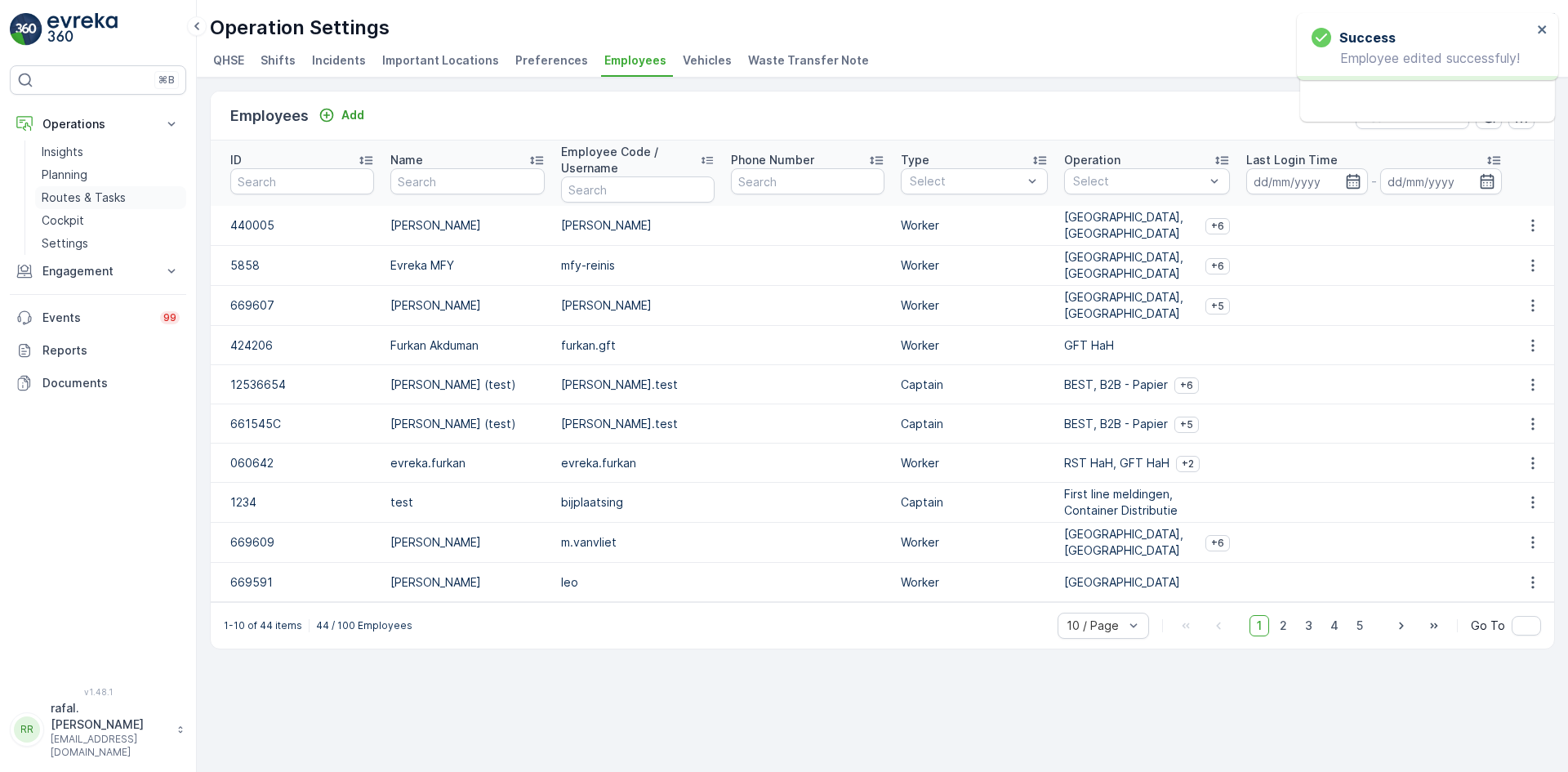
click at [63, 192] on p "Routes & Tasks" at bounding box center [84, 197] width 84 height 16
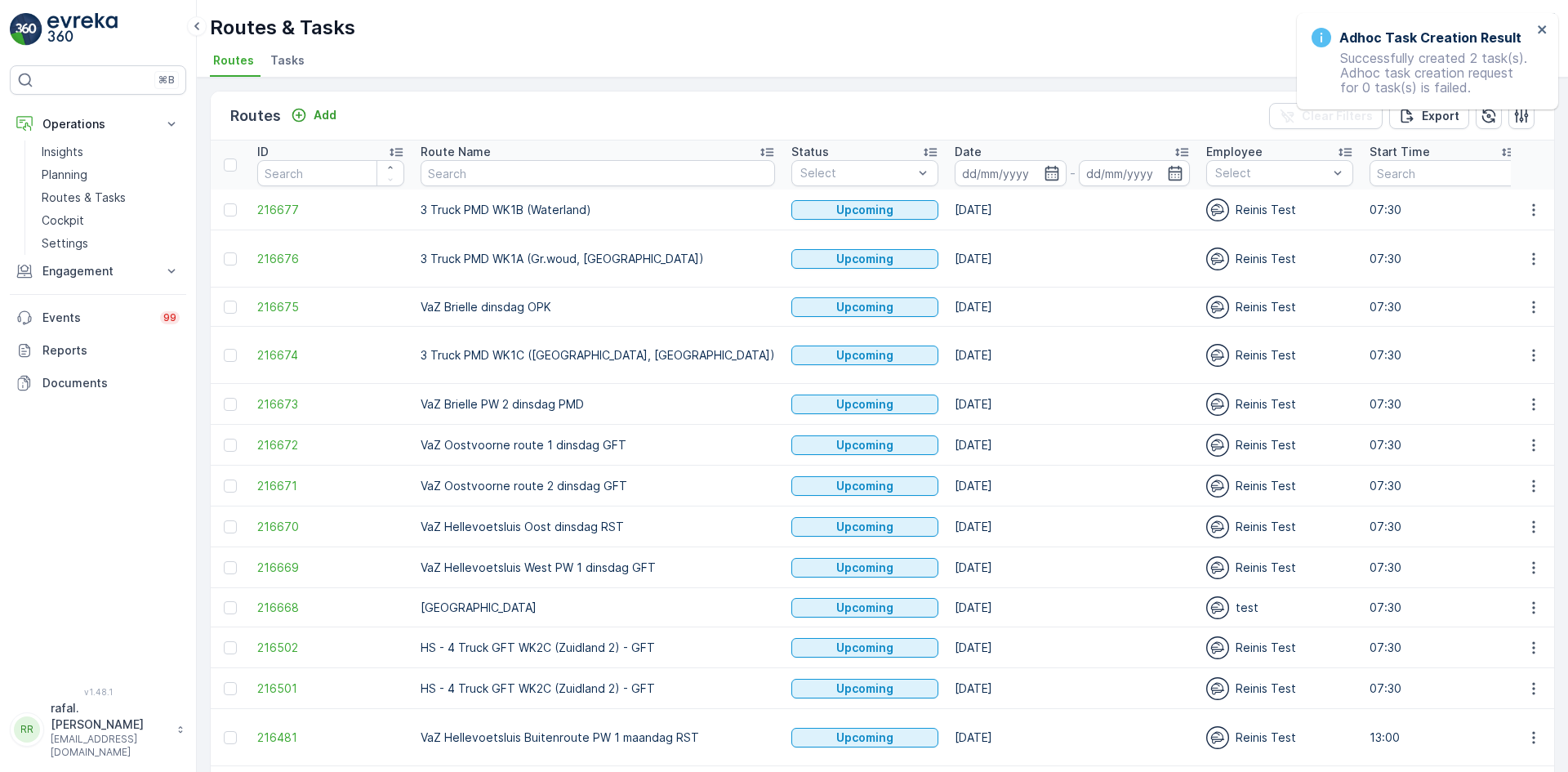
click at [759, 147] on icon at bounding box center [767, 152] width 16 height 16
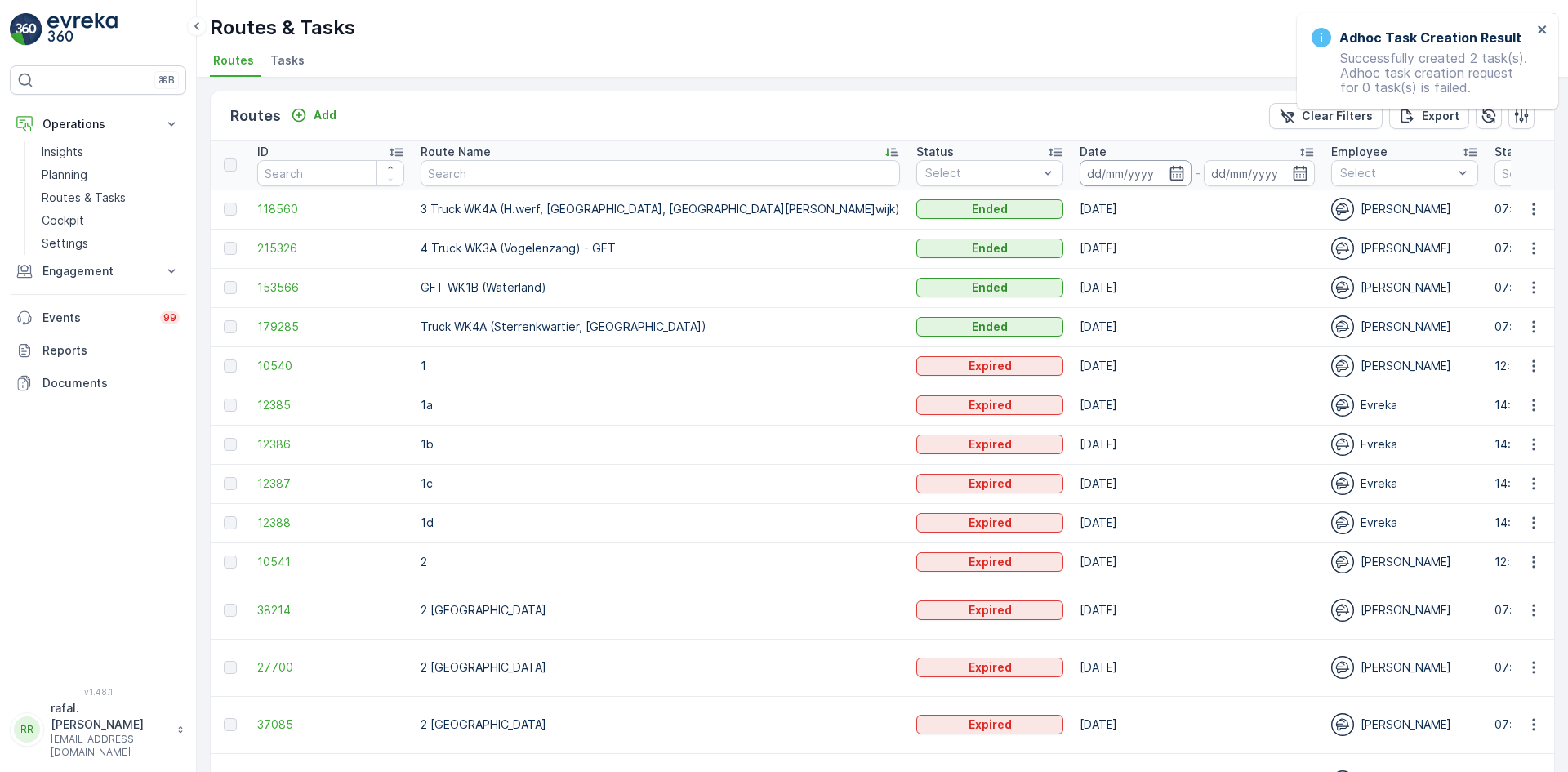
click at [1079, 166] on input at bounding box center [1135, 172] width 112 height 26
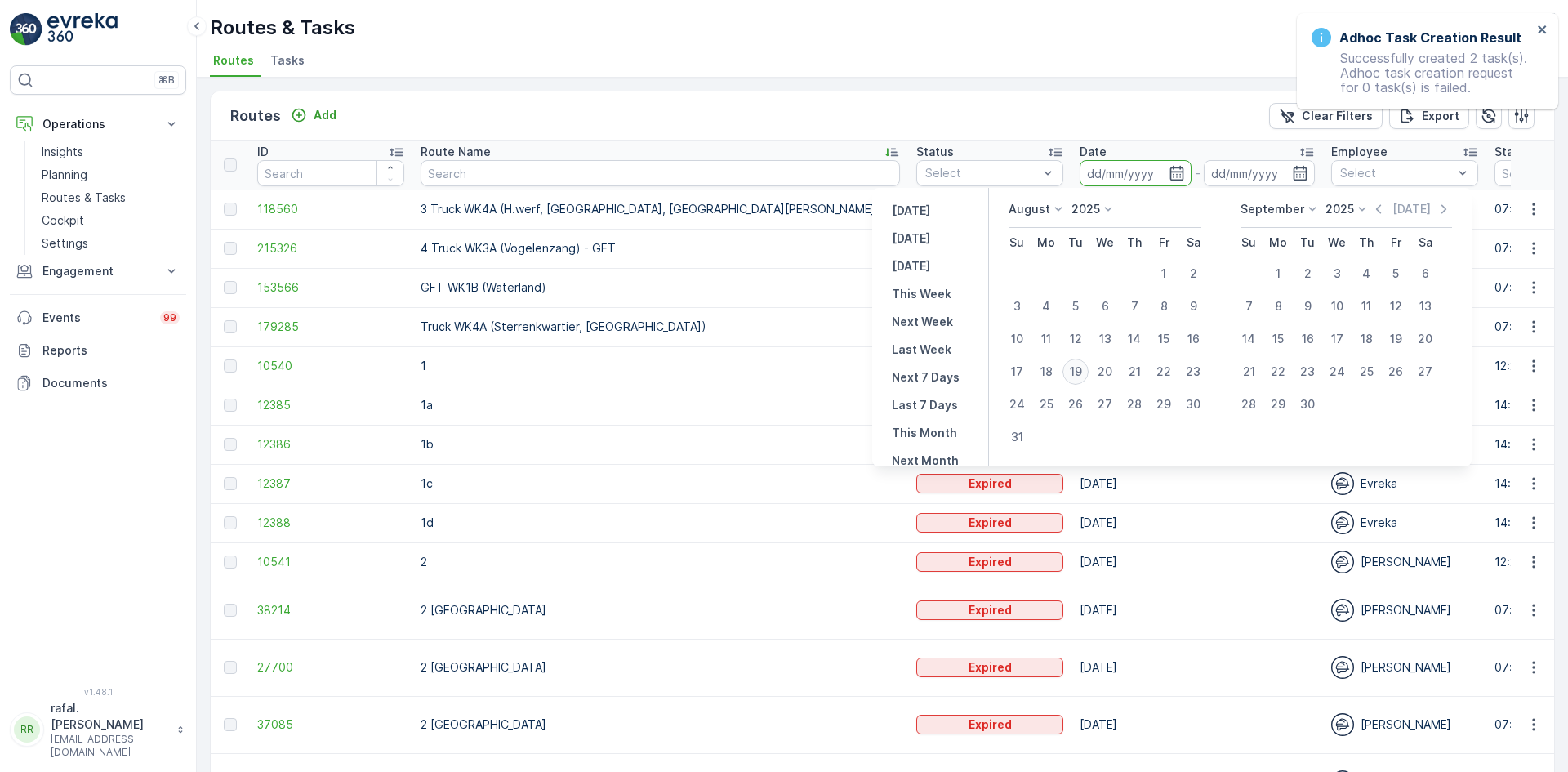
click at [1076, 369] on div "19" at bounding box center [1075, 370] width 26 height 26
type input "[DATE]"
click at [1076, 369] on div "19" at bounding box center [1075, 370] width 26 height 26
type input "[DATE]"
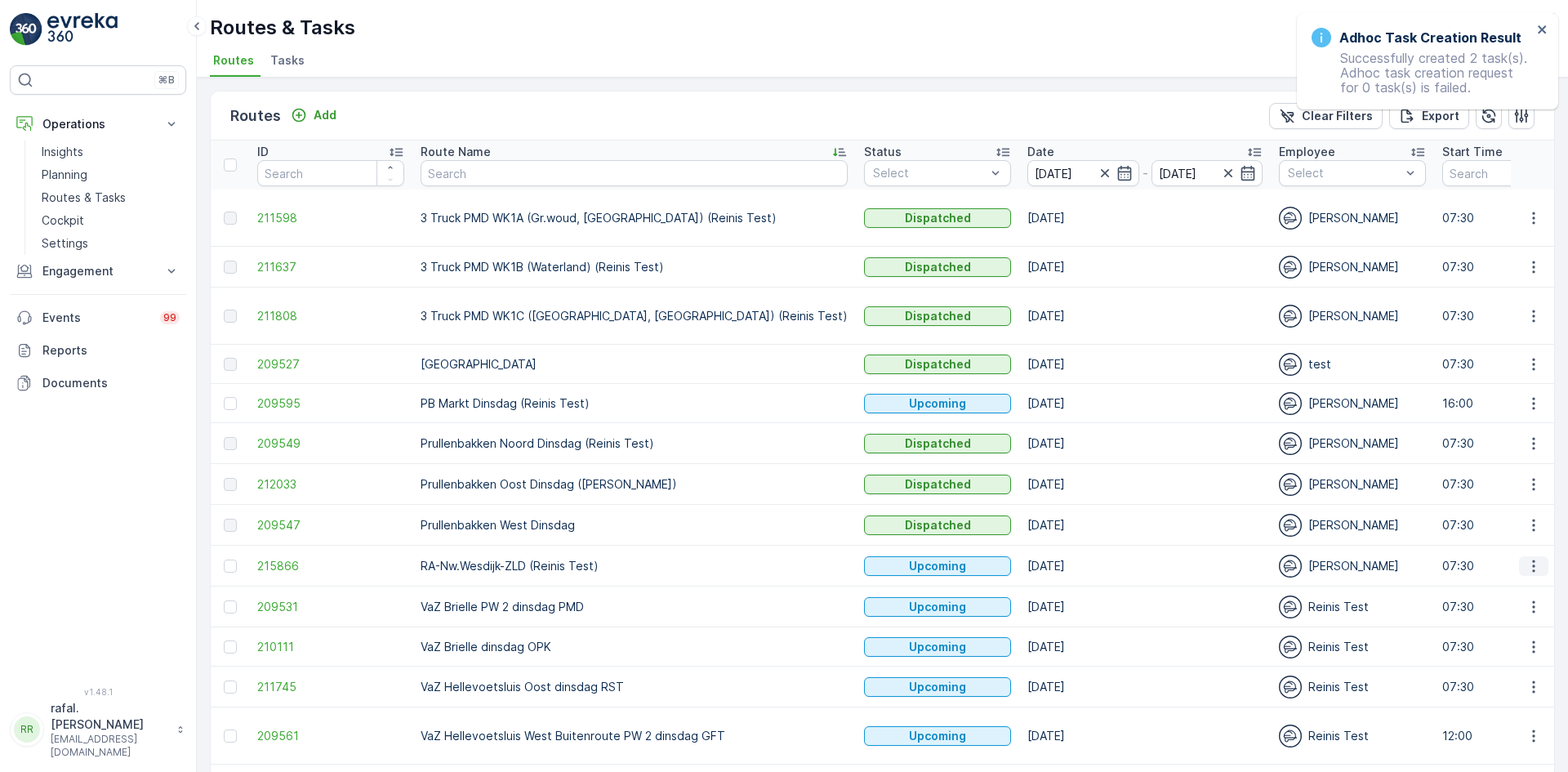
click at [1533, 569] on icon "button" at bounding box center [1533, 566] width 16 height 16
click at [1489, 678] on span "Change Assignee" at bounding box center [1496, 680] width 96 height 16
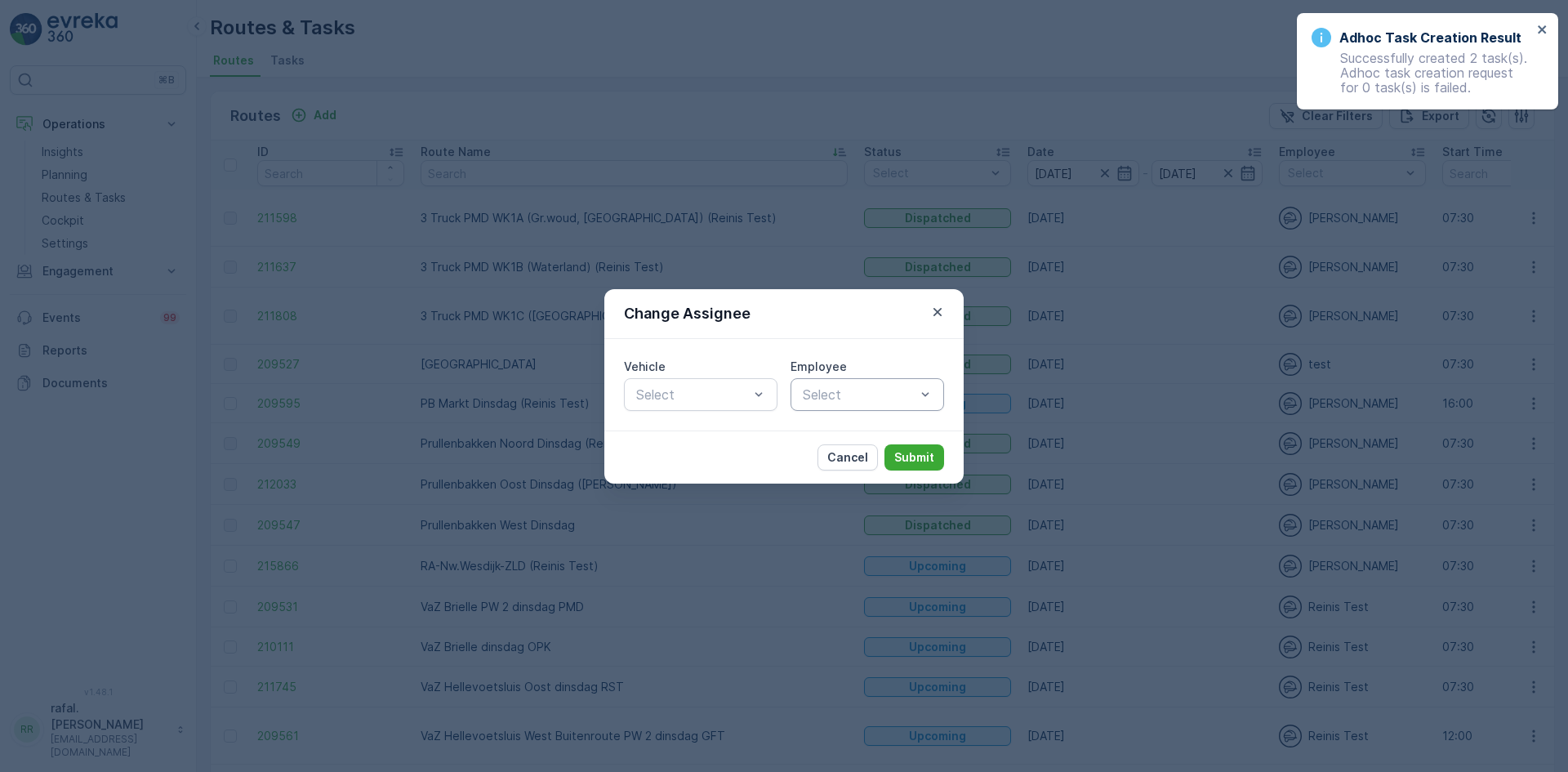
click at [893, 396] on div at bounding box center [859, 394] width 116 height 15
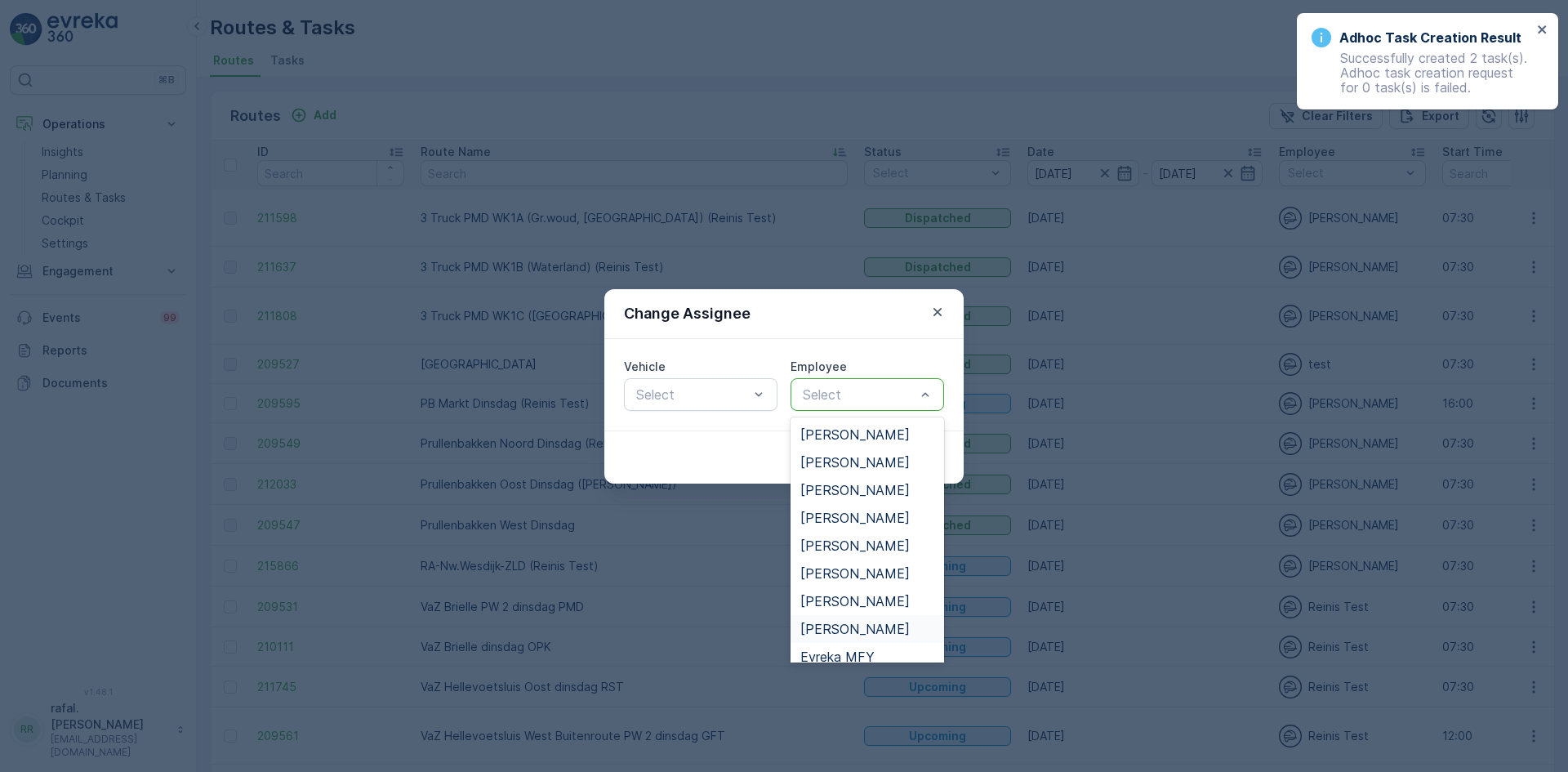
click at [856, 628] on span "[PERSON_NAME]" at bounding box center [855, 628] width 109 height 15
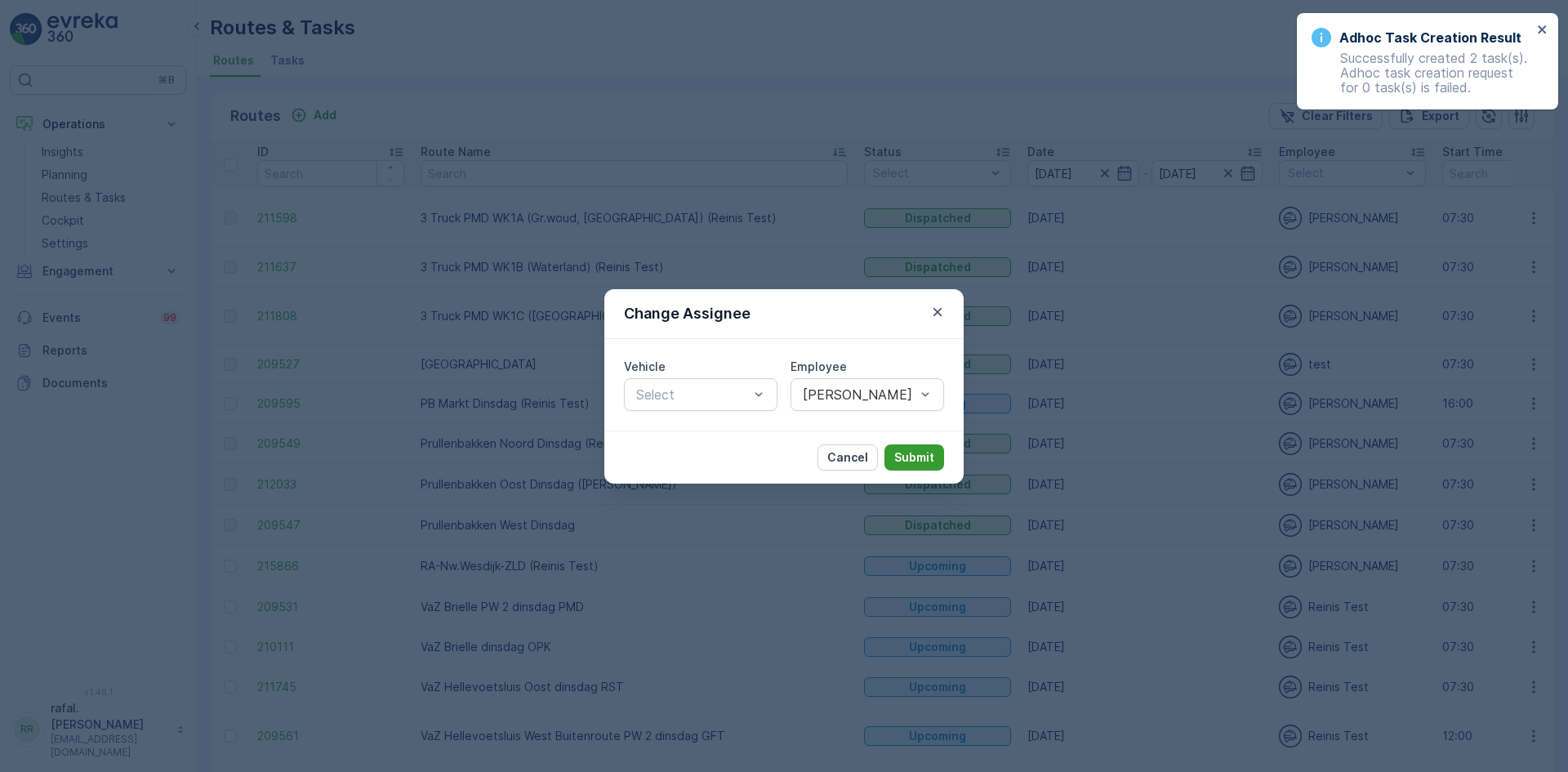
click at [911, 459] on p "Submit" at bounding box center [913, 458] width 40 height 16
